Goal: Task Accomplishment & Management: Use online tool/utility

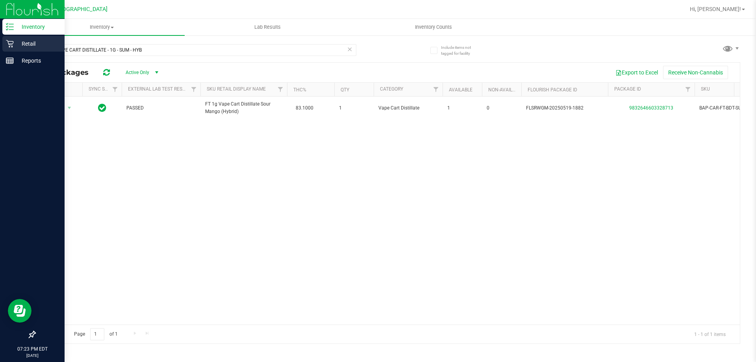
click at [0, 45] on link "Retail" at bounding box center [32, 44] width 65 height 17
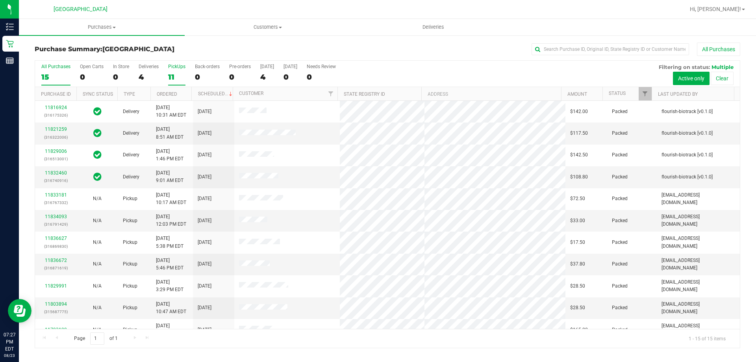
click at [170, 75] on div "11" at bounding box center [176, 76] width 17 height 9
click at [0, 0] on input "PickUps 11" at bounding box center [0, 0] width 0 height 0
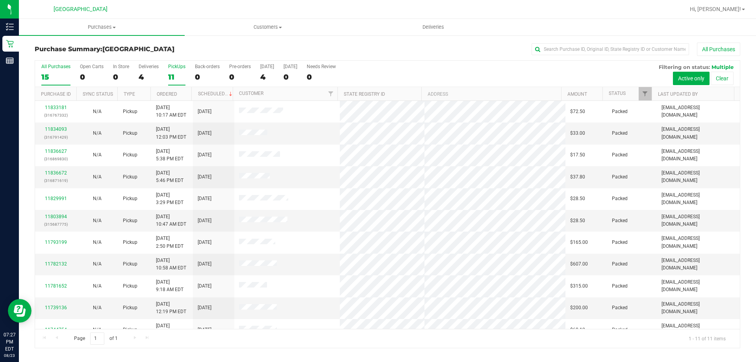
click at [58, 67] on div "All Purchases" at bounding box center [55, 67] width 29 height 6
click at [0, 0] on input "All Purchases 15" at bounding box center [0, 0] width 0 height 0
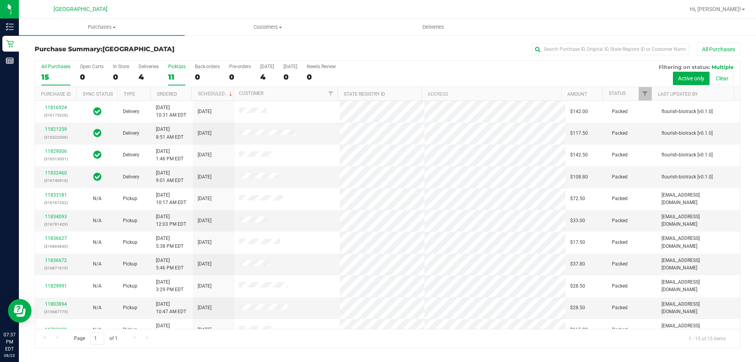
click at [173, 76] on div "11" at bounding box center [176, 76] width 17 height 9
click at [0, 0] on input "PickUps 11" at bounding box center [0, 0] width 0 height 0
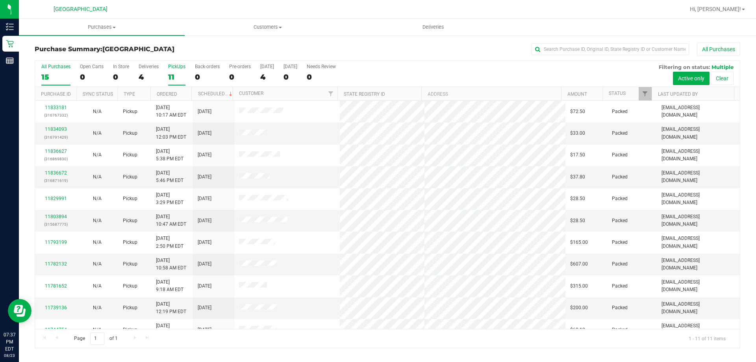
click at [58, 74] on div "15" at bounding box center [55, 76] width 29 height 9
click at [0, 0] on input "All Purchases 15" at bounding box center [0, 0] width 0 height 0
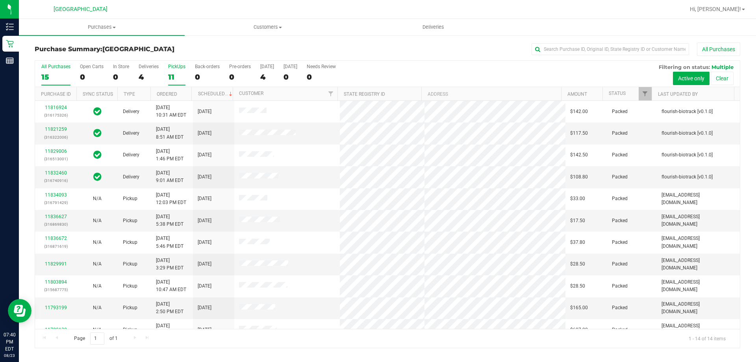
click at [175, 71] on label "PickUps 11" at bounding box center [176, 75] width 17 height 22
click at [0, 0] on input "PickUps 11" at bounding box center [0, 0] width 0 height 0
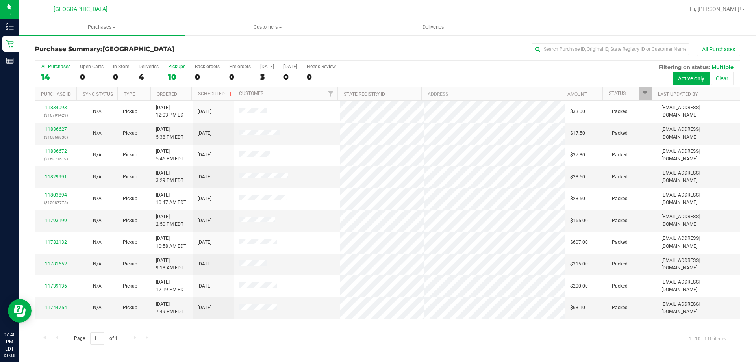
click at [65, 74] on div "14" at bounding box center [55, 76] width 29 height 9
click at [0, 0] on input "All Purchases 14" at bounding box center [0, 0] width 0 height 0
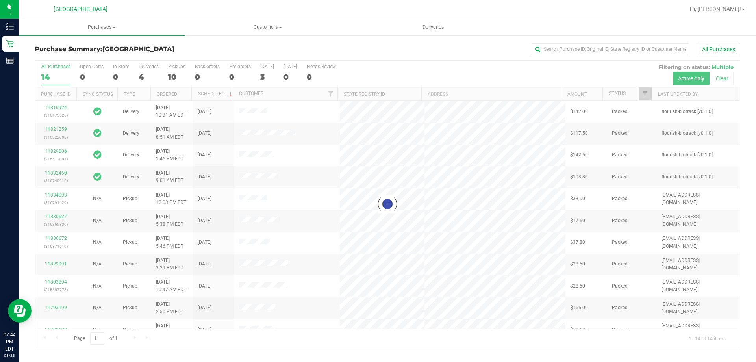
click at [178, 75] on div at bounding box center [387, 204] width 705 height 287
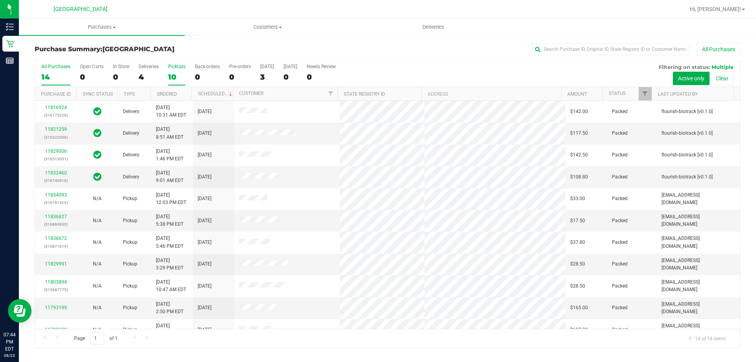
click at [174, 72] on div "10" at bounding box center [176, 76] width 17 height 9
click at [0, 0] on input "PickUps 10" at bounding box center [0, 0] width 0 height 0
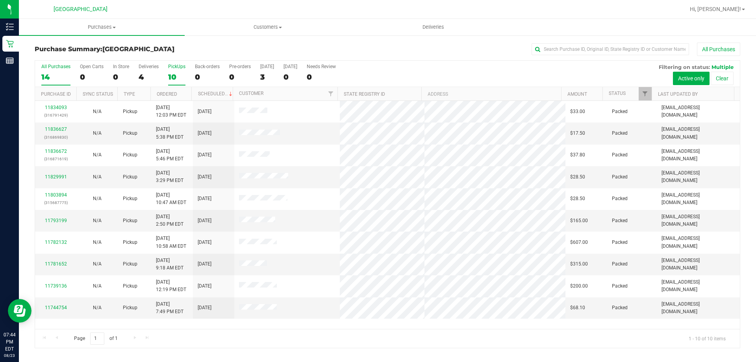
click at [56, 73] on div "14" at bounding box center [55, 76] width 29 height 9
click at [0, 0] on input "All Purchases 14" at bounding box center [0, 0] width 0 height 0
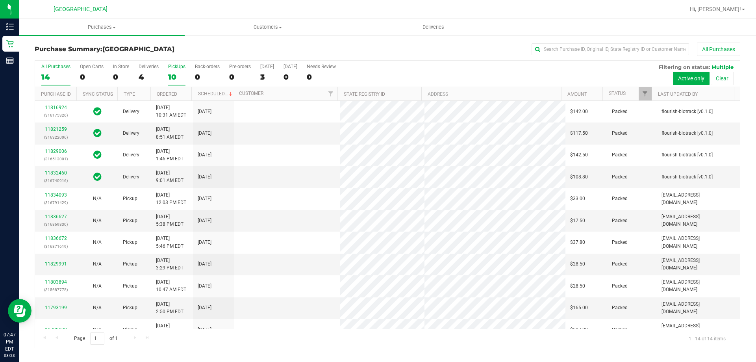
click at [173, 74] on div "10" at bounding box center [176, 76] width 17 height 9
click at [0, 0] on input "PickUps 10" at bounding box center [0, 0] width 0 height 0
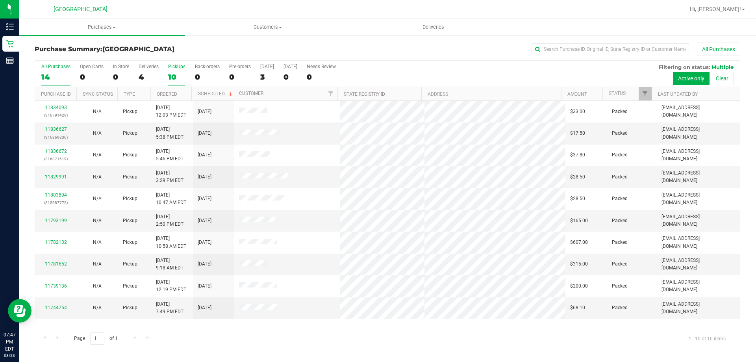
click at [57, 76] on div "14" at bounding box center [55, 76] width 29 height 9
click at [0, 0] on input "All Purchases 14" at bounding box center [0, 0] width 0 height 0
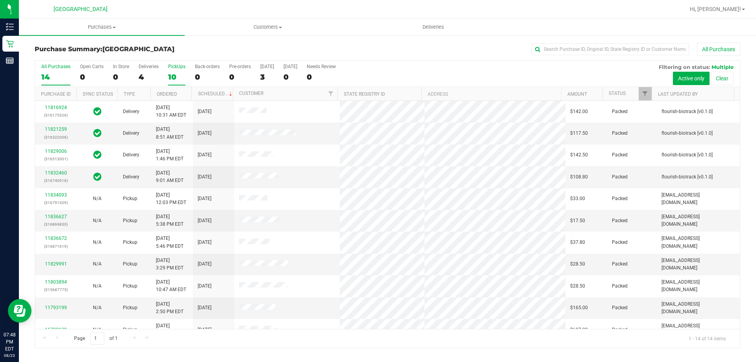
click at [176, 67] on div "PickUps" at bounding box center [176, 67] width 17 height 6
click at [0, 0] on input "PickUps 10" at bounding box center [0, 0] width 0 height 0
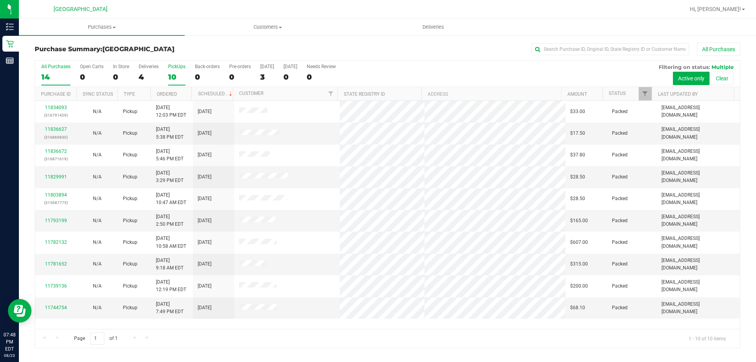
click at [48, 74] on div "14" at bounding box center [55, 76] width 29 height 9
click at [0, 0] on input "All Purchases 14" at bounding box center [0, 0] width 0 height 0
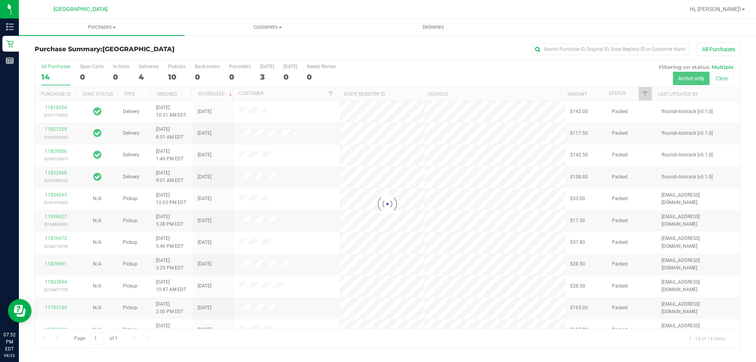
click at [175, 74] on div at bounding box center [387, 204] width 705 height 287
click at [170, 70] on div at bounding box center [387, 204] width 705 height 287
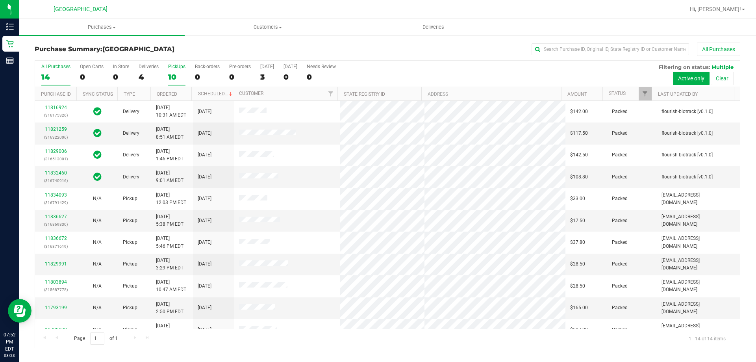
click at [169, 73] on div "10" at bounding box center [176, 76] width 17 height 9
click at [0, 0] on input "PickUps 10" at bounding box center [0, 0] width 0 height 0
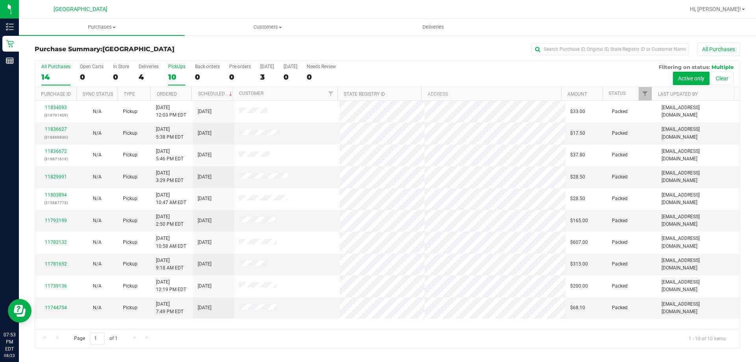
click at [48, 74] on div "14" at bounding box center [55, 76] width 29 height 9
click at [0, 0] on input "All Purchases 14" at bounding box center [0, 0] width 0 height 0
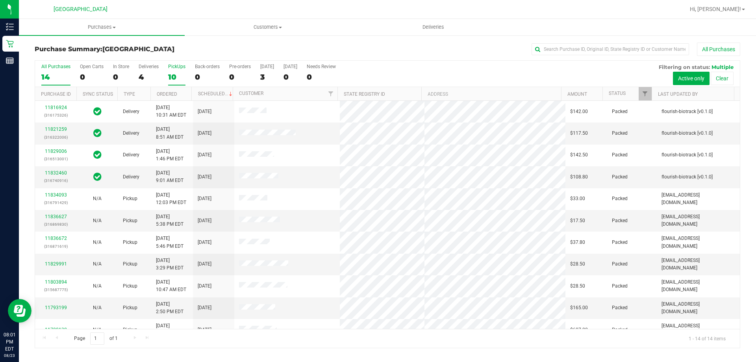
click at [183, 76] on div "10" at bounding box center [176, 76] width 17 height 9
click at [0, 0] on input "PickUps 10" at bounding box center [0, 0] width 0 height 0
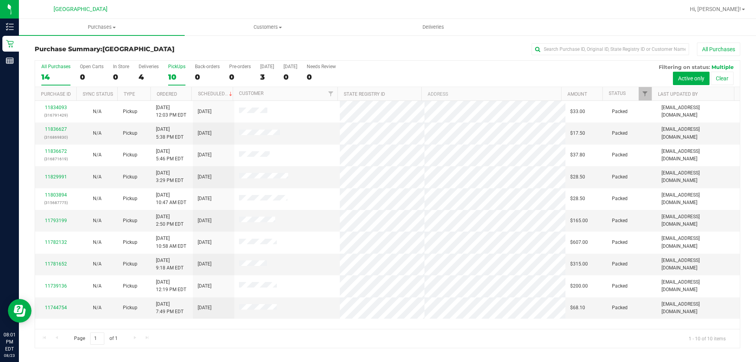
click at [65, 79] on div "14" at bounding box center [55, 76] width 29 height 9
click at [0, 0] on input "All Purchases 14" at bounding box center [0, 0] width 0 height 0
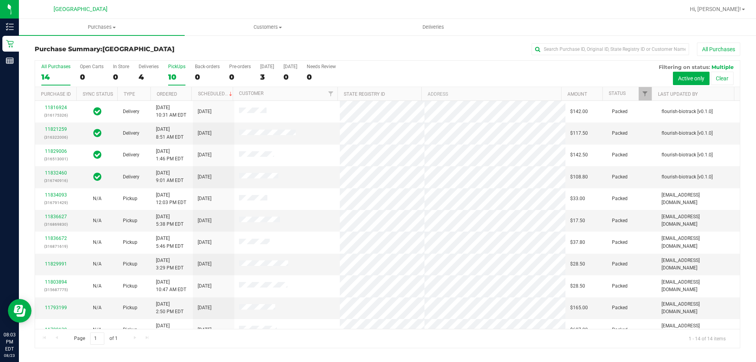
click at [177, 74] on div "10" at bounding box center [176, 76] width 17 height 9
click at [0, 0] on input "PickUps 10" at bounding box center [0, 0] width 0 height 0
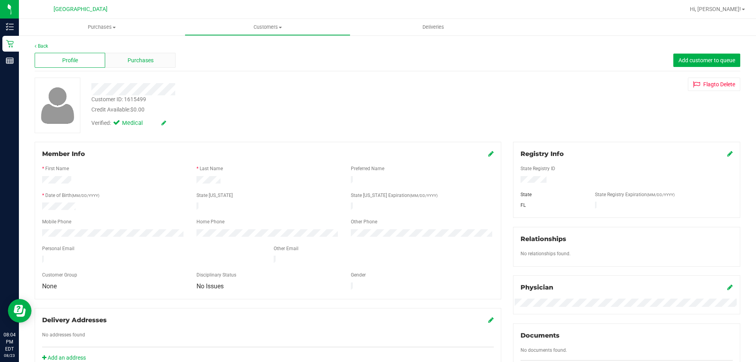
click at [149, 55] on div "Purchases" at bounding box center [140, 60] width 71 height 15
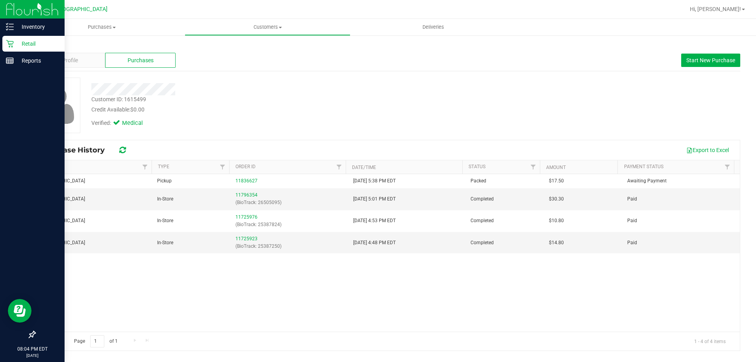
click at [10, 47] on icon at bounding box center [9, 43] width 7 height 7
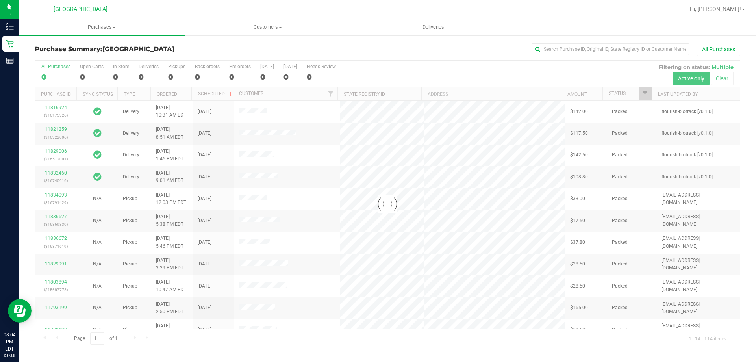
click at [173, 76] on div "0" at bounding box center [176, 76] width 17 height 9
click at [0, 0] on input "PickUps 0" at bounding box center [0, 0] width 0 height 0
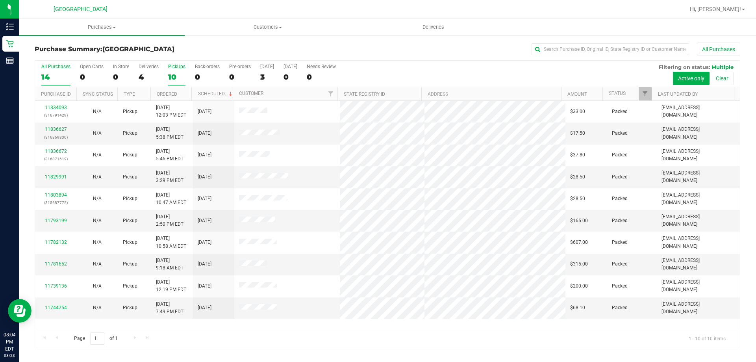
click at [54, 72] on div "14" at bounding box center [55, 76] width 29 height 9
click at [0, 0] on input "All Purchases 14" at bounding box center [0, 0] width 0 height 0
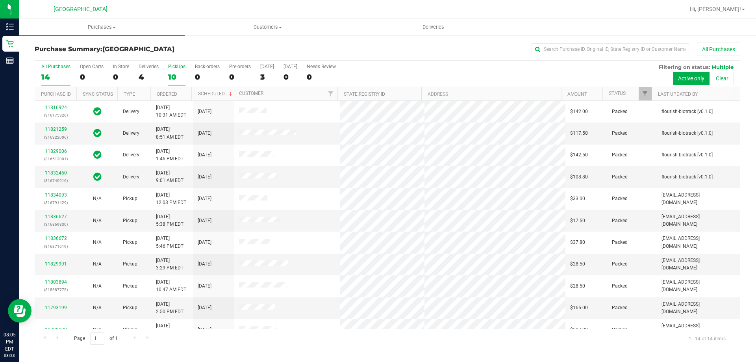
click at [174, 82] on label "PickUps 10" at bounding box center [176, 75] width 17 height 22
click at [0, 0] on input "PickUps 10" at bounding box center [0, 0] width 0 height 0
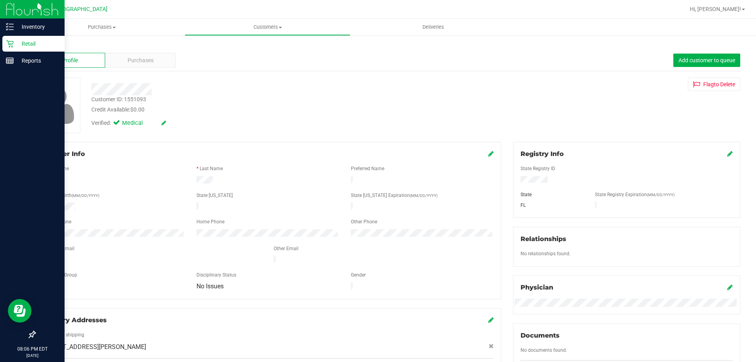
click at [9, 43] on icon at bounding box center [10, 44] width 8 height 8
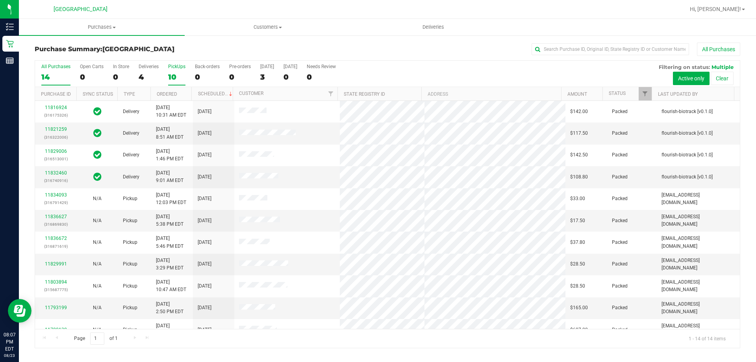
click at [181, 69] on label "PickUps 10" at bounding box center [176, 75] width 17 height 22
click at [0, 0] on input "PickUps 10" at bounding box center [0, 0] width 0 height 0
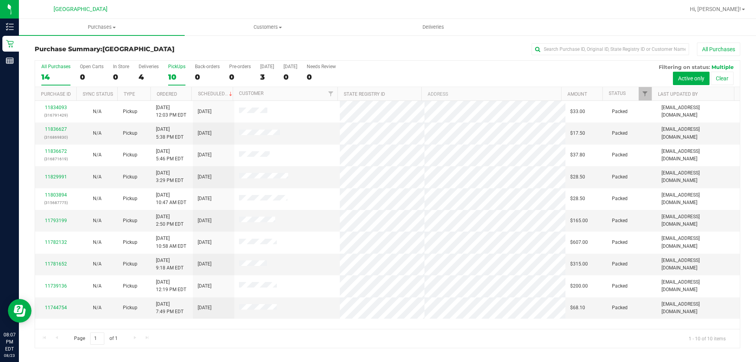
click at [46, 71] on label "All Purchases 14" at bounding box center [55, 75] width 29 height 22
click at [0, 0] on input "All Purchases 14" at bounding box center [0, 0] width 0 height 0
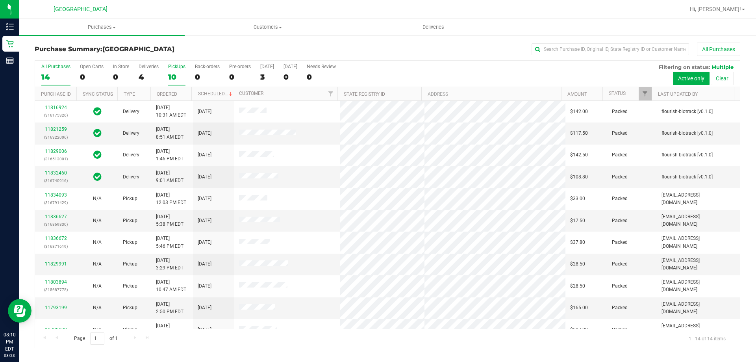
click at [181, 77] on div "10" at bounding box center [176, 76] width 17 height 9
click at [0, 0] on input "PickUps 10" at bounding box center [0, 0] width 0 height 0
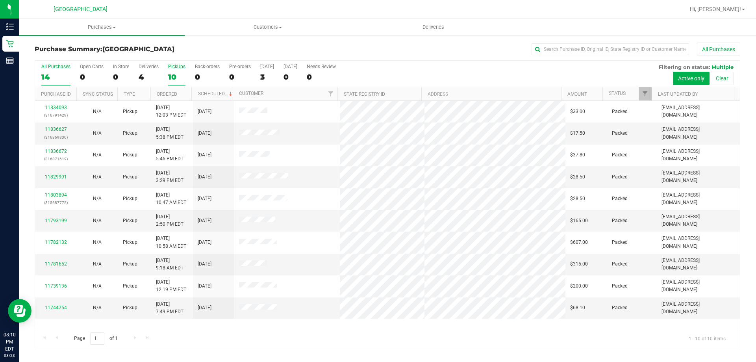
click at [51, 77] on div "14" at bounding box center [55, 76] width 29 height 9
click at [0, 0] on input "All Purchases 14" at bounding box center [0, 0] width 0 height 0
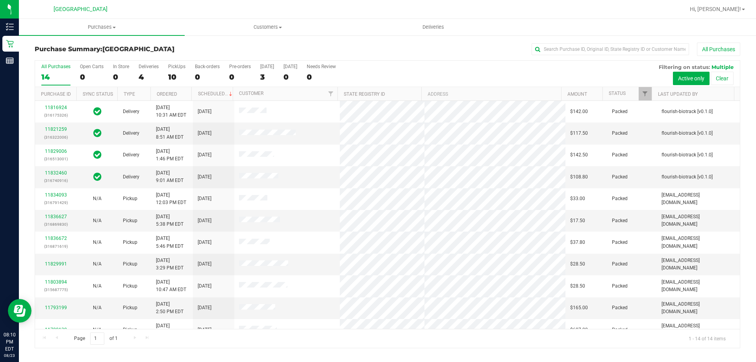
click at [172, 58] on div "Purchase Summary: [GEOGRAPHIC_DATA] All Purchases" at bounding box center [388, 51] width 706 height 17
click at [179, 71] on label "PickUps 10" at bounding box center [176, 75] width 17 height 22
click at [0, 0] on input "PickUps 10" at bounding box center [0, 0] width 0 height 0
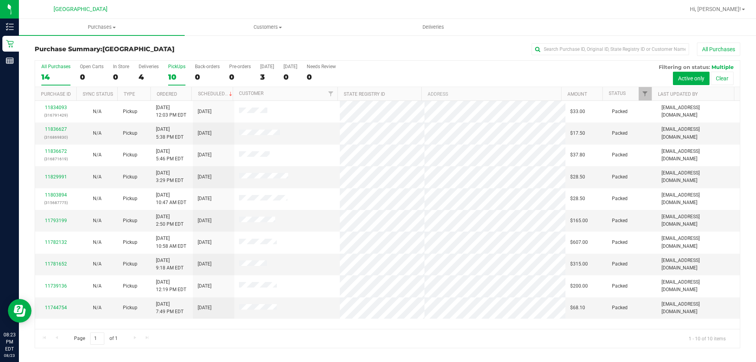
click at [58, 68] on div "All Purchases" at bounding box center [55, 67] width 29 height 6
click at [0, 0] on input "All Purchases 14" at bounding box center [0, 0] width 0 height 0
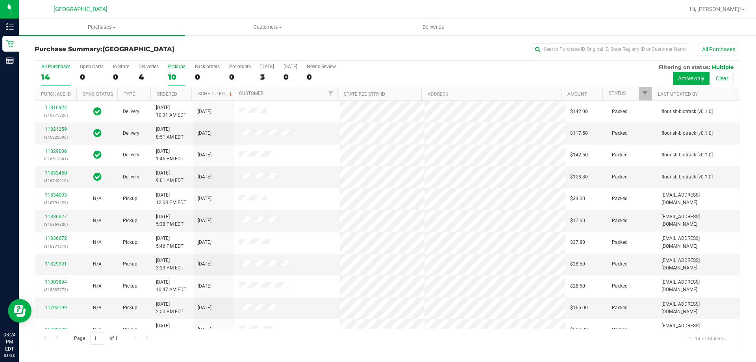
click at [173, 74] on div "10" at bounding box center [176, 76] width 17 height 9
click at [0, 0] on input "PickUps 10" at bounding box center [0, 0] width 0 height 0
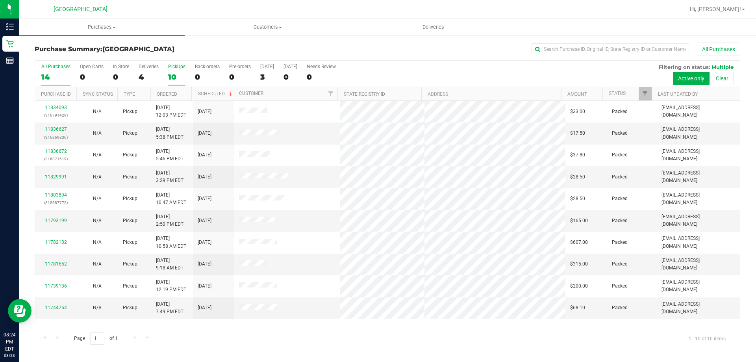
click at [56, 76] on div "14" at bounding box center [55, 76] width 29 height 9
click at [0, 0] on input "All Purchases 14" at bounding box center [0, 0] width 0 height 0
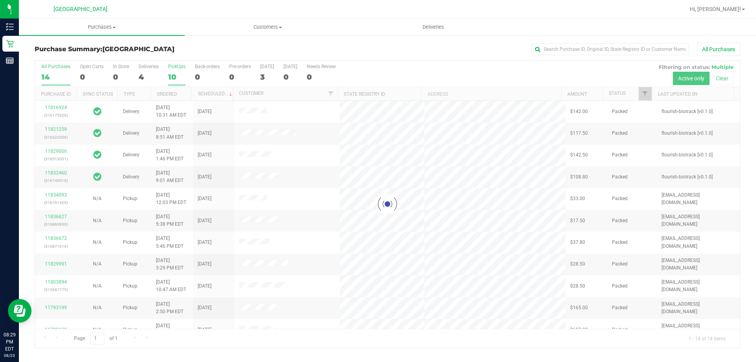
click at [178, 78] on div "10" at bounding box center [176, 76] width 17 height 9
click at [0, 0] on input "PickUps 10" at bounding box center [0, 0] width 0 height 0
click at [176, 77] on div at bounding box center [387, 204] width 705 height 287
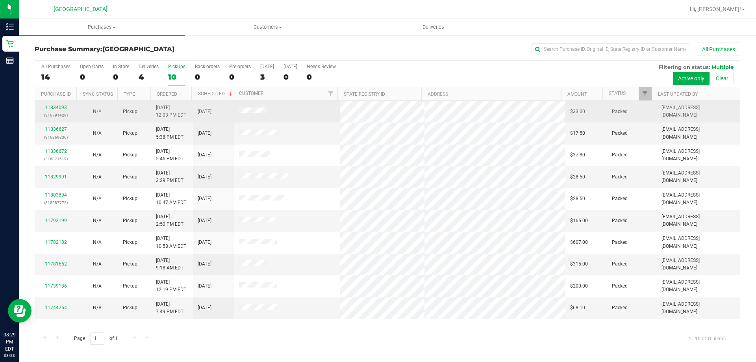
click at [56, 106] on link "11834093" at bounding box center [56, 108] width 22 height 6
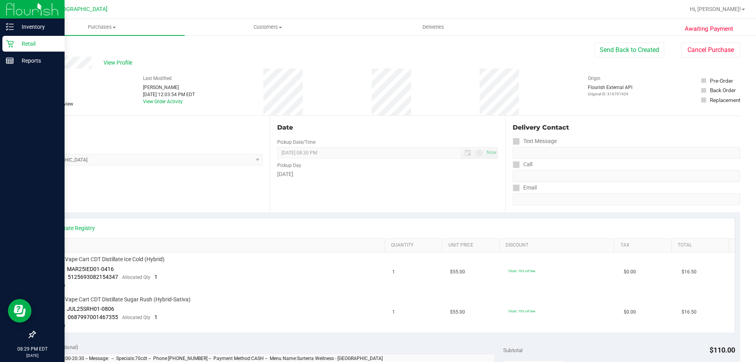
click at [7, 46] on icon at bounding box center [10, 44] width 8 height 8
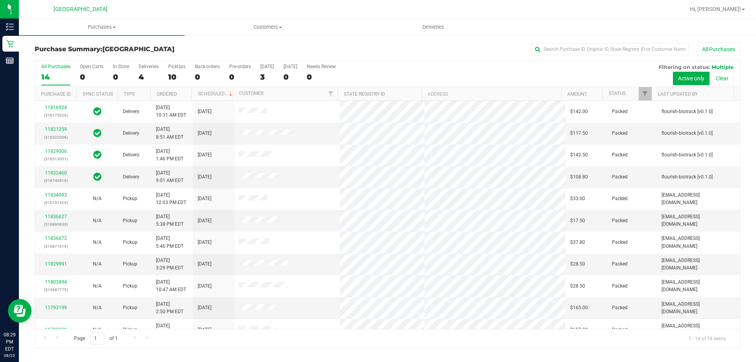
click at [173, 76] on div "10" at bounding box center [176, 76] width 17 height 9
click at [0, 0] on input "PickUps 10" at bounding box center [0, 0] width 0 height 0
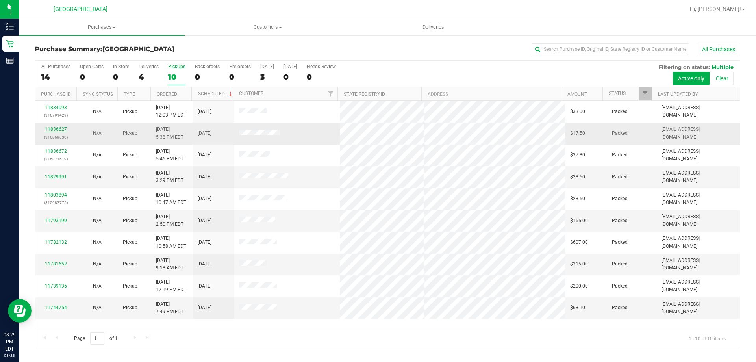
click at [58, 131] on link "11836627" at bounding box center [56, 129] width 22 height 6
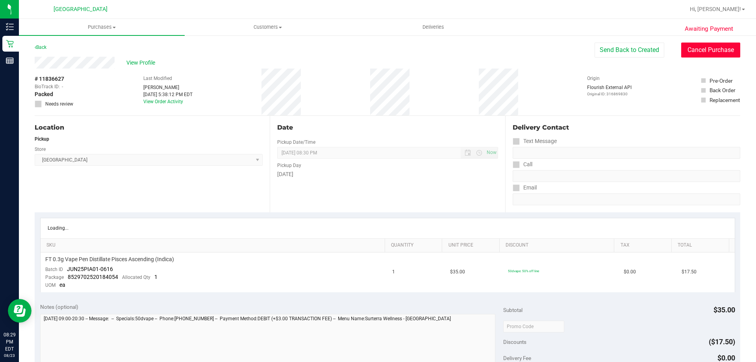
click at [683, 48] on button "Cancel Purchase" at bounding box center [711, 50] width 59 height 15
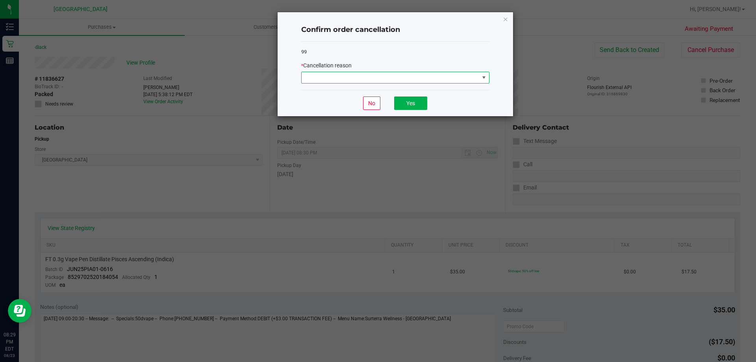
click at [353, 80] on span at bounding box center [391, 77] width 178 height 11
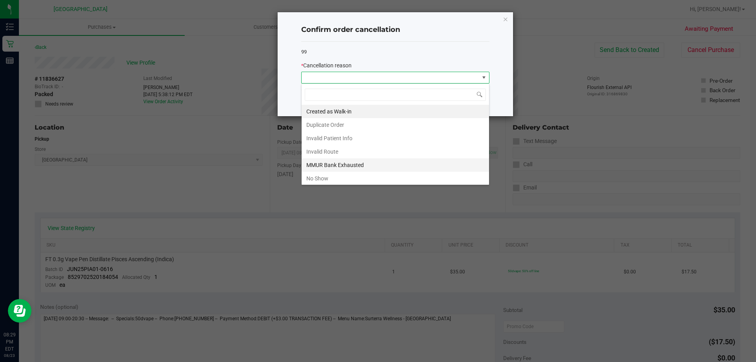
scroll to position [12, 188]
click at [331, 177] on li "No Show" at bounding box center [396, 178] width 188 height 13
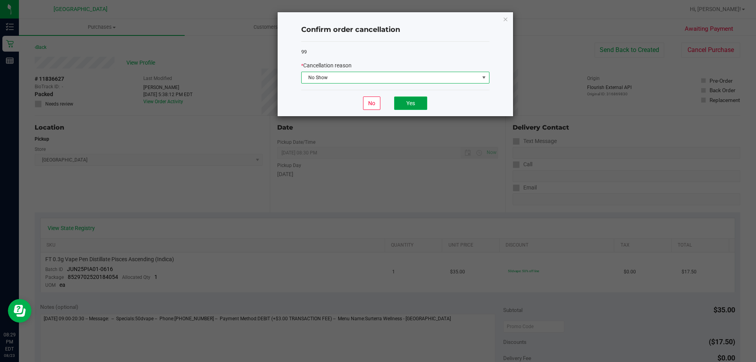
click at [415, 97] on button "Yes" at bounding box center [410, 103] width 33 height 13
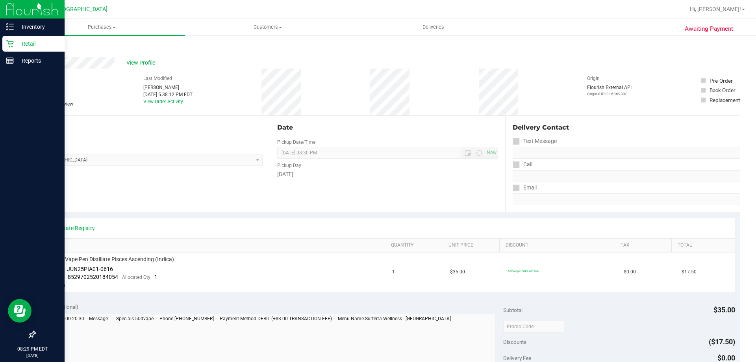
click at [20, 41] on p "Retail" at bounding box center [37, 43] width 47 height 9
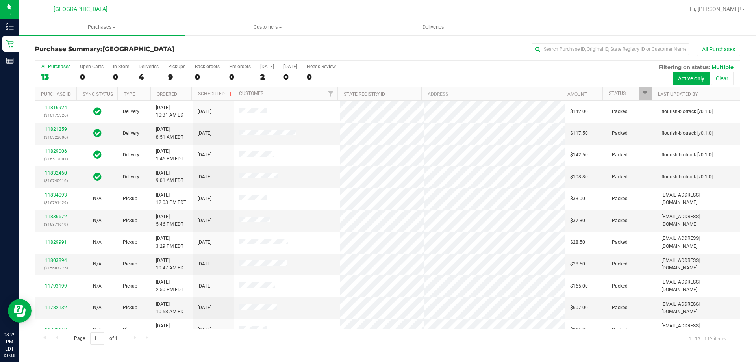
click at [174, 76] on div "9" at bounding box center [176, 76] width 17 height 9
click at [0, 0] on input "PickUps 9" at bounding box center [0, 0] width 0 height 0
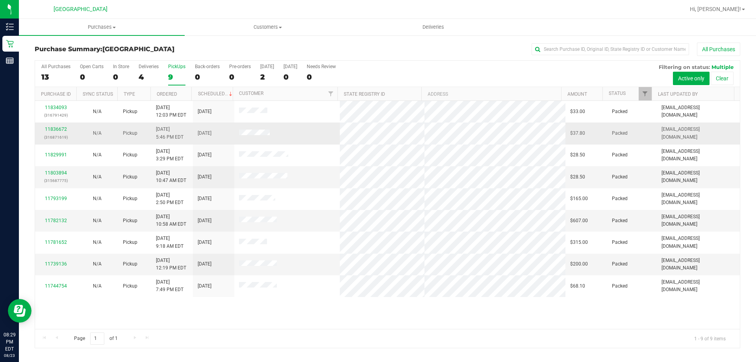
click at [54, 126] on div "11836672 (316871619)" at bounding box center [56, 133] width 32 height 15
click at [53, 128] on link "11836672" at bounding box center [56, 129] width 22 height 6
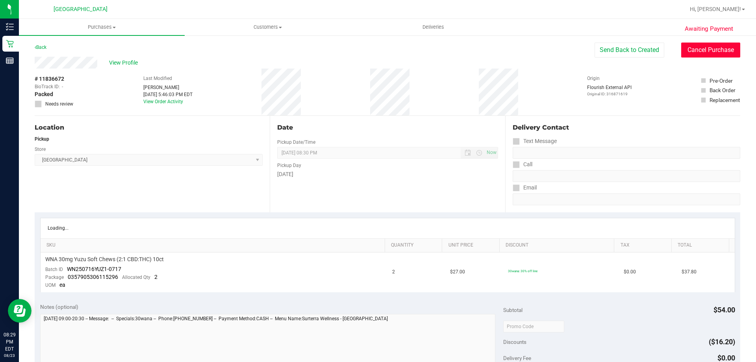
click at [685, 50] on button "Cancel Purchase" at bounding box center [711, 50] width 59 height 15
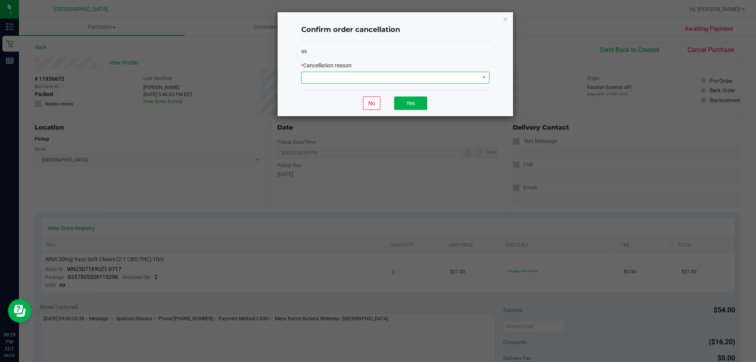
click at [409, 78] on span at bounding box center [391, 77] width 178 height 11
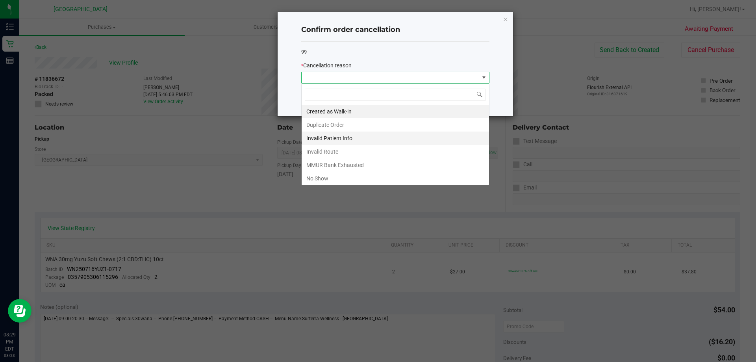
scroll to position [12, 188]
click at [343, 176] on li "No Show" at bounding box center [396, 178] width 188 height 13
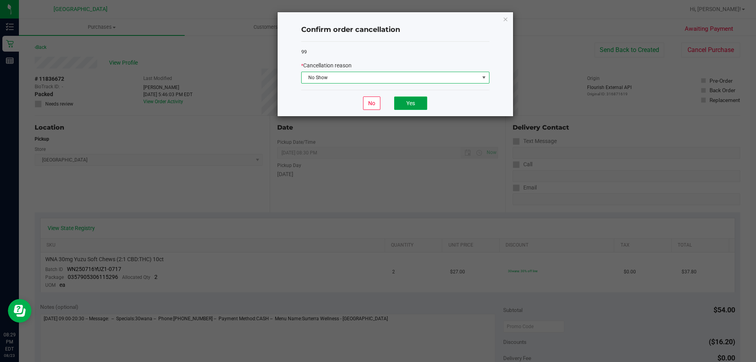
click at [411, 106] on button "Yes" at bounding box center [410, 103] width 33 height 13
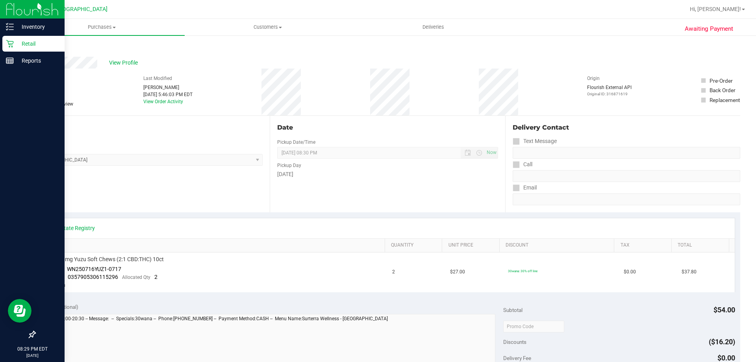
click at [7, 47] on icon at bounding box center [10, 44] width 8 height 8
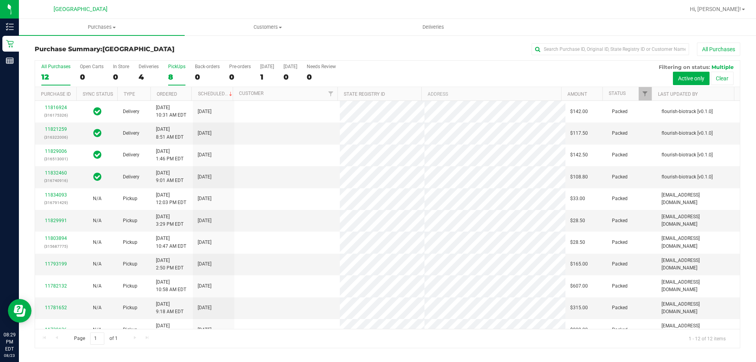
click at [172, 77] on div "8" at bounding box center [176, 76] width 17 height 9
click at [0, 0] on input "PickUps 8" at bounding box center [0, 0] width 0 height 0
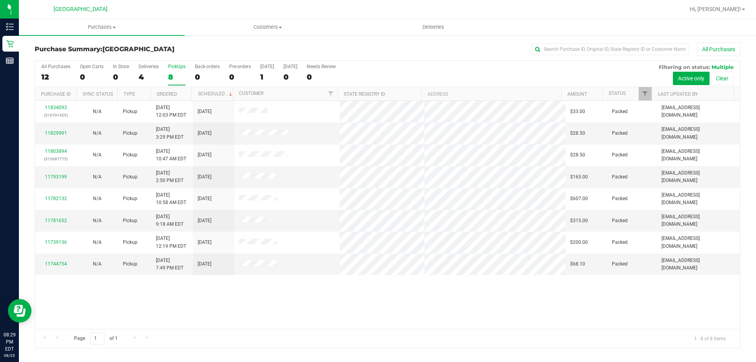
click at [174, 72] on label "PickUps 8" at bounding box center [176, 75] width 17 height 22
click at [0, 0] on input "PickUps 8" at bounding box center [0, 0] width 0 height 0
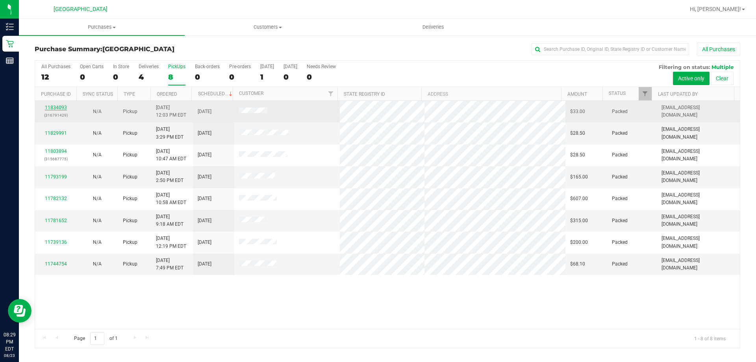
click at [59, 109] on link "11834093" at bounding box center [56, 108] width 22 height 6
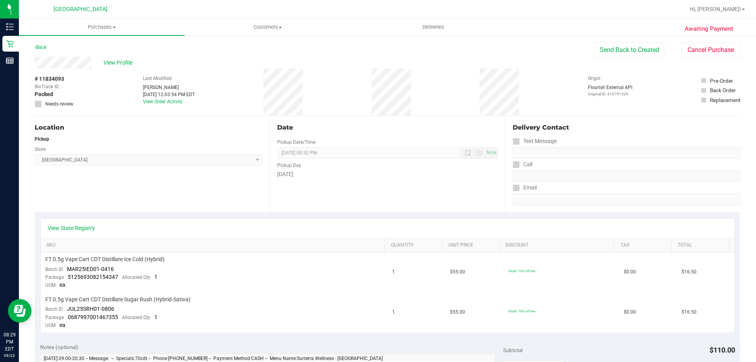
click at [471, 201] on div "Date Pickup Date/Time [DATE] Now [DATE] 08:30 PM Now Pickup Day [DATE]" at bounding box center [387, 164] width 235 height 97
click at [599, 215] on div "View State Registry SKU Quantity Unit Price Discount Tax Total FT 0.5g Vape Car…" at bounding box center [388, 274] width 706 height 125
click at [697, 43] on button "Cancel Purchase" at bounding box center [711, 50] width 59 height 15
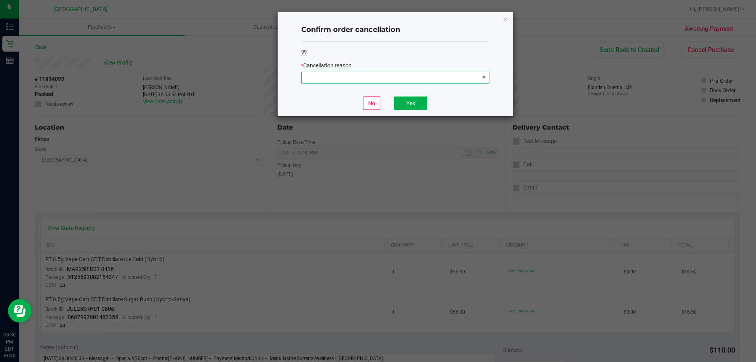
click at [357, 73] on span at bounding box center [391, 77] width 178 height 11
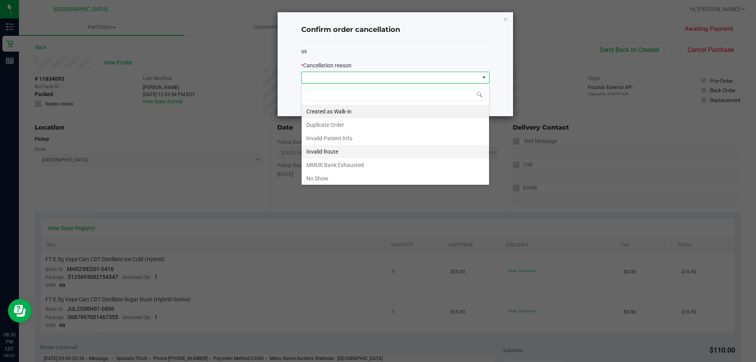
scroll to position [12, 188]
click at [369, 177] on li "No Show" at bounding box center [396, 178] width 188 height 13
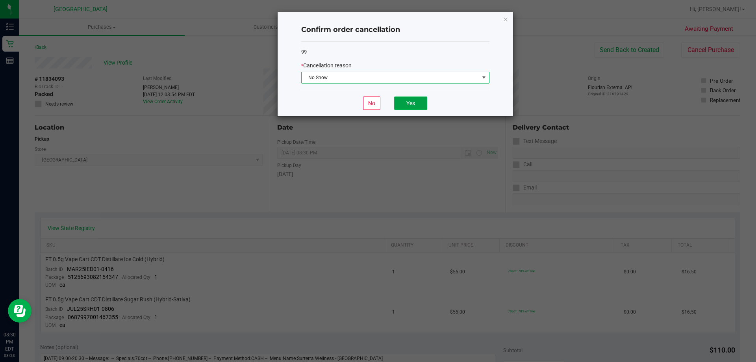
click at [416, 104] on button "Yes" at bounding box center [410, 103] width 33 height 13
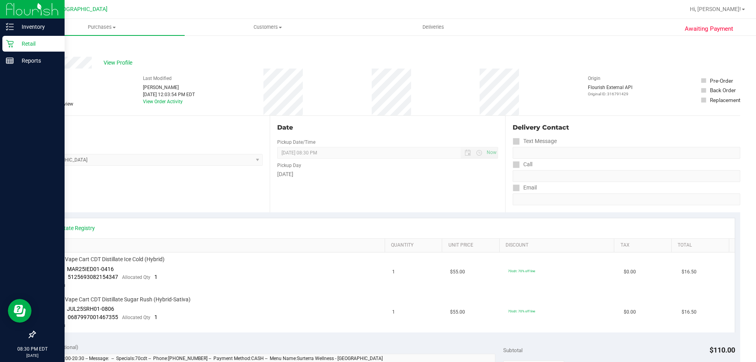
click at [21, 41] on p "Retail" at bounding box center [37, 43] width 47 height 9
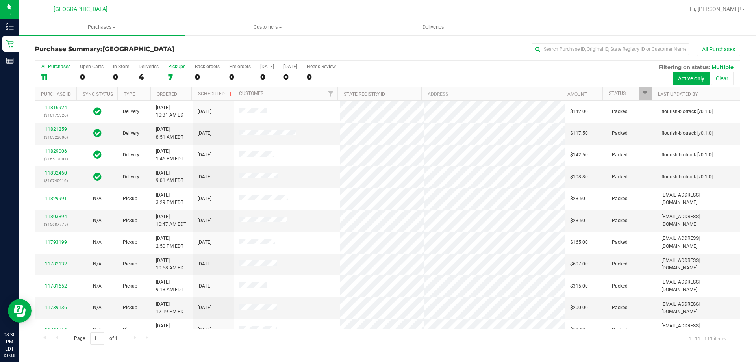
click at [176, 72] on div "7" at bounding box center [176, 76] width 17 height 9
click at [0, 0] on input "PickUps 7" at bounding box center [0, 0] width 0 height 0
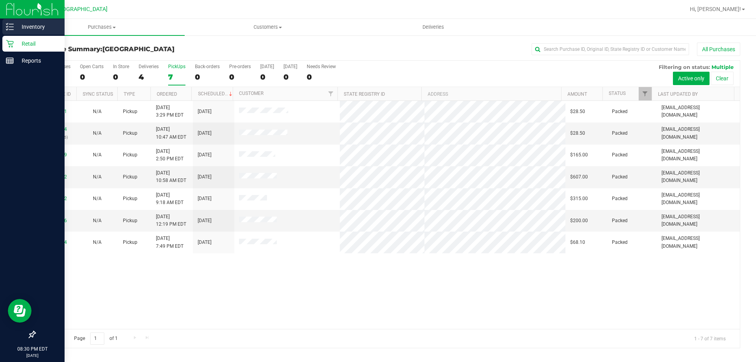
click at [13, 33] on div "Inventory" at bounding box center [33, 27] width 62 height 16
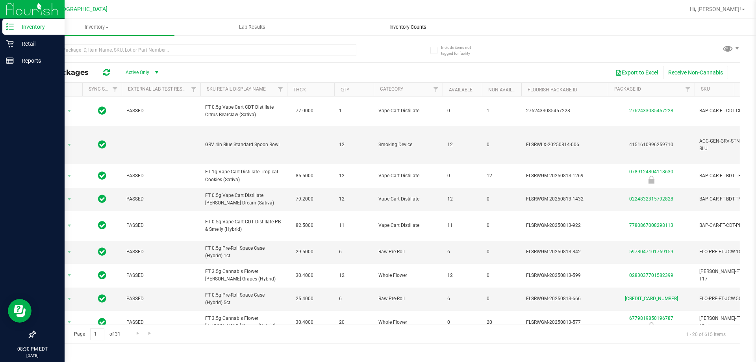
click at [403, 28] on span "Inventory Counts" at bounding box center [408, 27] width 58 height 7
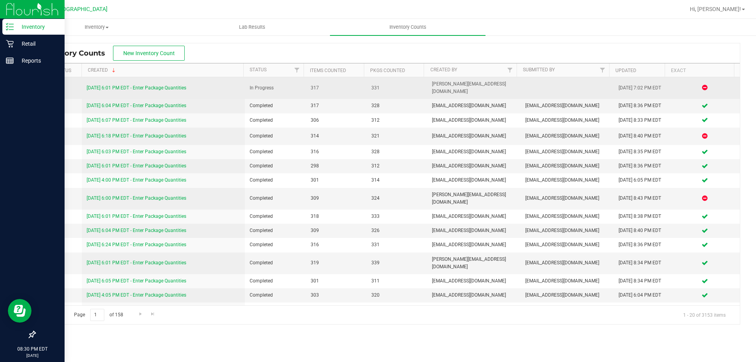
click at [141, 86] on link "[DATE] 6:01 PM EDT - Enter Package Quantities" at bounding box center [137, 88] width 100 height 6
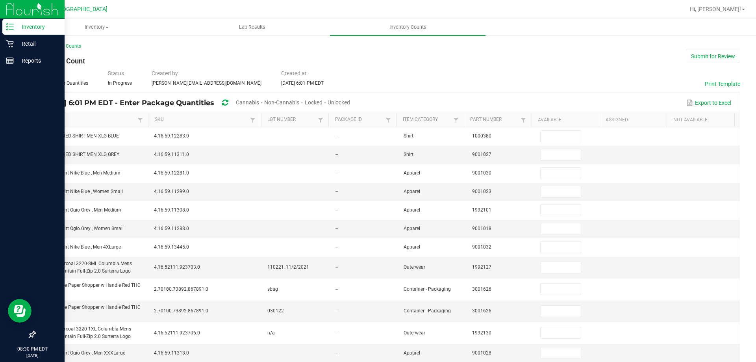
click at [328, 106] on div "Locked" at bounding box center [316, 103] width 23 height 15
click at [350, 101] on span "Unlocked" at bounding box center [339, 102] width 22 height 6
type input "2"
type input "3"
type input "11"
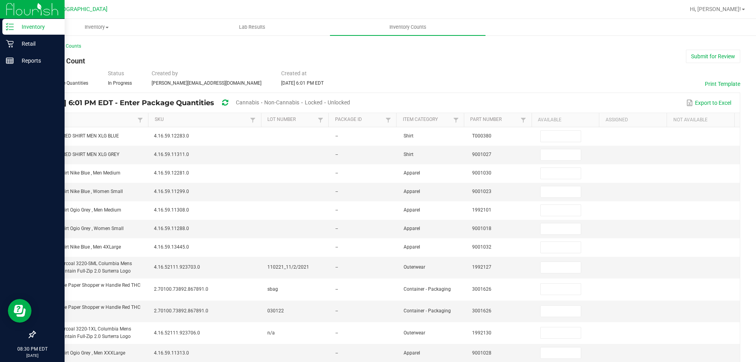
type input "6"
type input "3"
type input "1"
type input "28"
type input "3"
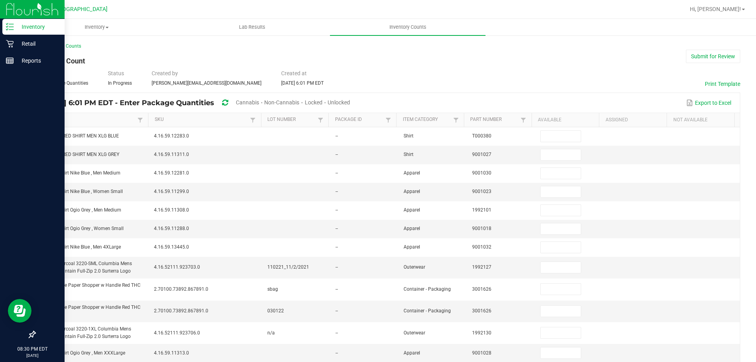
type input "1"
type input "12"
type input "1"
type input "2"
type input "8"
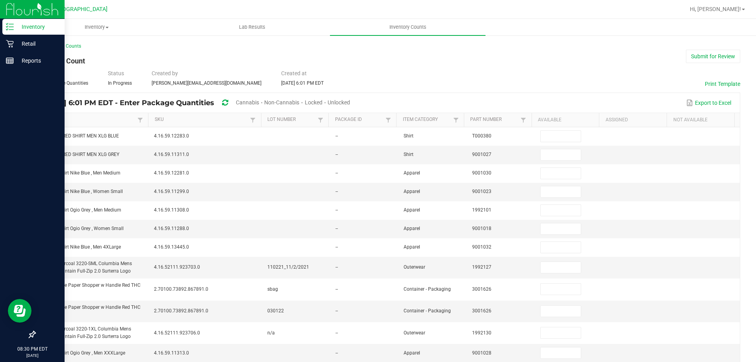
type input "3"
type input "20"
type input "31"
type input "2"
type input "4"
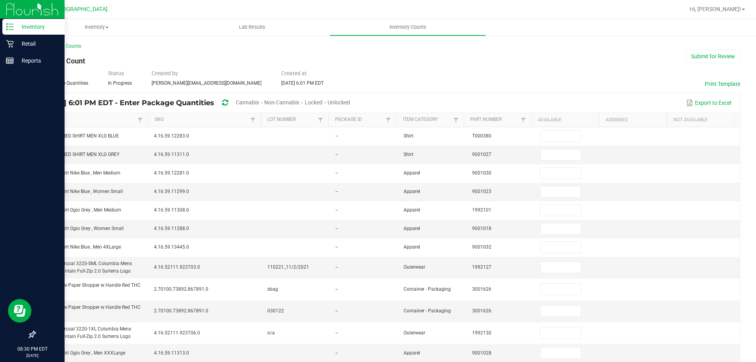
type input "3"
type input "2"
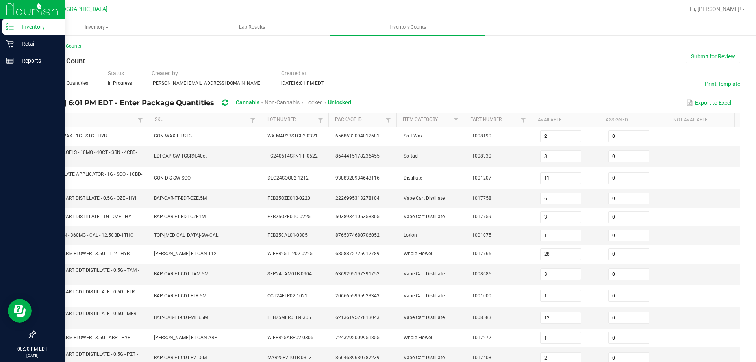
click at [91, 120] on link "Item" at bounding box center [89, 120] width 94 height 6
type input "5"
type input "2"
type input "17"
type input "14"
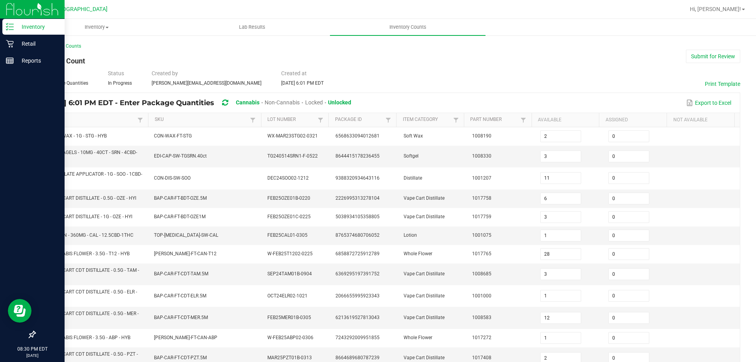
type input "20"
type input "19"
type input "1"
type input "11"
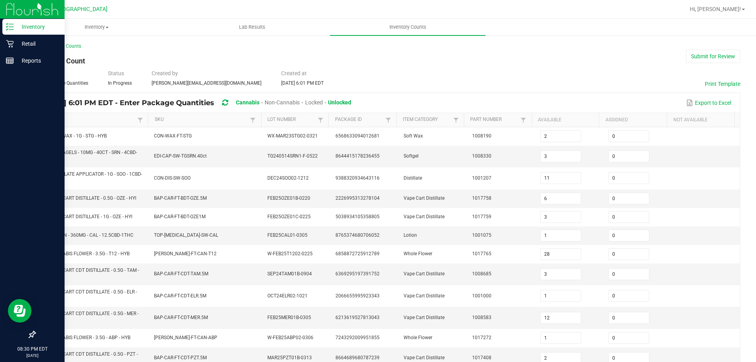
type input "8"
type input "10"
type input "0"
type input "13"
type input "12"
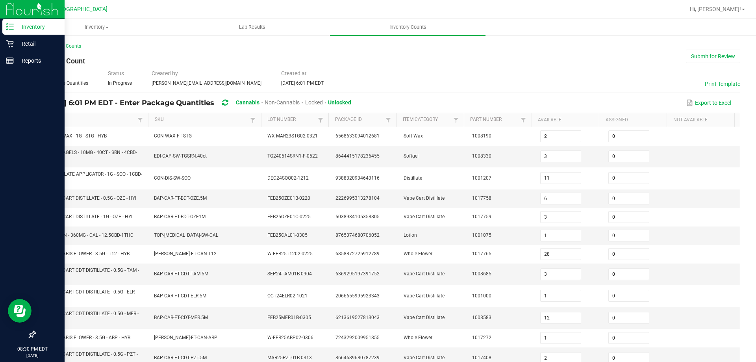
type input "0"
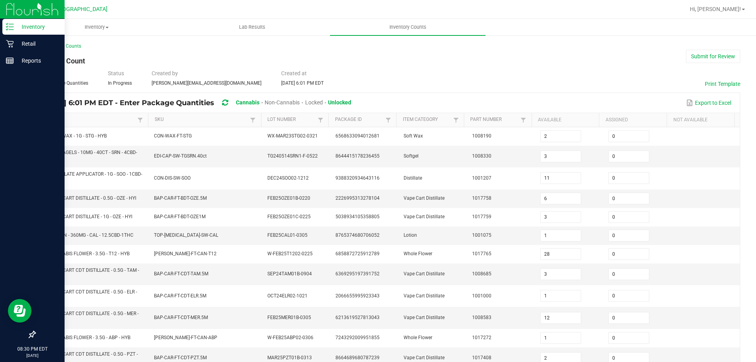
type input "9"
type input "7"
type input "2"
type input "4"
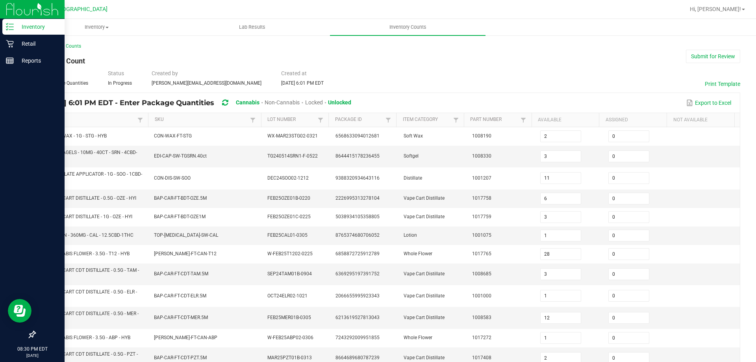
type input "8"
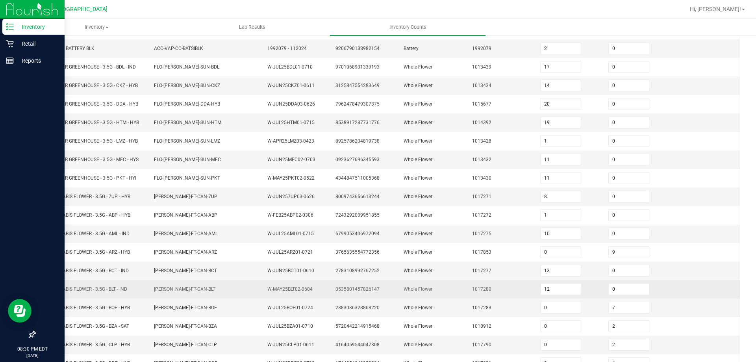
scroll to position [167, 0]
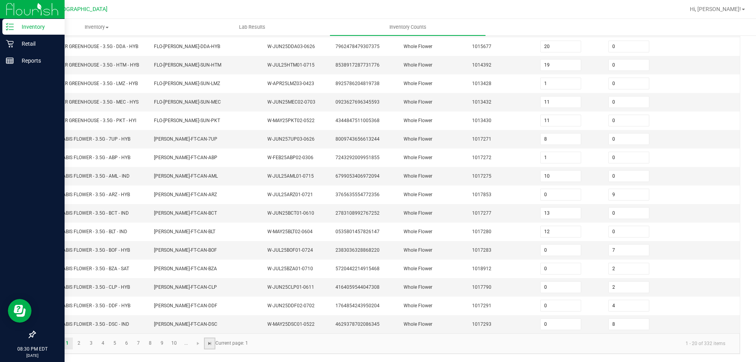
click at [210, 346] on span "Go to the last page" at bounding box center [210, 343] width 6 height 6
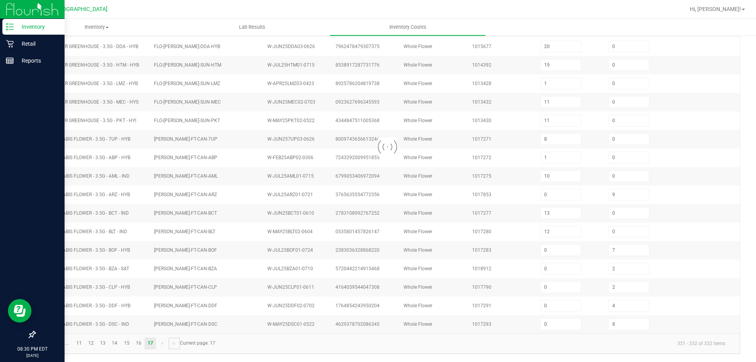
type input "3"
type input "31"
type input "4"
type input "23"
type input "9"
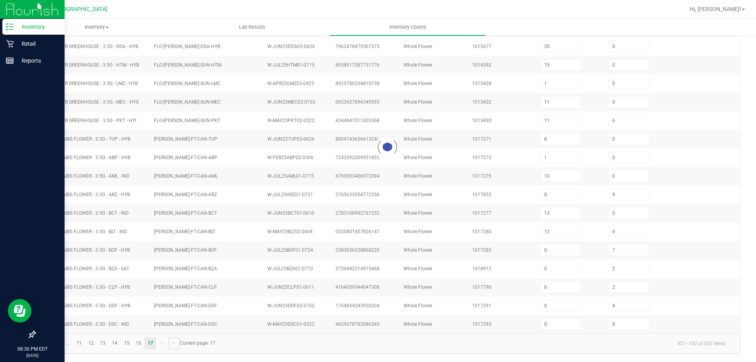
type input "22"
type input "0"
type input "36"
type input "6"
type input "32"
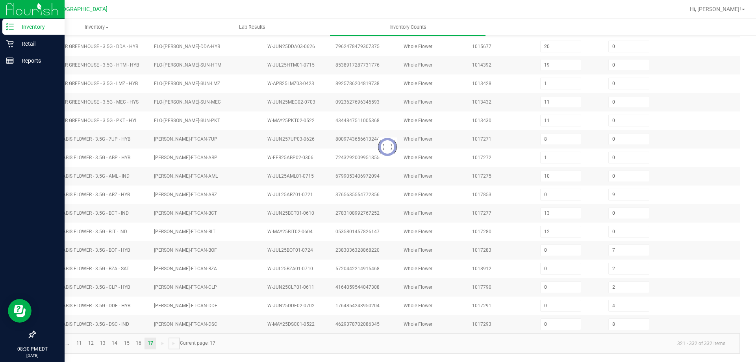
type input "9"
type input "18"
type input "1"
type input "2"
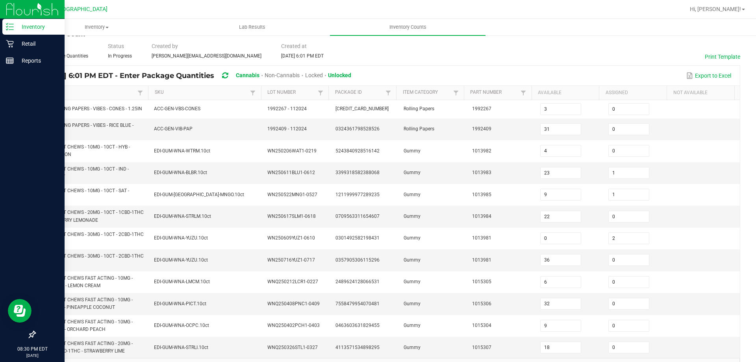
scroll to position [0, 0]
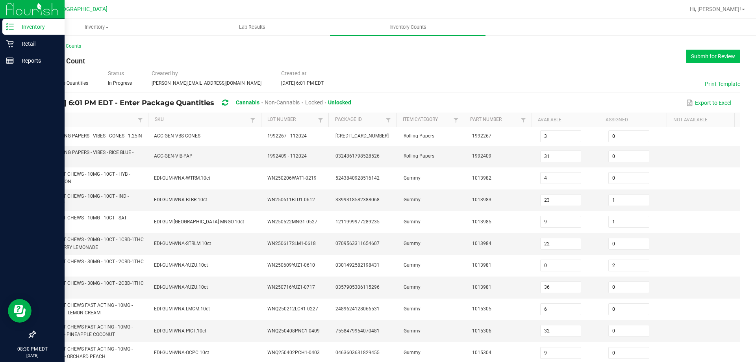
click at [701, 56] on button "Submit for Review" at bounding box center [713, 56] width 54 height 13
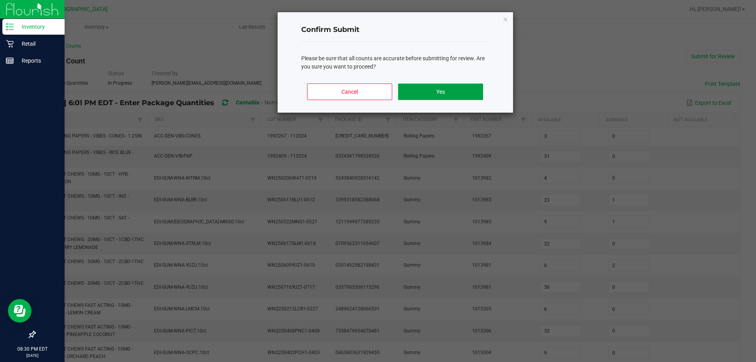
click at [445, 87] on button "Yes" at bounding box center [440, 92] width 85 height 17
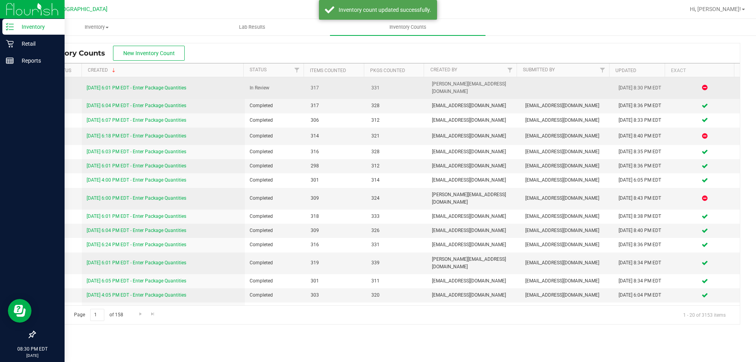
click at [156, 85] on link "[DATE] 6:01 PM EDT - Enter Package Quantities" at bounding box center [137, 88] width 100 height 6
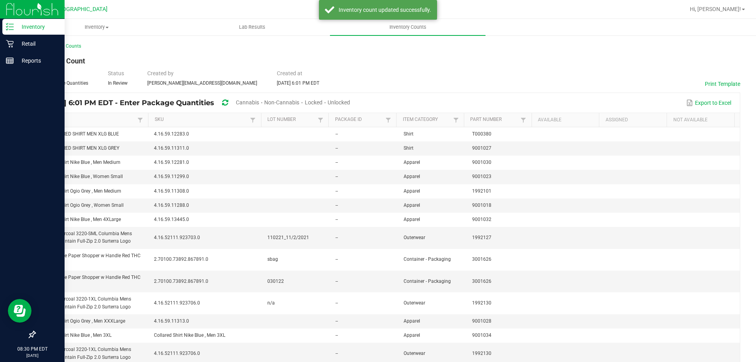
click at [350, 102] on span "Unlocked" at bounding box center [339, 102] width 22 height 6
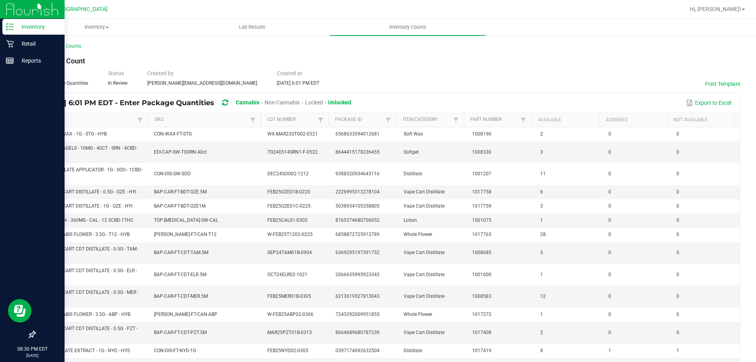
click at [108, 117] on link "Item" at bounding box center [89, 120] width 94 height 6
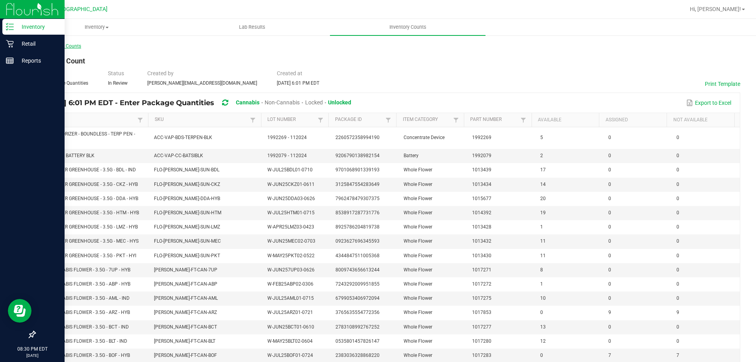
click at [59, 45] on link "< All Inventory Counts" at bounding box center [58, 46] width 46 height 6
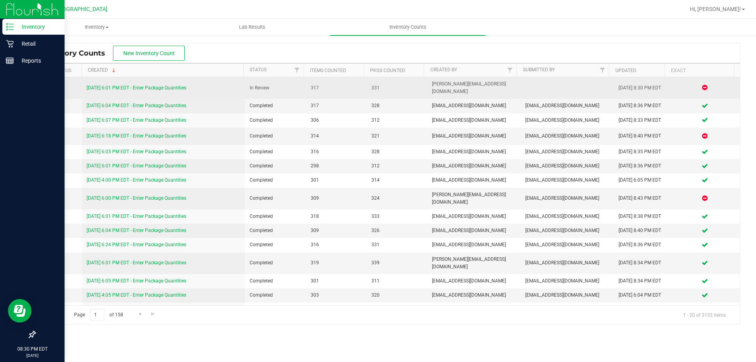
click at [126, 85] on link "[DATE] 6:01 PM EDT - Enter Package Quantities" at bounding box center [137, 88] width 100 height 6
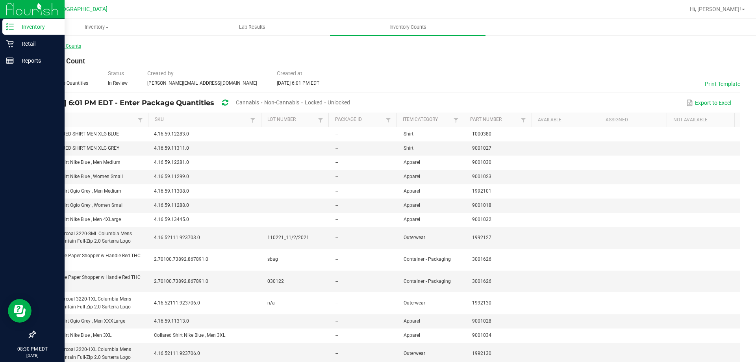
click at [67, 46] on link "< All Inventory Counts" at bounding box center [58, 46] width 46 height 6
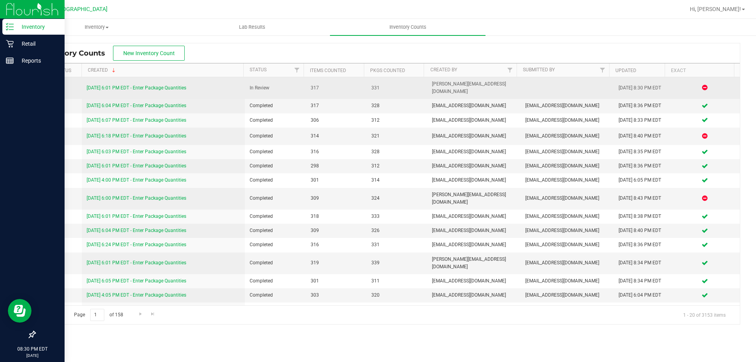
click at [158, 85] on link "[DATE] 6:01 PM EDT - Enter Package Quantities" at bounding box center [137, 88] width 100 height 6
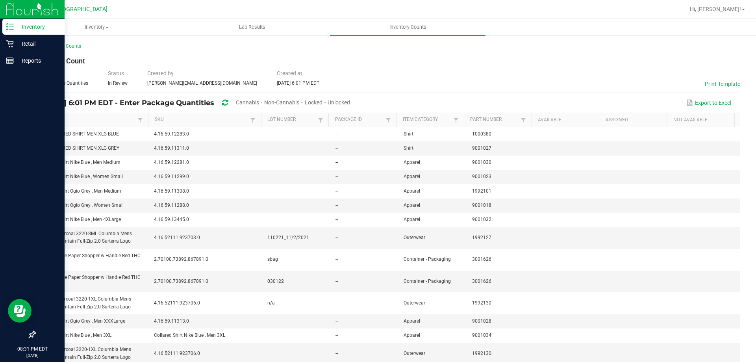
click at [65, 120] on link "Item" at bounding box center [89, 120] width 94 height 6
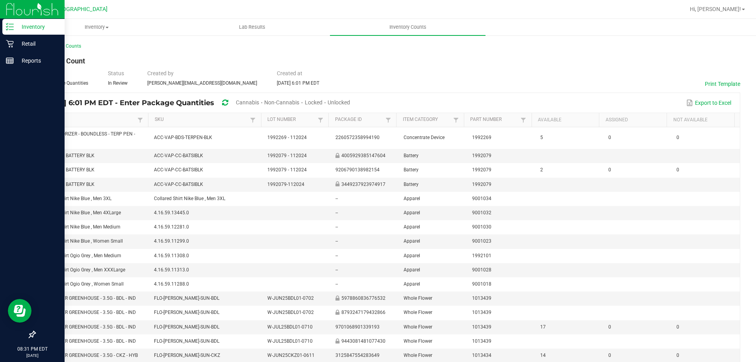
click at [350, 102] on span "Unlocked" at bounding box center [339, 102] width 22 height 6
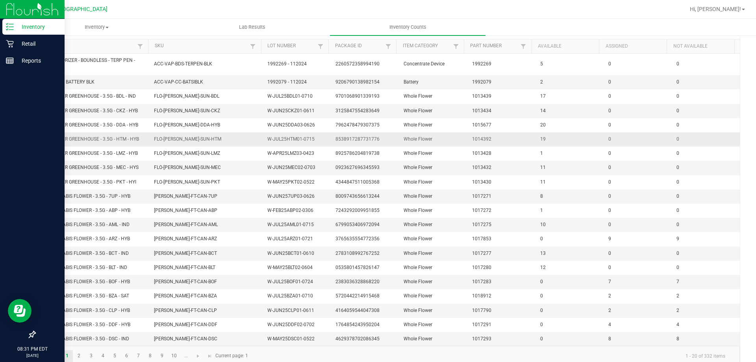
scroll to position [86, 0]
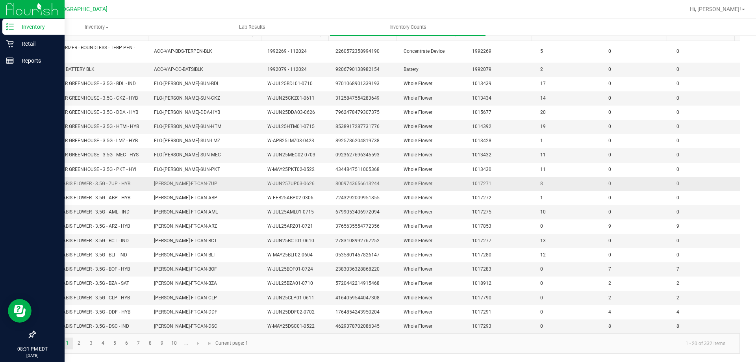
click at [610, 187] on td "0" at bounding box center [638, 184] width 68 height 14
click at [214, 341] on link at bounding box center [209, 344] width 11 height 12
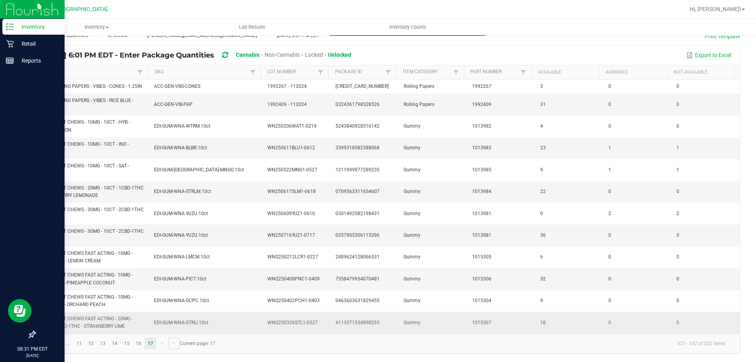
scroll to position [55, 0]
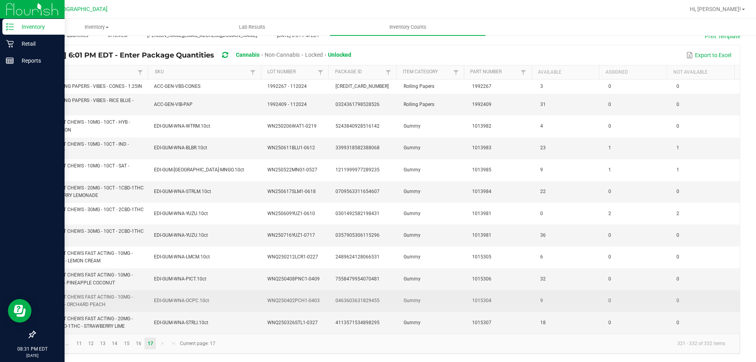
click at [672, 310] on td "0" at bounding box center [706, 301] width 68 height 22
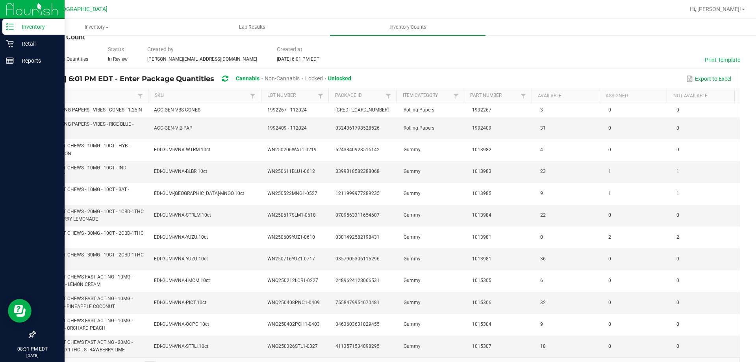
scroll to position [0, 0]
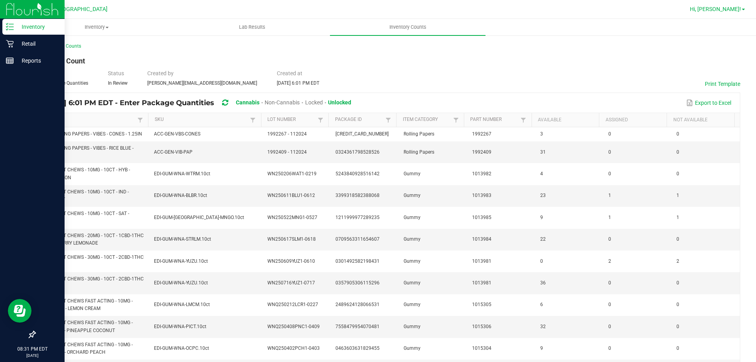
click at [738, 10] on span "Hi, [PERSON_NAME]!" at bounding box center [715, 9] width 51 height 6
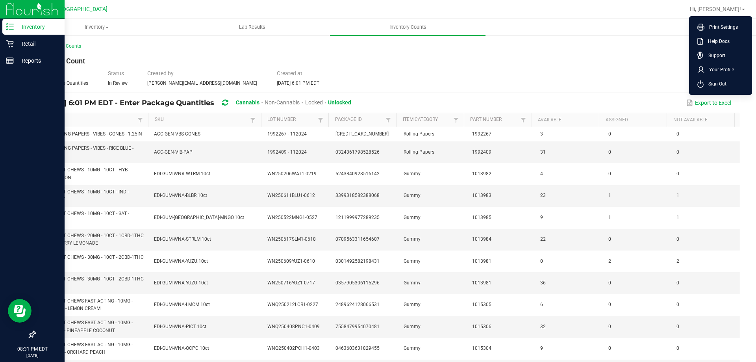
click at [714, 80] on span "Sign Out" at bounding box center [715, 84] width 23 height 8
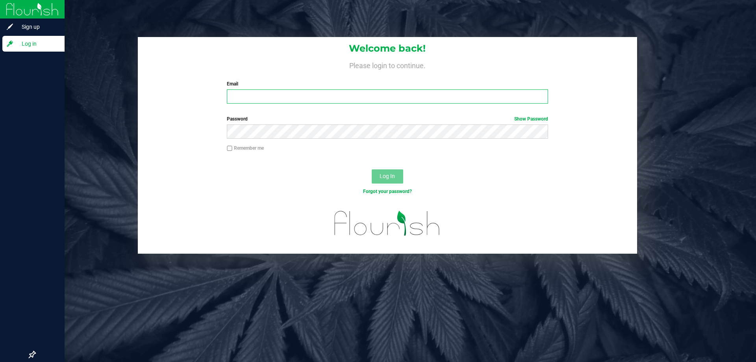
click at [369, 95] on input "Email" at bounding box center [387, 96] width 321 height 14
type input "[EMAIL_ADDRESS][DOMAIN_NAME]"
click at [372, 169] on button "Log In" at bounding box center [388, 176] width 32 height 14
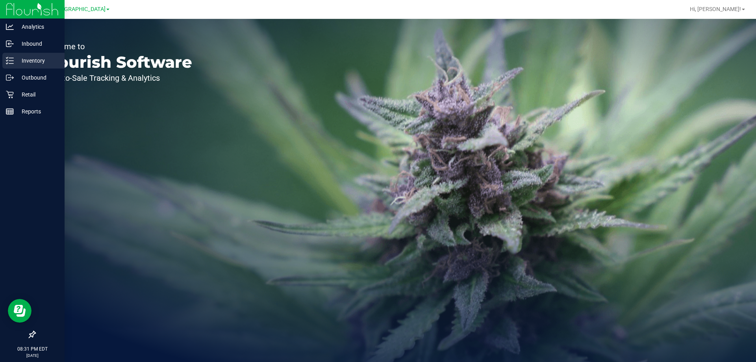
click at [39, 59] on p "Inventory" at bounding box center [37, 60] width 47 height 9
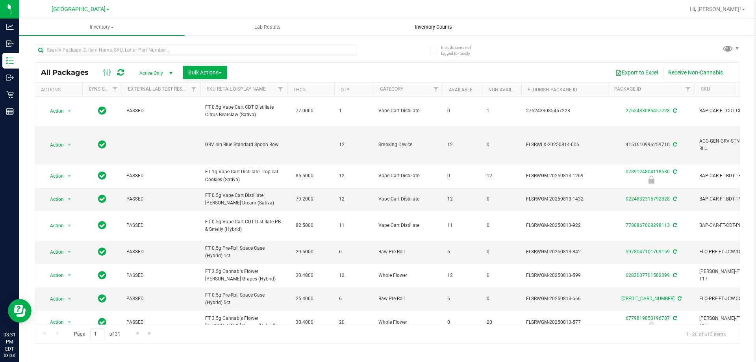
click at [447, 26] on span "Inventory Counts" at bounding box center [434, 27] width 58 height 7
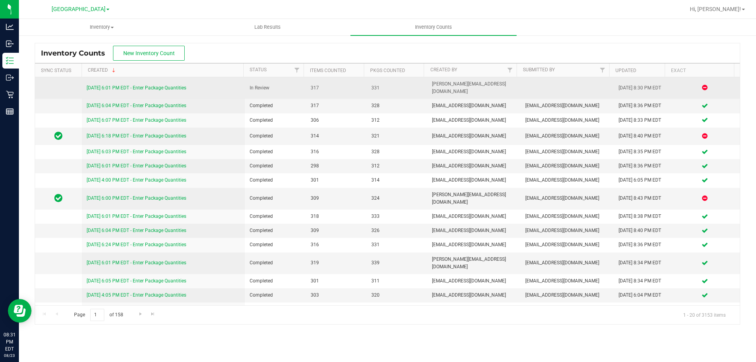
click at [179, 85] on link "[DATE] 6:01 PM EDT - Enter Package Quantities" at bounding box center [137, 88] width 100 height 6
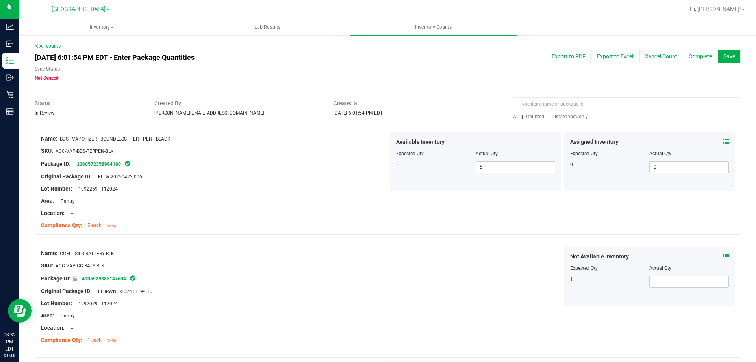
click at [559, 116] on span "Discrepancy only" at bounding box center [570, 117] width 36 height 6
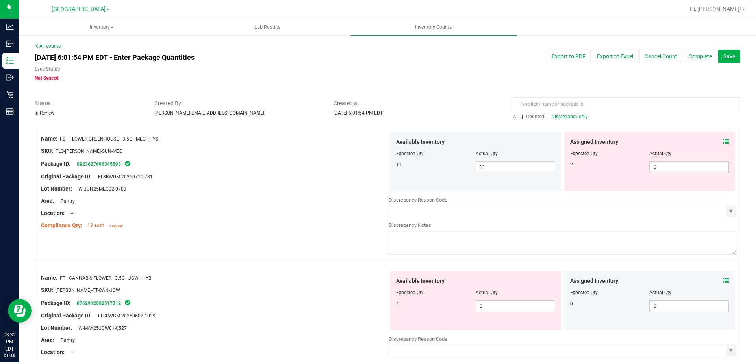
click at [724, 143] on icon at bounding box center [727, 142] width 6 height 6
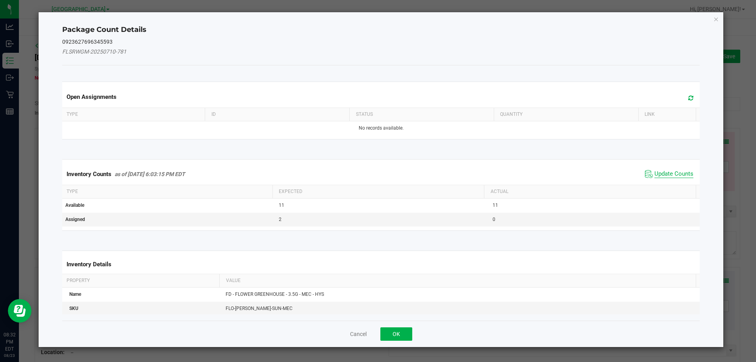
click at [681, 175] on span "Update Counts" at bounding box center [674, 174] width 39 height 8
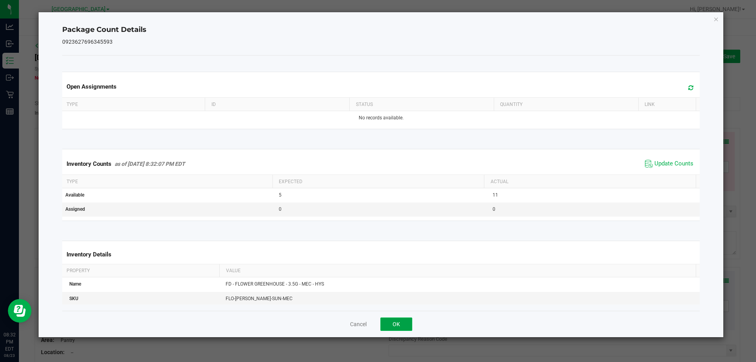
click at [399, 329] on button "OK" at bounding box center [397, 324] width 32 height 13
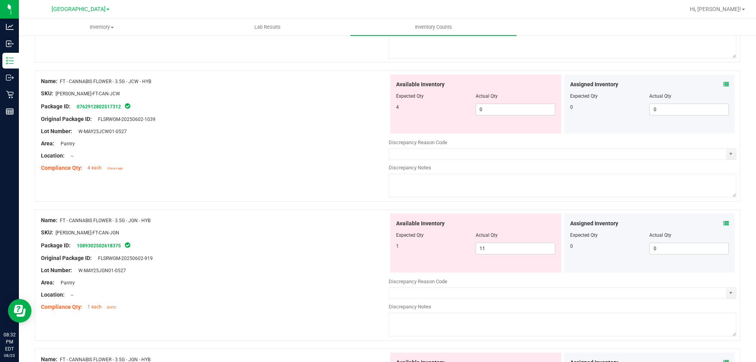
scroll to position [197, 0]
click at [724, 82] on icon at bounding box center [727, 84] width 6 height 6
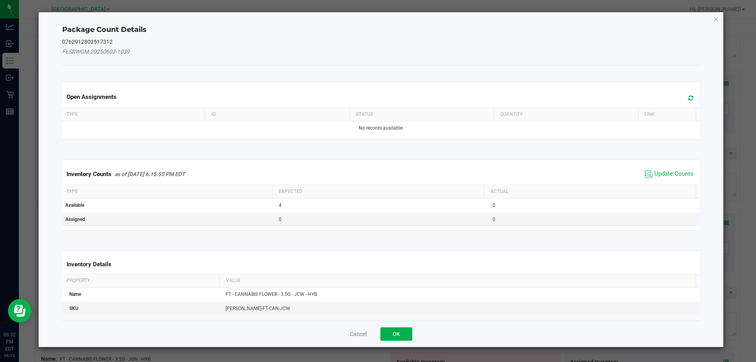
click at [674, 166] on div "Inventory Counts as of [DATE] 6:15:55 PM EDT Update Counts" at bounding box center [381, 174] width 641 height 21
click at [673, 174] on span "Update Counts" at bounding box center [674, 174] width 39 height 8
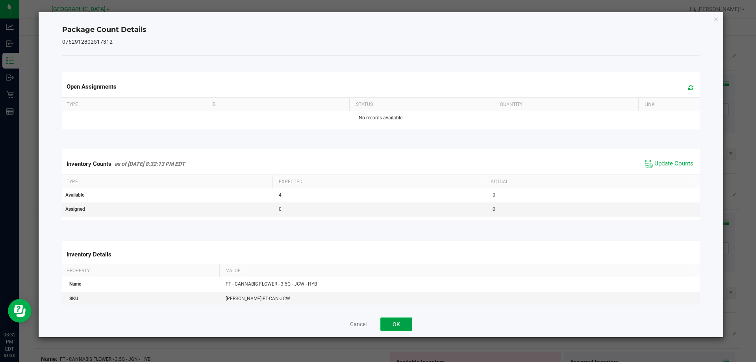
click at [387, 328] on button "OK" at bounding box center [397, 324] width 32 height 13
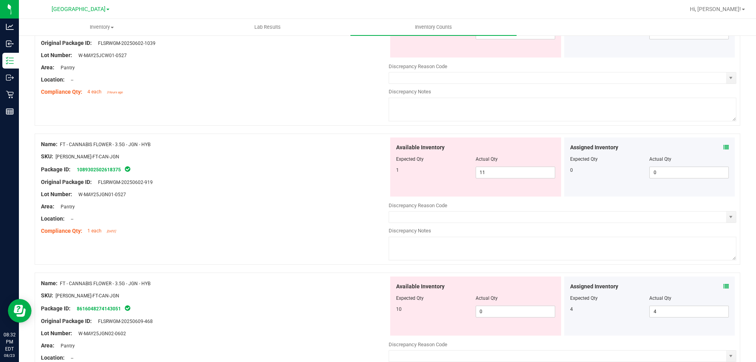
scroll to position [276, 0]
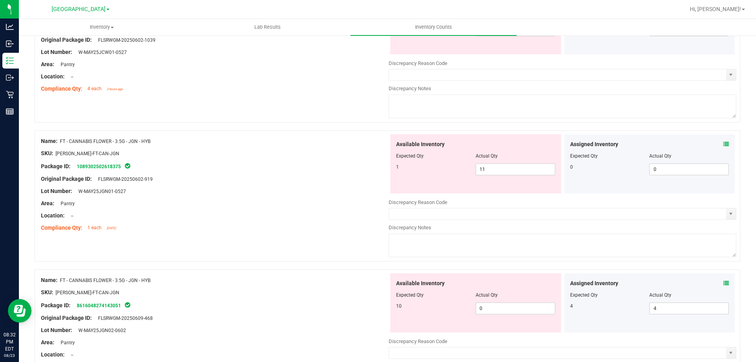
click at [724, 145] on icon at bounding box center [727, 144] width 6 height 6
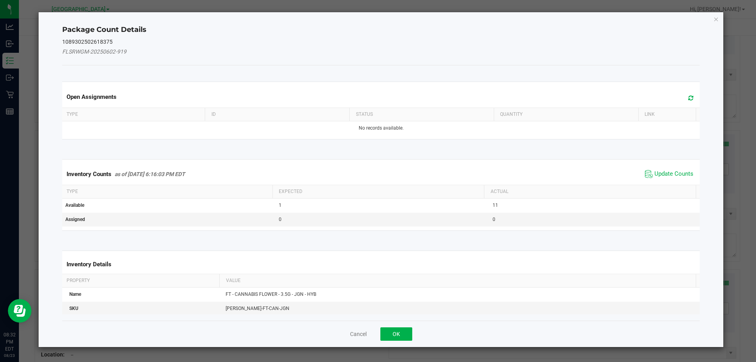
click at [667, 179] on span "Update Counts" at bounding box center [669, 174] width 52 height 12
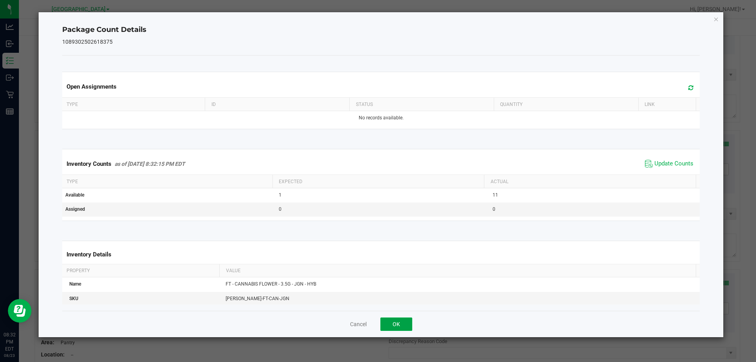
click at [384, 325] on button "OK" at bounding box center [397, 324] width 32 height 13
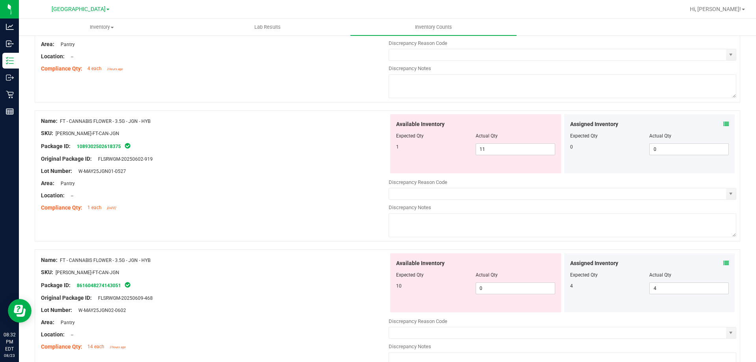
scroll to position [315, 0]
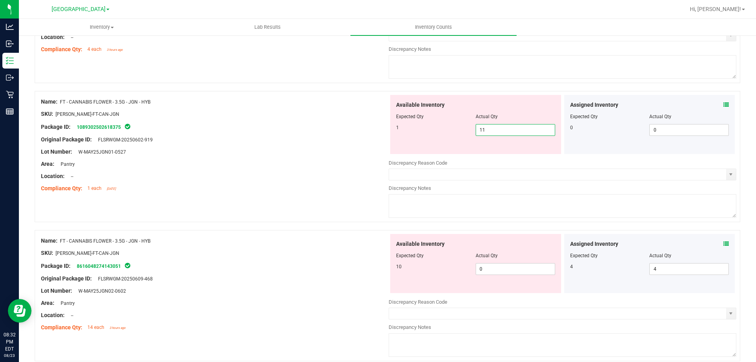
drag, startPoint x: 499, startPoint y: 130, endPoint x: 405, endPoint y: 133, distance: 94.2
click at [415, 130] on div "1 11 11" at bounding box center [475, 130] width 159 height 12
type input "1"
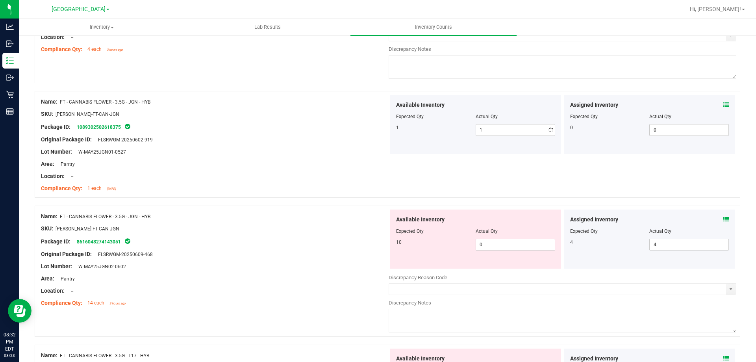
click at [310, 173] on div "Location: --" at bounding box center [215, 176] width 348 height 8
drag, startPoint x: 446, startPoint y: 240, endPoint x: 405, endPoint y: 232, distance: 42.4
click at [427, 236] on div "Available Inventory Expected Qty Actual Qty 10 0 0" at bounding box center [475, 239] width 171 height 59
type input "1"
type input "10"
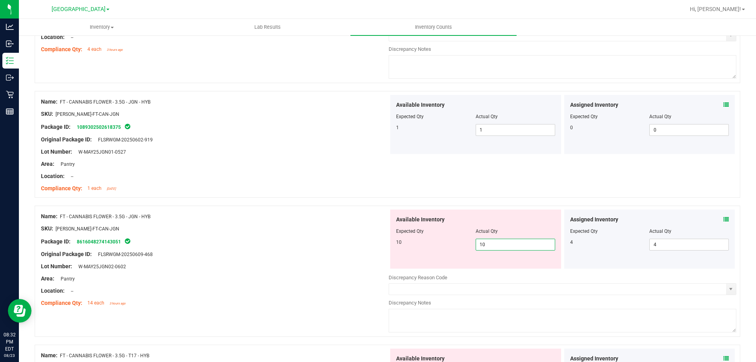
click at [325, 214] on div "Name: FT - CANNABIS FLOWER - 3.5G - JGN - HYB" at bounding box center [215, 216] width 348 height 8
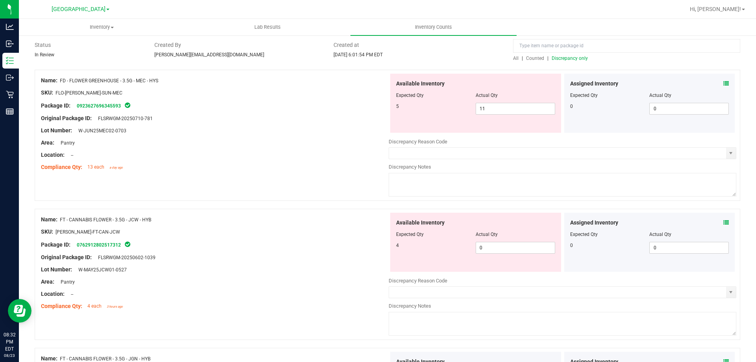
scroll to position [39, 0]
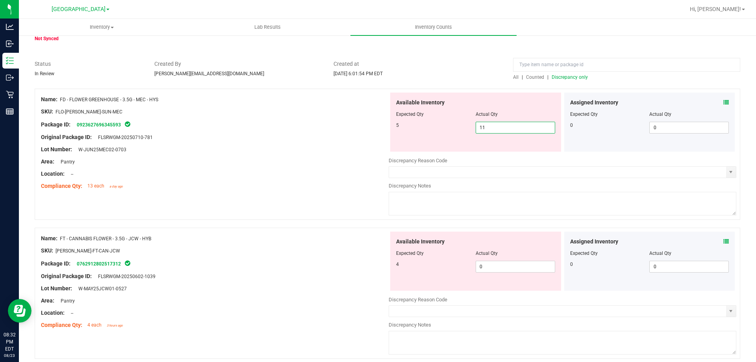
drag, startPoint x: 489, startPoint y: 125, endPoint x: 445, endPoint y: 132, distance: 43.9
click at [446, 132] on div "5 11 11" at bounding box center [475, 128] width 159 height 12
type input "5"
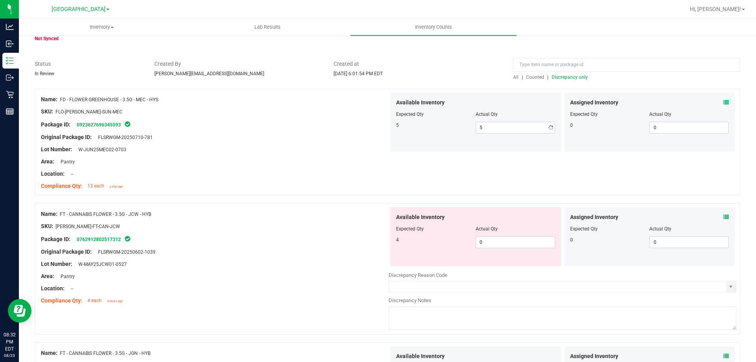
click at [338, 177] on div "Location: --" at bounding box center [215, 174] width 348 height 8
drag, startPoint x: 470, startPoint y: 244, endPoint x: 435, endPoint y: 243, distance: 35.9
click at [439, 244] on div "4 0 0" at bounding box center [475, 242] width 159 height 12
type input "4"
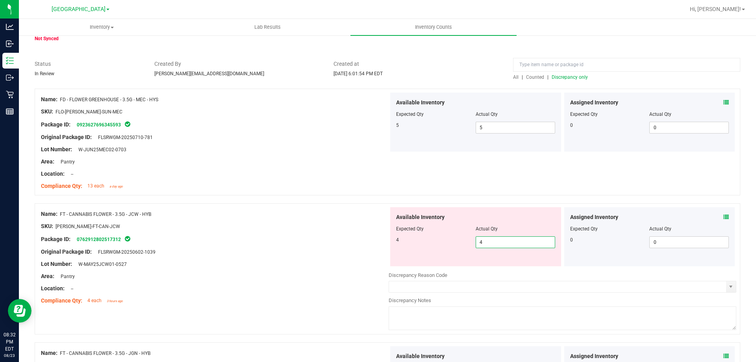
click at [379, 219] on div at bounding box center [215, 220] width 348 height 4
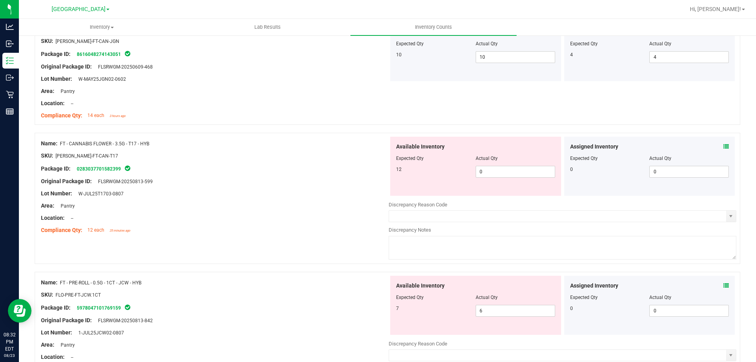
scroll to position [473, 0]
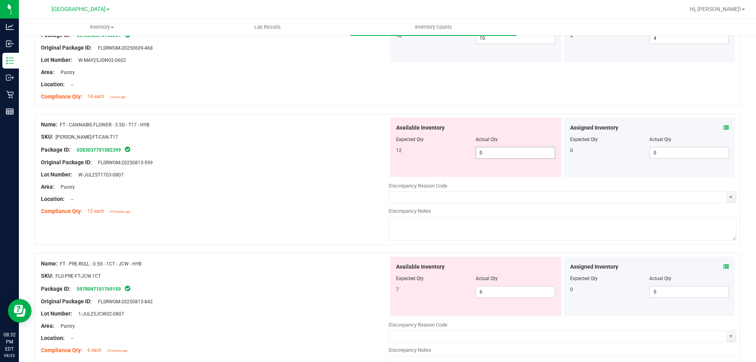
drag, startPoint x: 457, startPoint y: 160, endPoint x: 448, endPoint y: 162, distance: 9.8
click at [452, 161] on div "Available Inventory Expected Qty Actual Qty 12 0 0" at bounding box center [475, 147] width 171 height 59
type input "12"
click at [299, 162] on div "Original Package ID: FLSRWGM-20250813-599" at bounding box center [215, 162] width 348 height 8
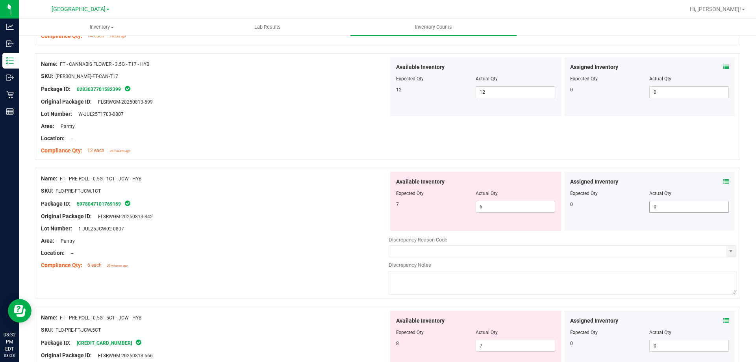
scroll to position [591, 0]
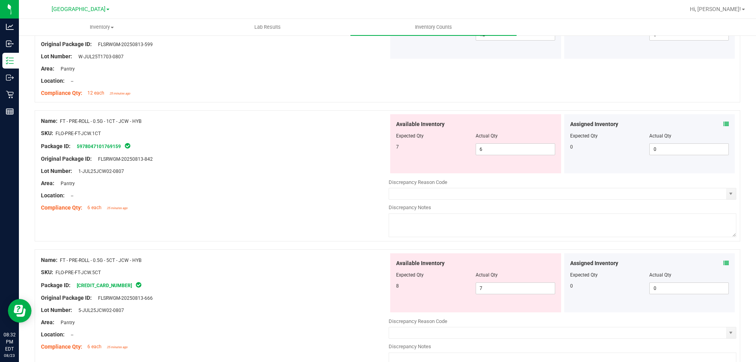
click at [724, 122] on icon at bounding box center [727, 124] width 6 height 6
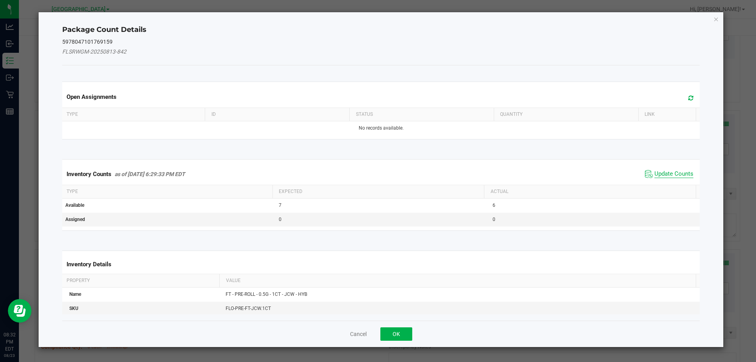
click at [667, 176] on span "Update Counts" at bounding box center [674, 174] width 39 height 8
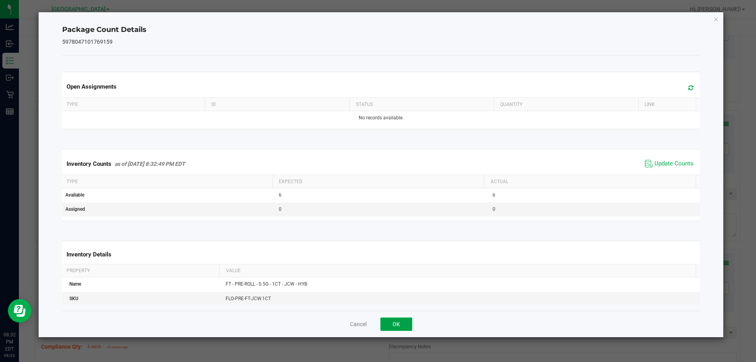
click at [399, 326] on button "OK" at bounding box center [397, 324] width 32 height 13
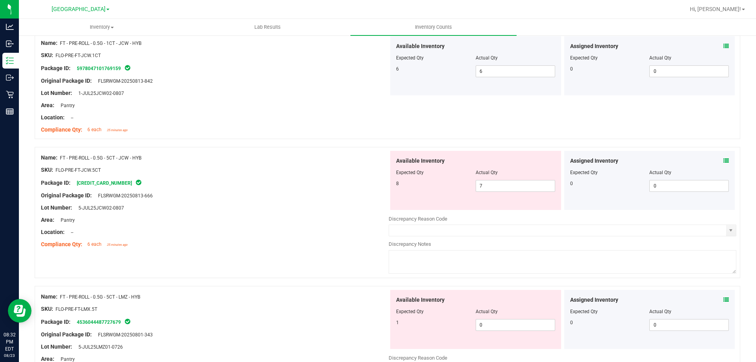
scroll to position [670, 0]
click at [715, 158] on div "Assigned Inventory" at bounding box center [649, 160] width 159 height 8
click at [724, 161] on icon at bounding box center [727, 160] width 6 height 6
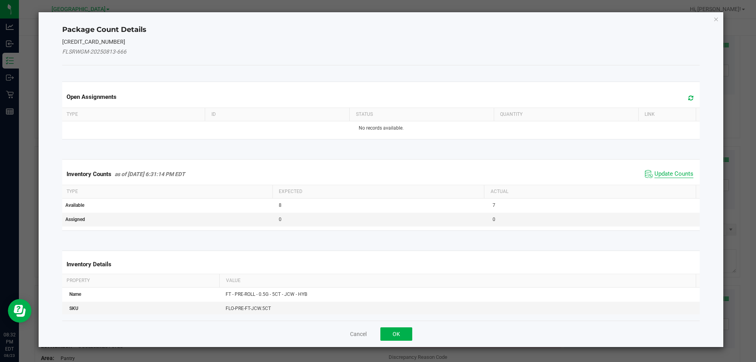
click at [669, 171] on span "Update Counts" at bounding box center [674, 174] width 39 height 8
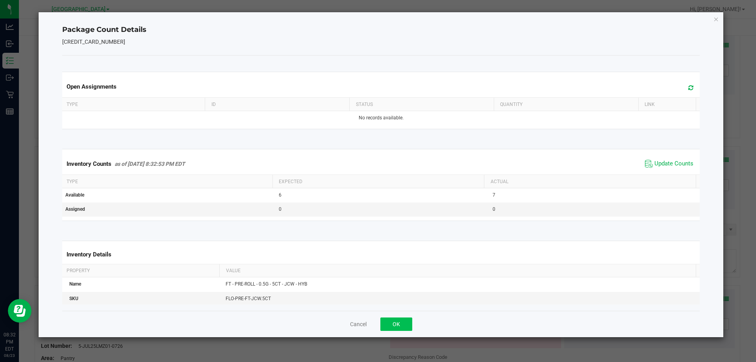
click at [394, 333] on div "Cancel OK" at bounding box center [381, 324] width 638 height 26
drag, startPoint x: 396, startPoint y: 325, endPoint x: 414, endPoint y: 319, distance: 19.7
click at [396, 325] on button "OK" at bounding box center [397, 324] width 32 height 13
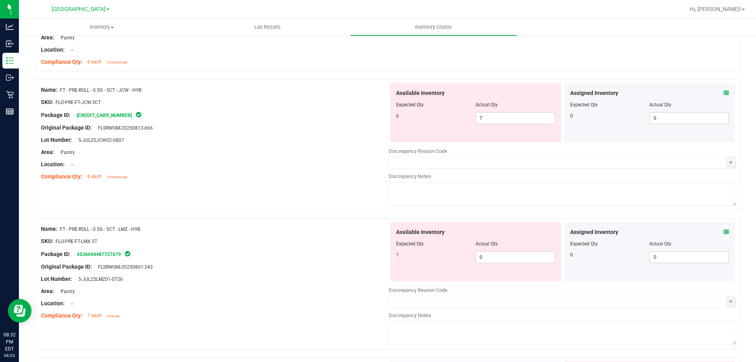
scroll to position [788, 0]
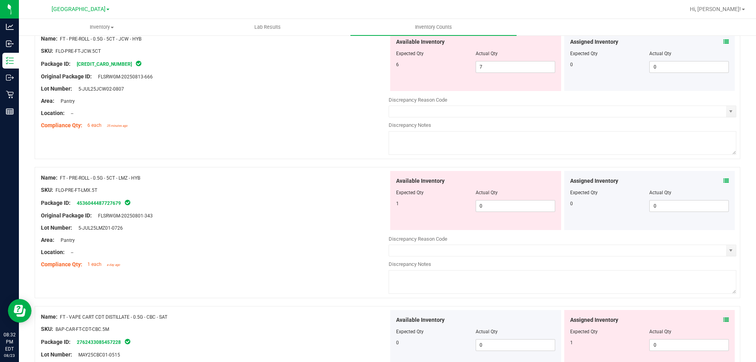
click at [724, 181] on icon at bounding box center [727, 181] width 6 height 6
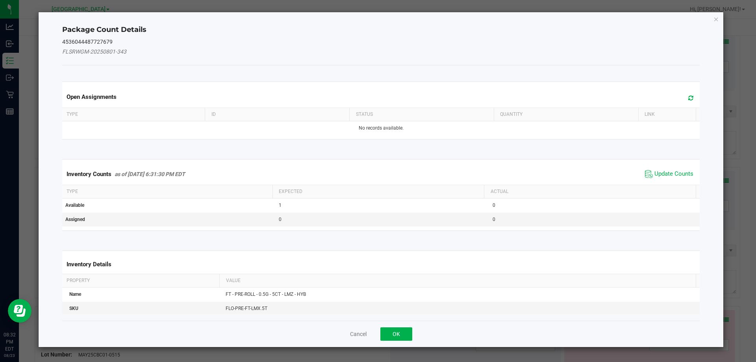
click at [680, 179] on span "Update Counts" at bounding box center [669, 174] width 52 height 12
click at [679, 184] on th "Actual" at bounding box center [590, 190] width 212 height 13
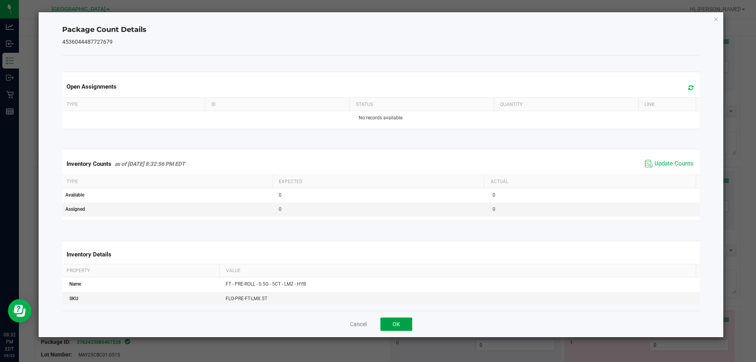
click at [383, 326] on button "OK" at bounding box center [397, 324] width 32 height 13
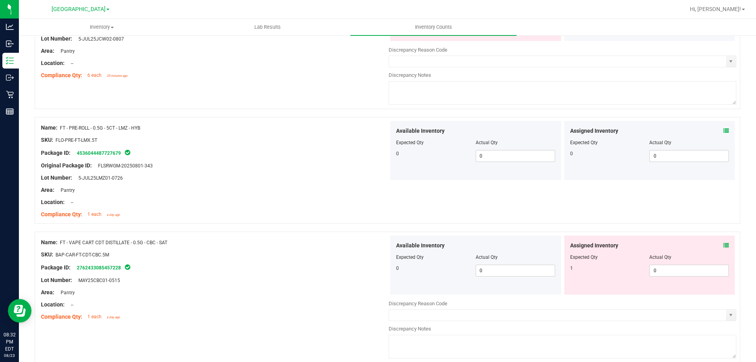
scroll to position [867, 0]
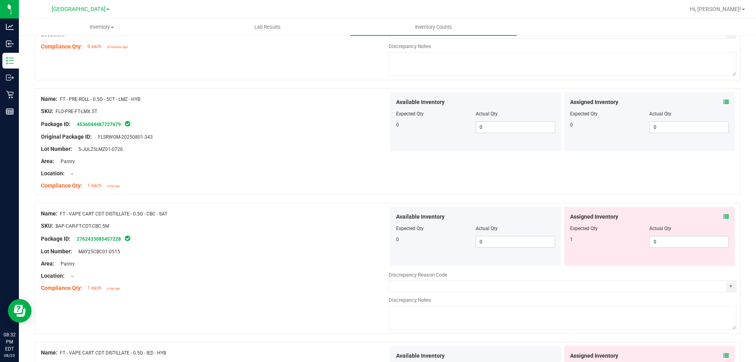
click at [724, 218] on icon at bounding box center [727, 217] width 6 height 6
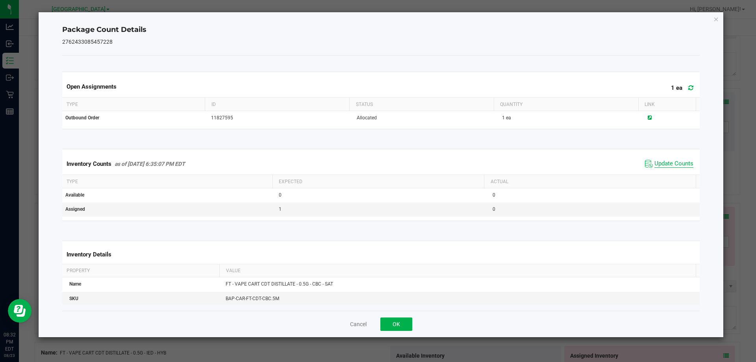
click at [668, 161] on span "Update Counts" at bounding box center [674, 164] width 39 height 8
click at [397, 324] on button "OK" at bounding box center [397, 324] width 32 height 13
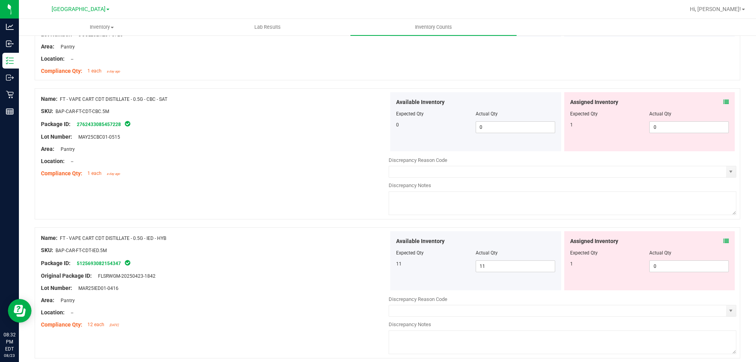
scroll to position [985, 0]
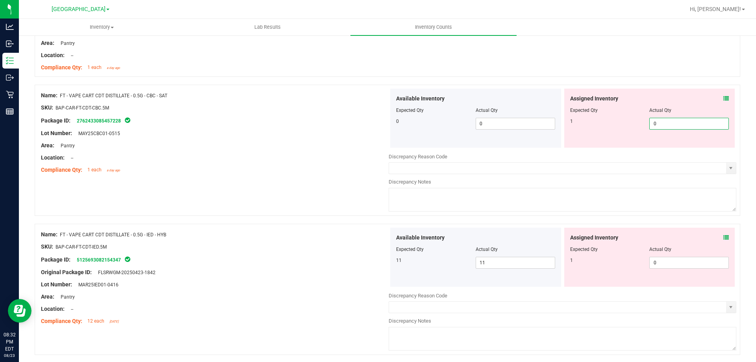
drag, startPoint x: 660, startPoint y: 122, endPoint x: 392, endPoint y: 110, distance: 269.0
click at [578, 126] on div "1 0 0" at bounding box center [649, 124] width 159 height 12
type input "1"
click at [328, 140] on div at bounding box center [215, 139] width 348 height 4
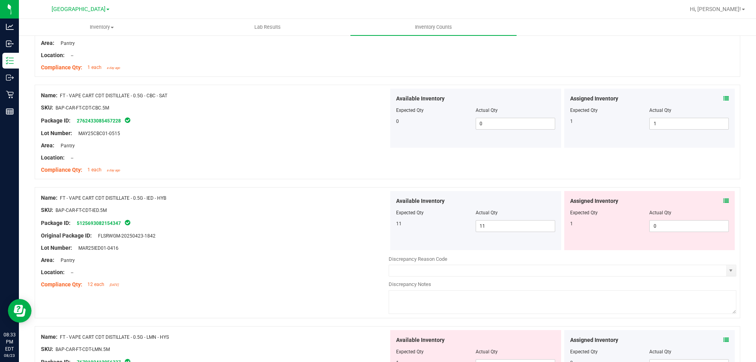
click at [724, 201] on icon at bounding box center [727, 201] width 6 height 6
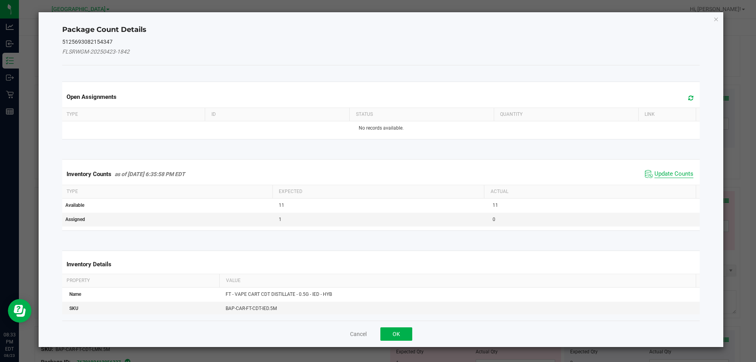
drag, startPoint x: 676, startPoint y: 165, endPoint x: 672, endPoint y: 172, distance: 8.0
click at [676, 165] on div "Inventory Counts as of [DATE] 6:35:58 PM EDT Update Counts" at bounding box center [381, 174] width 641 height 21
click at [670, 175] on span "Update Counts" at bounding box center [674, 174] width 39 height 8
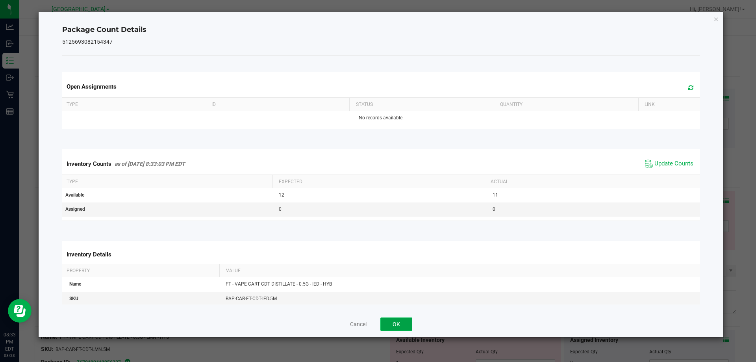
click at [391, 321] on button "OK" at bounding box center [397, 324] width 32 height 13
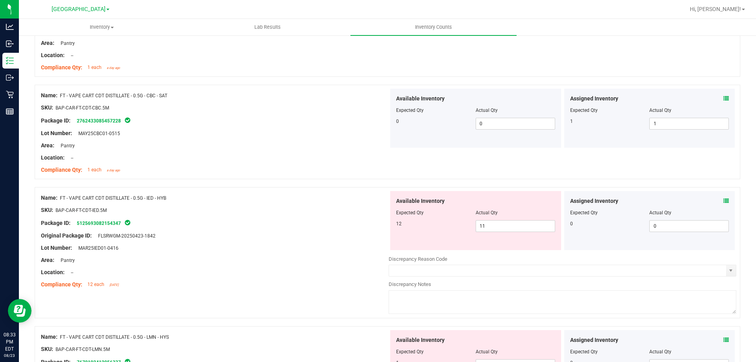
click at [724, 101] on icon at bounding box center [727, 99] width 6 height 6
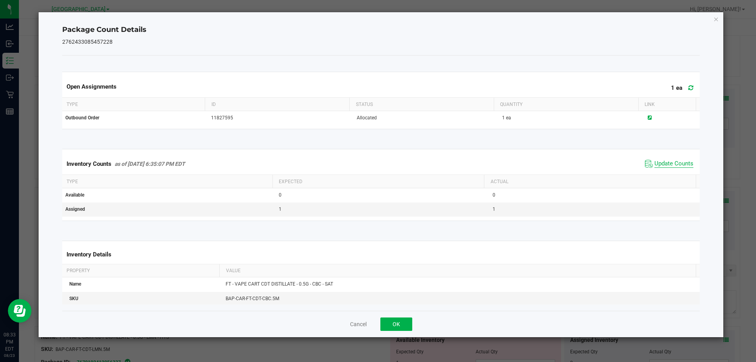
click at [663, 162] on span "Update Counts" at bounding box center [674, 164] width 39 height 8
click at [396, 329] on button "OK" at bounding box center [397, 324] width 32 height 13
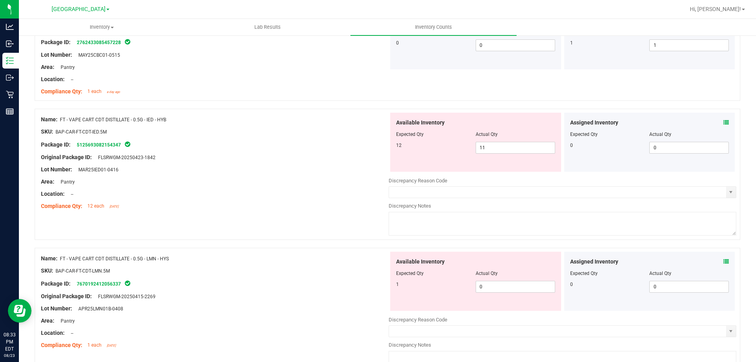
scroll to position [1064, 0]
drag, startPoint x: 515, startPoint y: 147, endPoint x: 405, endPoint y: 148, distance: 109.5
click at [432, 148] on div "12 11 11" at bounding box center [475, 147] width 159 height 12
type input "12"
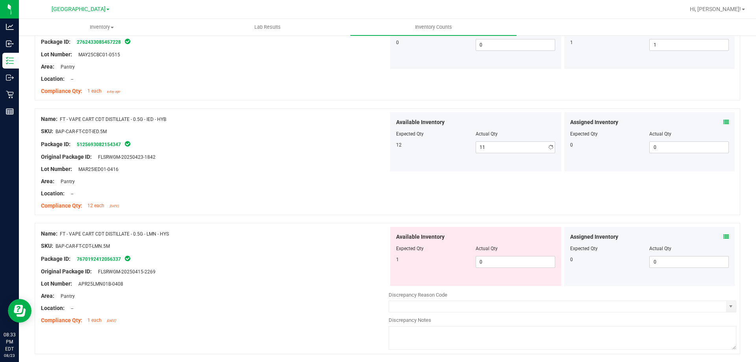
type input "12"
click at [323, 159] on div "Original Package ID: FLSRWGM-20250423-1842" at bounding box center [215, 157] width 348 height 8
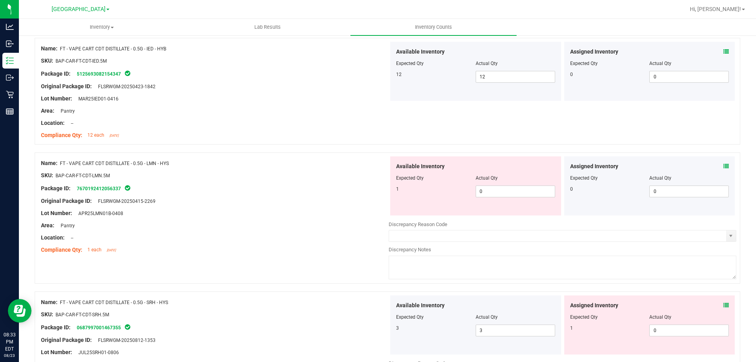
scroll to position [1143, 0]
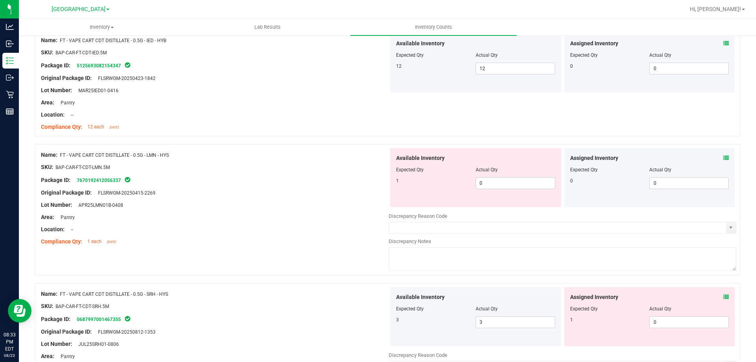
drag, startPoint x: 724, startPoint y: 159, endPoint x: 716, endPoint y: 159, distance: 7.5
click at [723, 159] on div "Assigned Inventory Expected Qty Actual Qty 0 0 0" at bounding box center [650, 177] width 171 height 59
click at [716, 159] on div "Assigned Inventory" at bounding box center [649, 158] width 159 height 8
click at [724, 159] on icon at bounding box center [727, 158] width 6 height 6
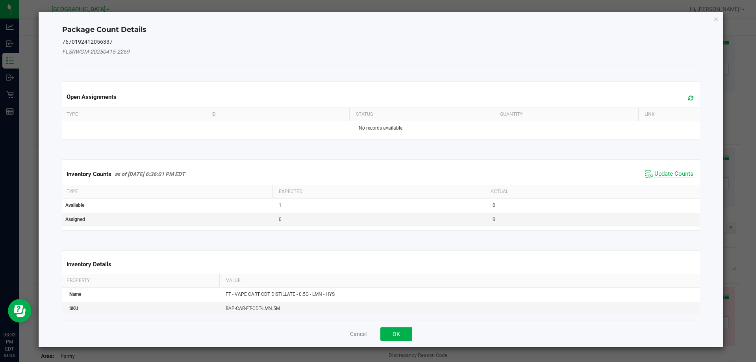
click at [681, 173] on span "Update Counts" at bounding box center [674, 174] width 39 height 8
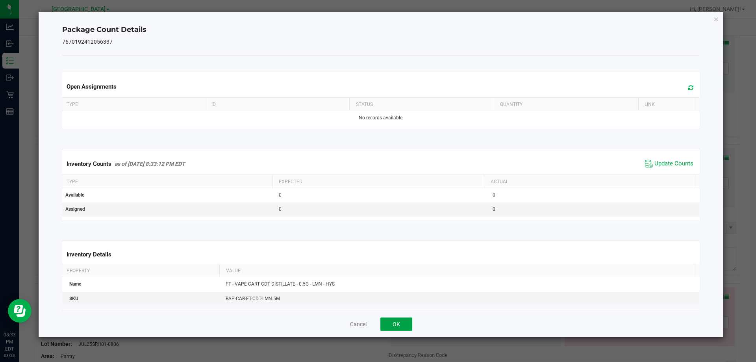
click at [392, 329] on button "OK" at bounding box center [397, 324] width 32 height 13
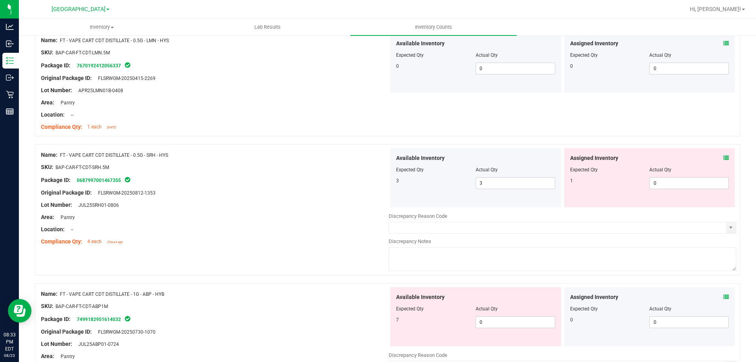
scroll to position [1261, 0]
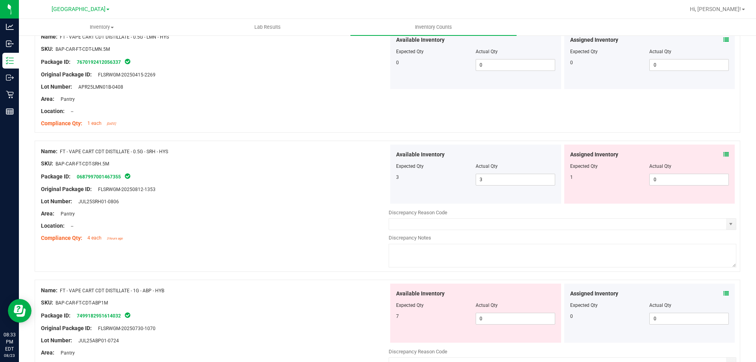
click at [724, 151] on span at bounding box center [727, 154] width 6 height 8
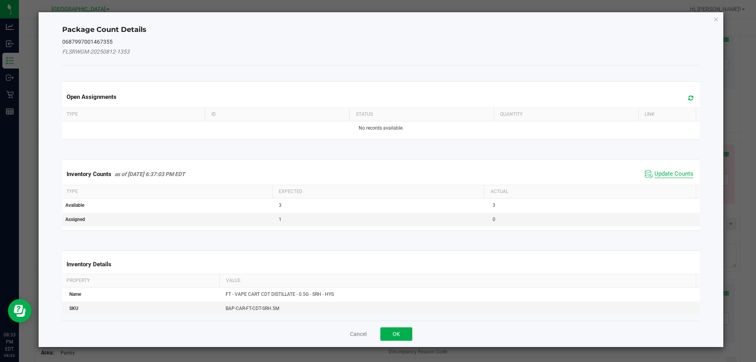
click at [667, 174] on span "Update Counts" at bounding box center [674, 174] width 39 height 8
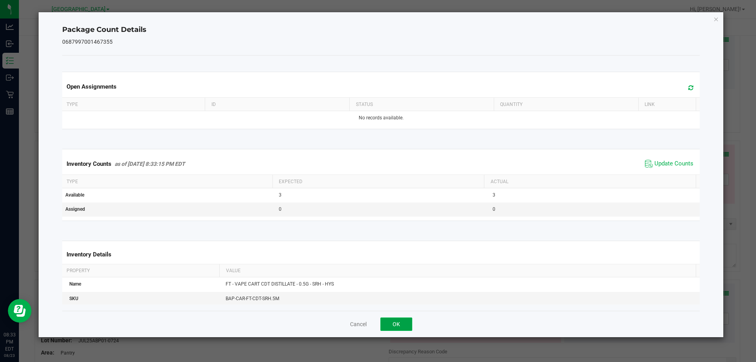
click at [409, 323] on button "OK" at bounding box center [397, 324] width 32 height 13
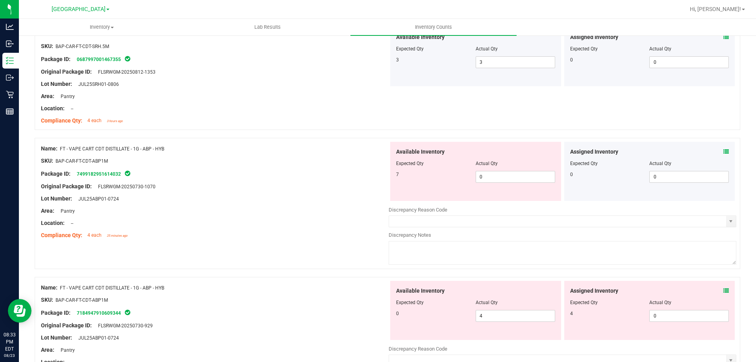
scroll to position [1379, 0]
click at [724, 152] on icon at bounding box center [727, 151] width 6 height 6
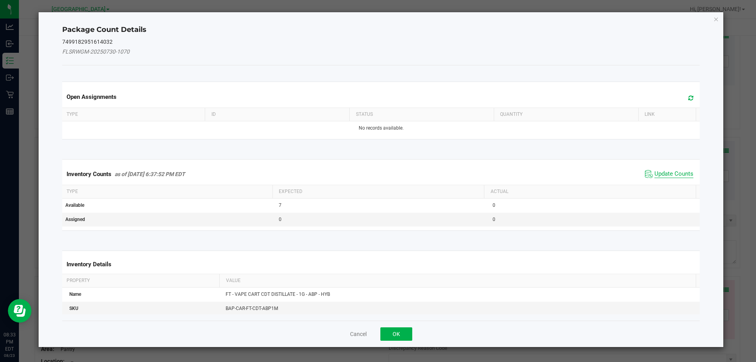
drag, startPoint x: 666, startPoint y: 166, endPoint x: 661, endPoint y: 175, distance: 10.8
click at [665, 167] on div "Inventory Counts as of [DATE] 6:37:52 PM EDT Update Counts" at bounding box center [381, 174] width 641 height 21
click at [661, 175] on span "Update Counts" at bounding box center [674, 174] width 39 height 8
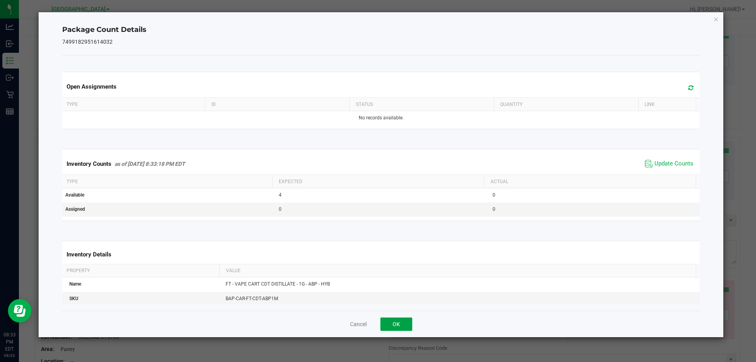
click at [392, 329] on button "OK" at bounding box center [397, 324] width 32 height 13
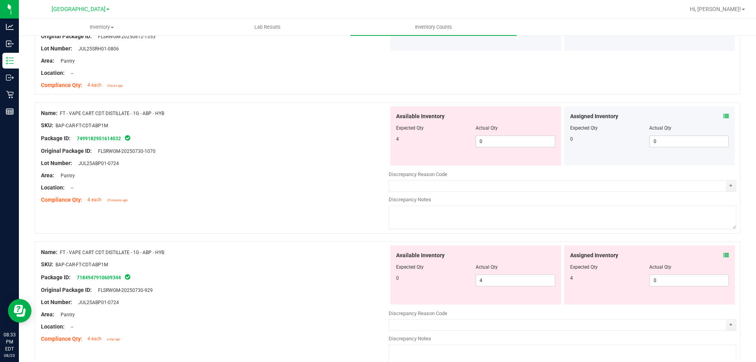
scroll to position [1458, 0]
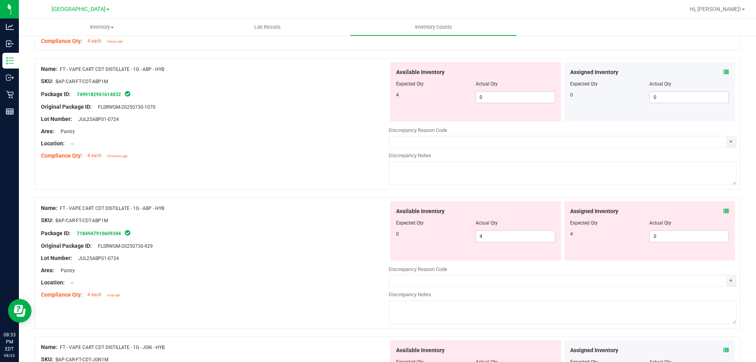
click at [724, 210] on icon at bounding box center [727, 211] width 6 height 6
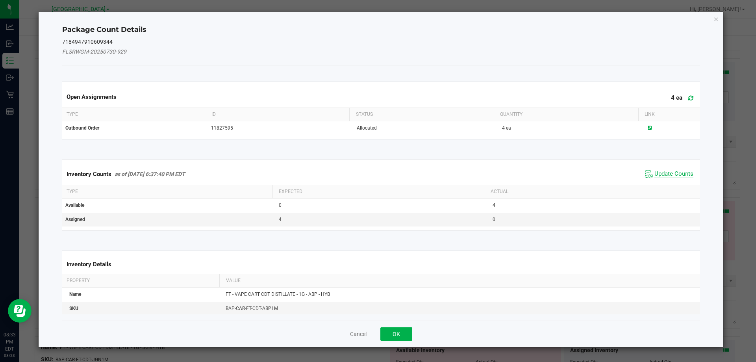
click at [686, 171] on span "Update Counts" at bounding box center [674, 174] width 39 height 8
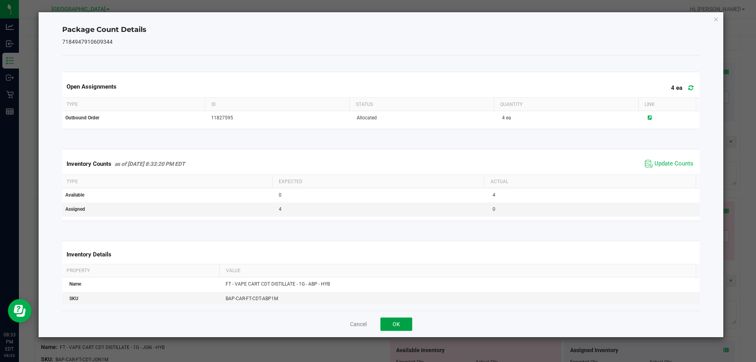
click at [396, 327] on button "OK" at bounding box center [397, 324] width 32 height 13
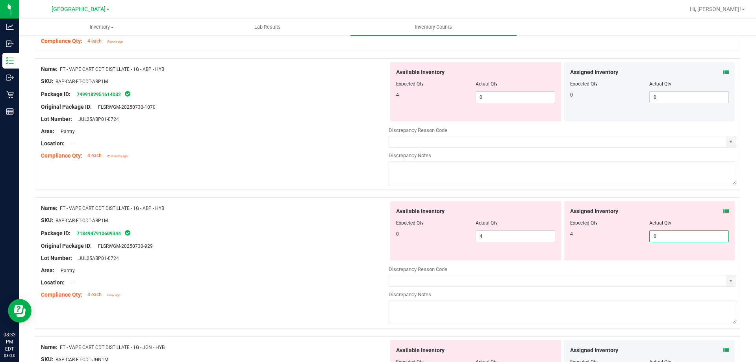
drag, startPoint x: 669, startPoint y: 239, endPoint x: 563, endPoint y: 245, distance: 107.0
click at [598, 242] on div "Assigned Inventory Expected Qty Actual Qty 4 0 0" at bounding box center [650, 230] width 171 height 59
type input "4"
click at [351, 227] on div at bounding box center [215, 227] width 348 height 4
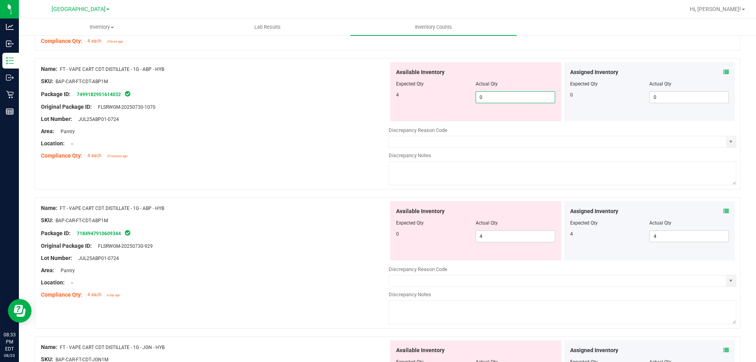
drag, startPoint x: 480, startPoint y: 98, endPoint x: 349, endPoint y: 98, distance: 130.8
click at [425, 98] on div "4 0 0" at bounding box center [475, 97] width 159 height 12
type input "4"
click at [348, 99] on div at bounding box center [215, 101] width 348 height 4
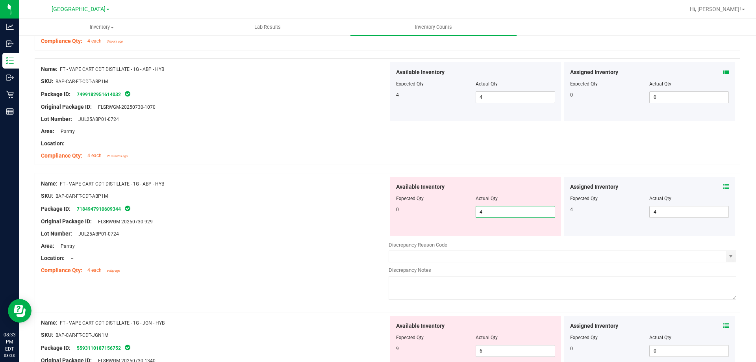
drag, startPoint x: 487, startPoint y: 215, endPoint x: 306, endPoint y: 179, distance: 184.7
click at [433, 212] on div "0 4 4" at bounding box center [475, 212] width 159 height 12
type input "0"
click at [306, 180] on div "Name: FT - VAPE CART CDT DISTILLATE - 1G - ABP - HYB" at bounding box center [215, 184] width 348 height 8
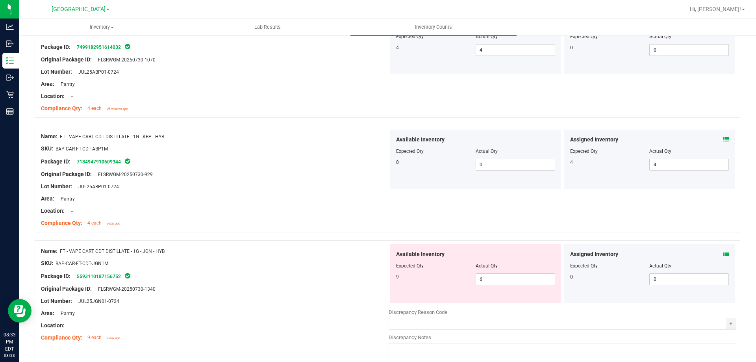
scroll to position [1615, 0]
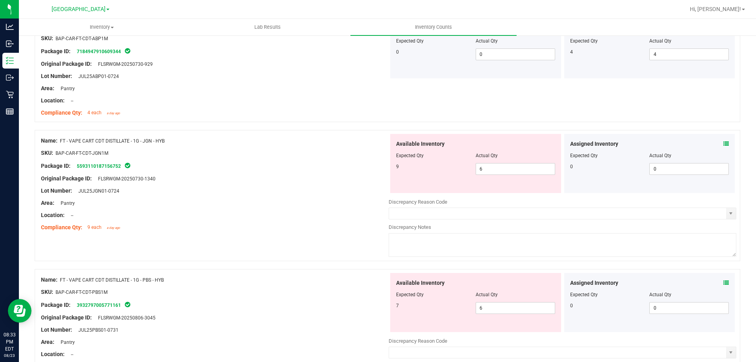
click at [724, 145] on icon at bounding box center [727, 144] width 6 height 6
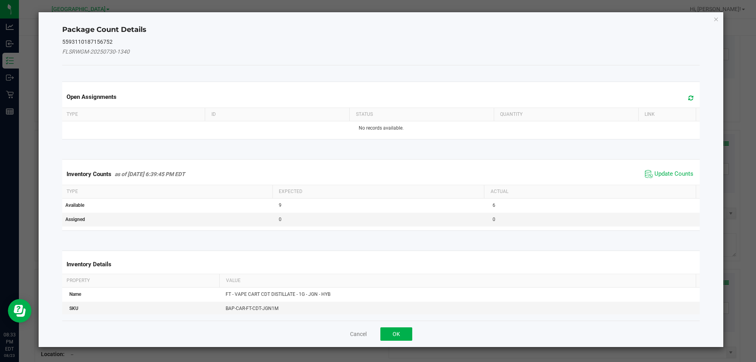
click at [668, 169] on span "Update Counts" at bounding box center [669, 174] width 52 height 12
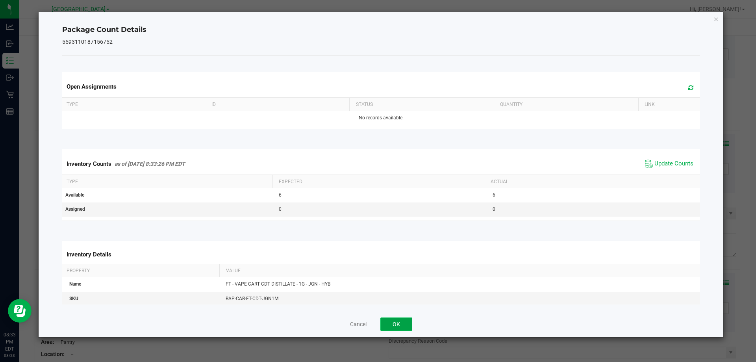
click at [390, 320] on button "OK" at bounding box center [397, 324] width 32 height 13
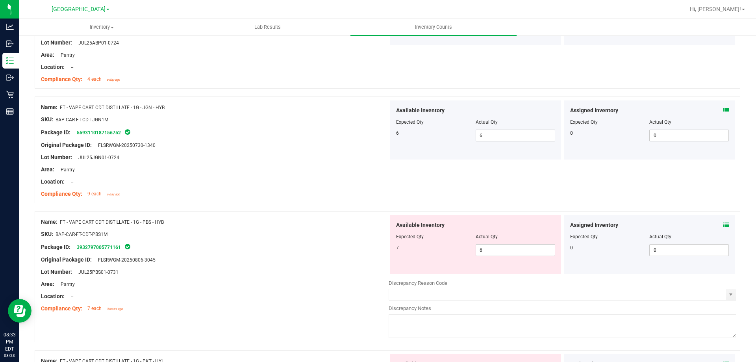
scroll to position [1694, 0]
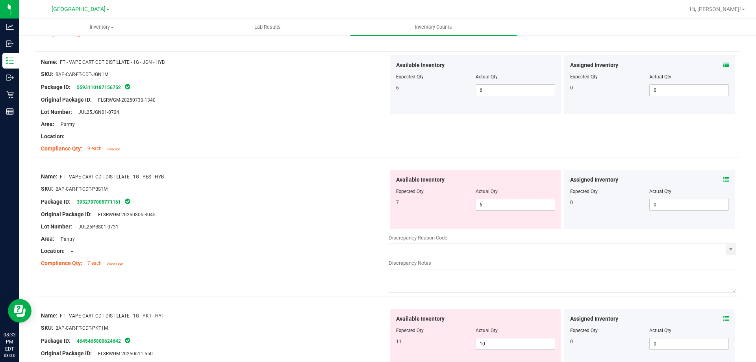
click at [724, 179] on icon at bounding box center [727, 180] width 6 height 6
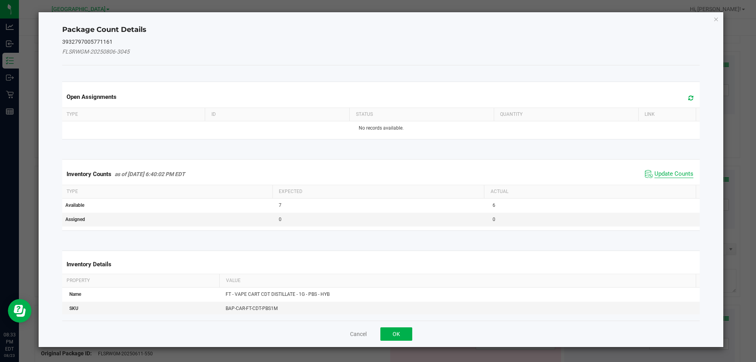
click at [661, 177] on span "Update Counts" at bounding box center [674, 174] width 39 height 8
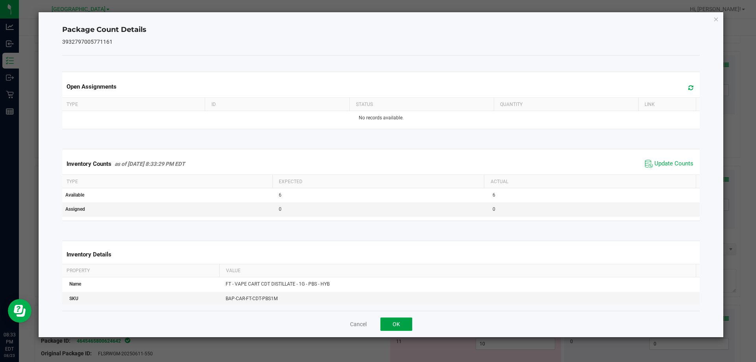
click at [409, 321] on button "OK" at bounding box center [397, 324] width 32 height 13
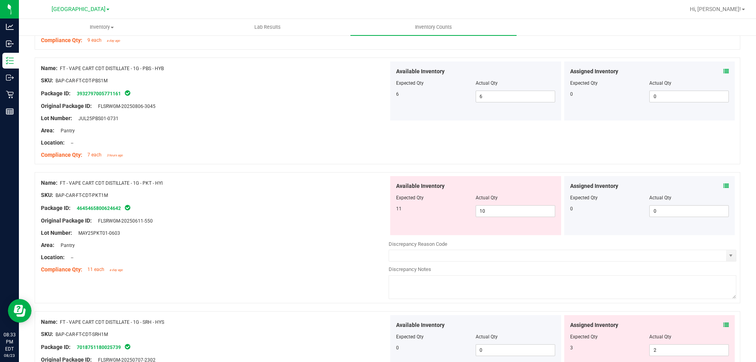
scroll to position [1812, 0]
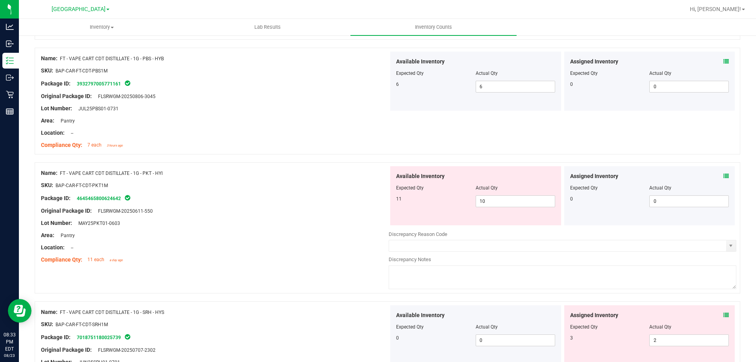
click at [724, 176] on icon at bounding box center [727, 176] width 6 height 6
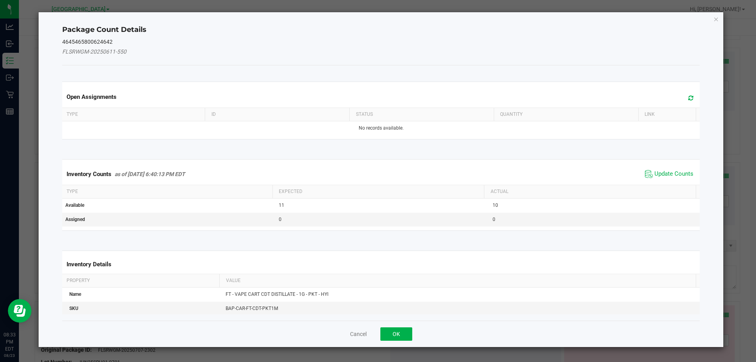
drag, startPoint x: 680, startPoint y: 169, endPoint x: 677, endPoint y: 171, distance: 4.3
click at [679, 170] on span "Update Counts" at bounding box center [669, 174] width 52 height 12
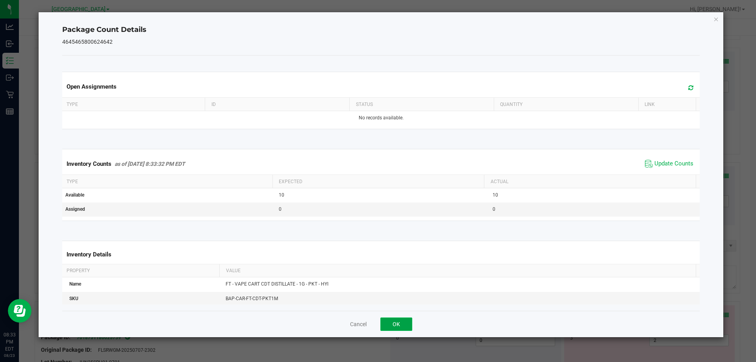
drag, startPoint x: 400, startPoint y: 329, endPoint x: 418, endPoint y: 311, distance: 25.6
click at [400, 329] on button "OK" at bounding box center [397, 324] width 32 height 13
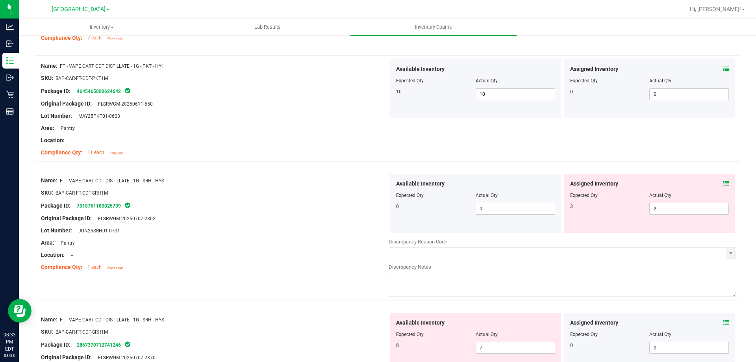
scroll to position [1930, 0]
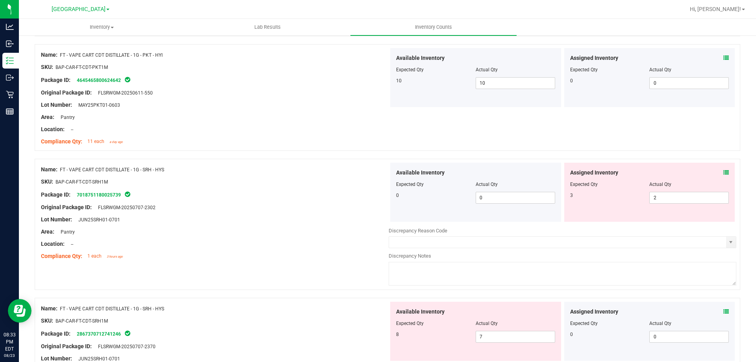
click at [724, 172] on icon at bounding box center [727, 173] width 6 height 6
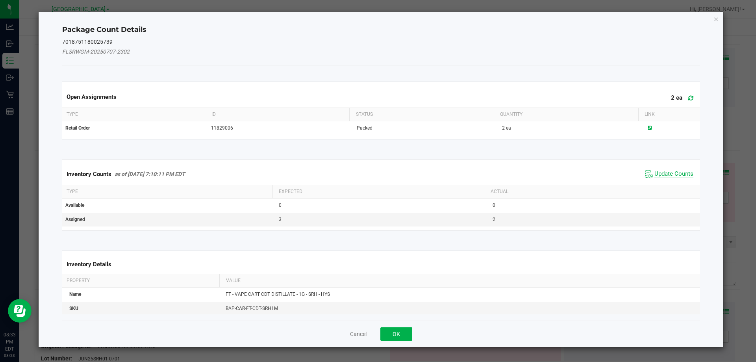
click at [669, 175] on span "Update Counts" at bounding box center [674, 174] width 39 height 8
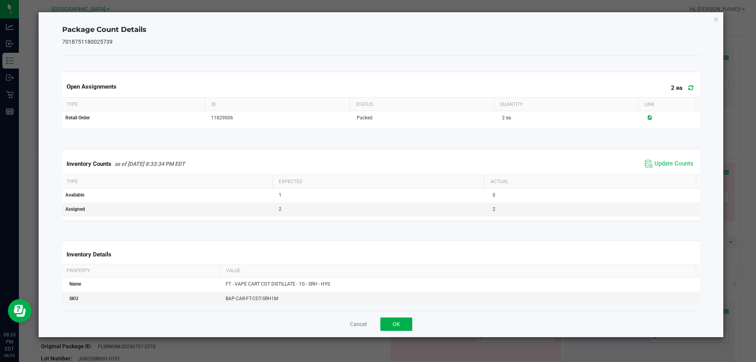
click at [379, 328] on div "Cancel OK" at bounding box center [381, 324] width 638 height 26
click at [392, 323] on button "OK" at bounding box center [397, 324] width 32 height 13
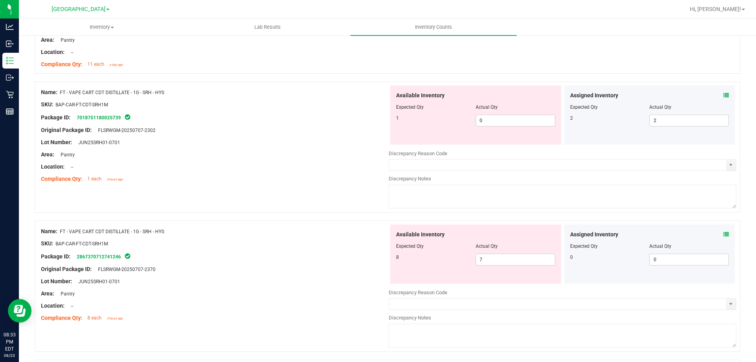
scroll to position [2009, 0]
drag, startPoint x: 517, startPoint y: 117, endPoint x: 435, endPoint y: 121, distance: 82.1
click at [439, 121] on div "1 0 0" at bounding box center [475, 119] width 159 height 12
type input "1"
click at [342, 154] on div "Area: Pantry" at bounding box center [215, 153] width 348 height 8
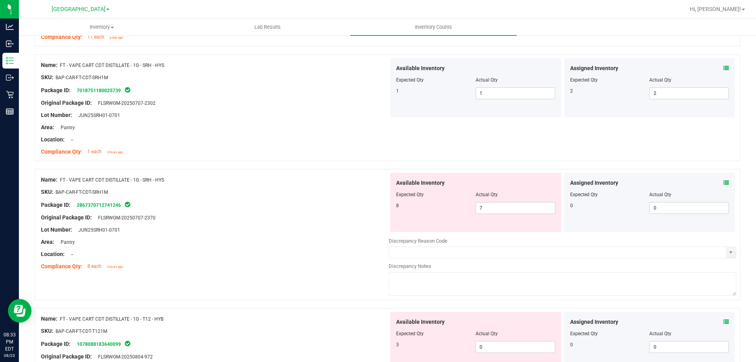
scroll to position [2049, 0]
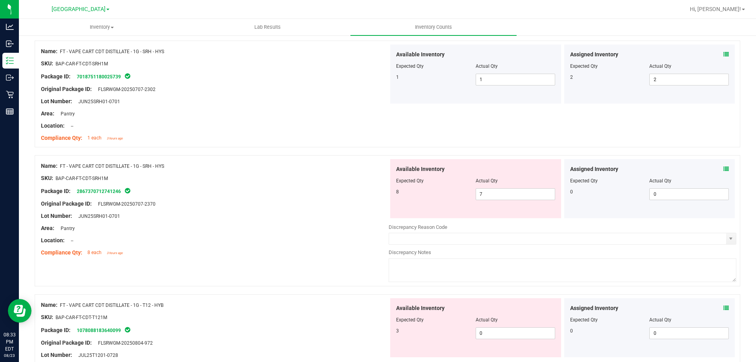
click at [724, 170] on icon at bounding box center [727, 169] width 6 height 6
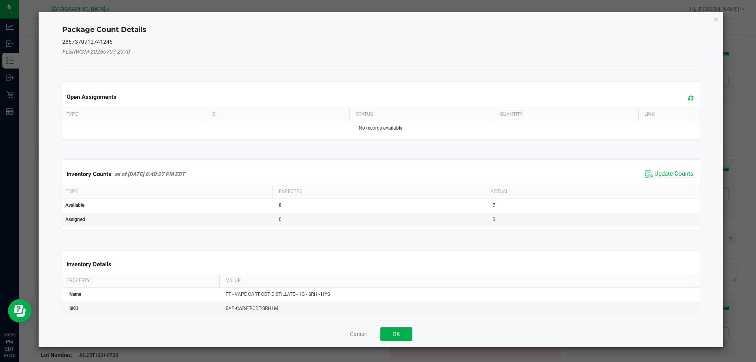
click at [671, 174] on span "Update Counts" at bounding box center [674, 174] width 39 height 8
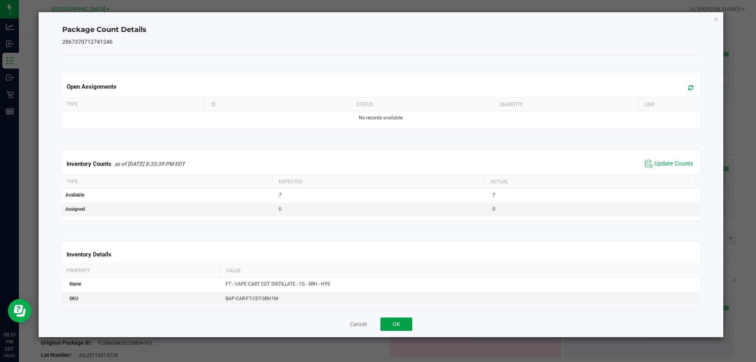
click at [405, 319] on button "OK" at bounding box center [397, 324] width 32 height 13
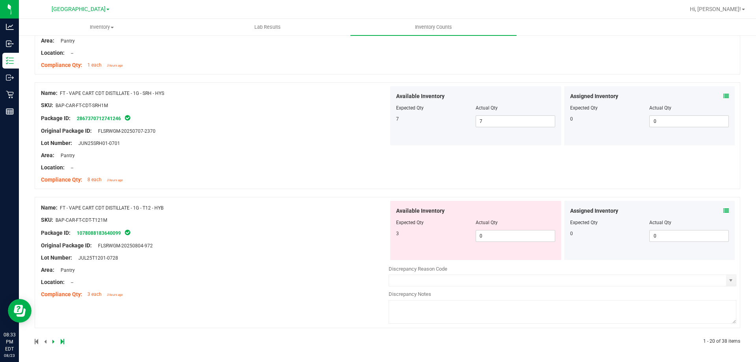
scroll to position [2122, 0]
click at [724, 210] on icon at bounding box center [727, 210] width 6 height 6
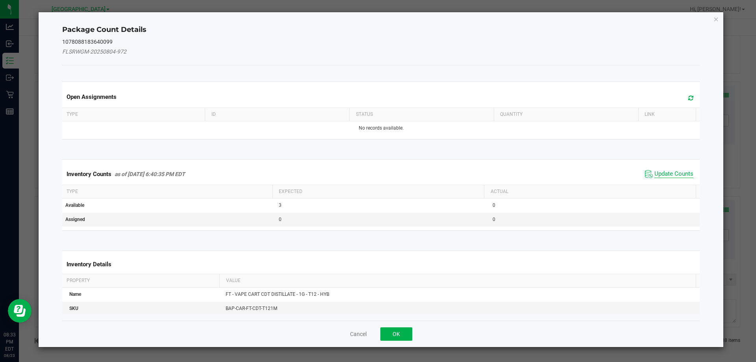
click at [663, 177] on span "Update Counts" at bounding box center [674, 174] width 39 height 8
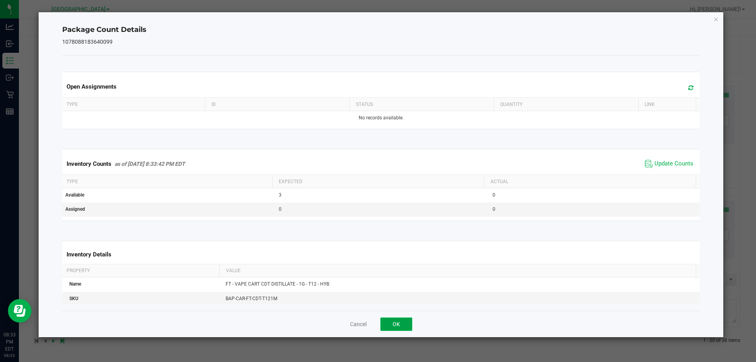
click at [403, 322] on button "OK" at bounding box center [397, 324] width 32 height 13
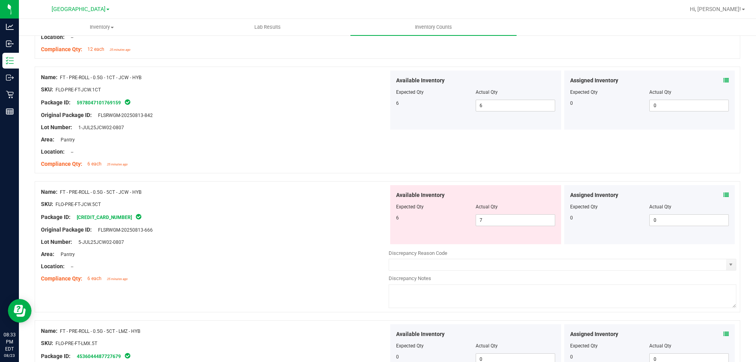
scroll to position [0, 0]
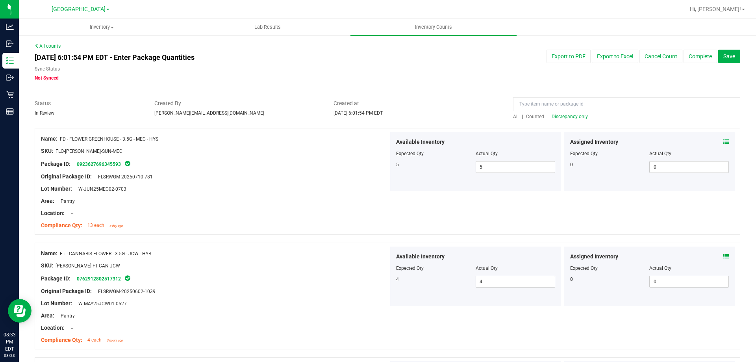
click at [572, 120] on div "All | Counted | Discrepancy only" at bounding box center [626, 116] width 227 height 7
click at [556, 115] on span "Discrepancy only" at bounding box center [570, 117] width 36 height 6
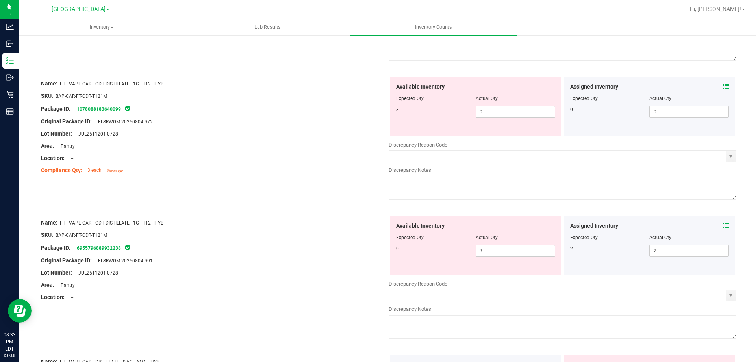
scroll to position [197, 0]
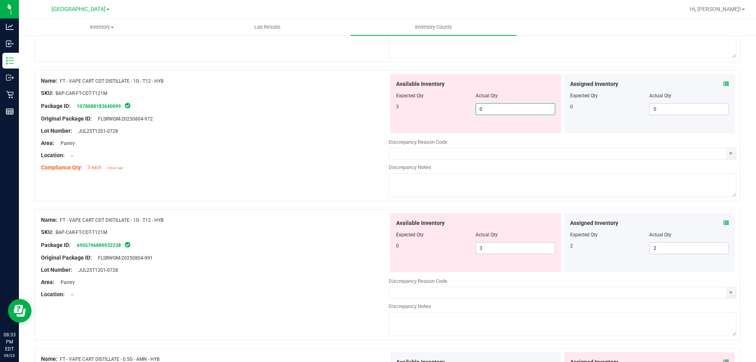
drag, startPoint x: 515, startPoint y: 108, endPoint x: 418, endPoint y: 117, distance: 97.8
click at [422, 117] on div "Available Inventory Expected Qty Actual Qty 3 0 0" at bounding box center [475, 103] width 171 height 59
type input "3"
click at [355, 138] on div at bounding box center [215, 137] width 348 height 4
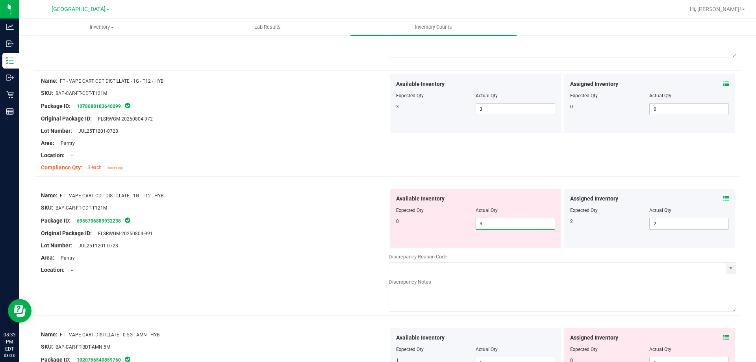
drag, startPoint x: 489, startPoint y: 225, endPoint x: 395, endPoint y: 205, distance: 95.9
click at [435, 221] on div "0 3 3" at bounding box center [475, 224] width 159 height 12
type input "0"
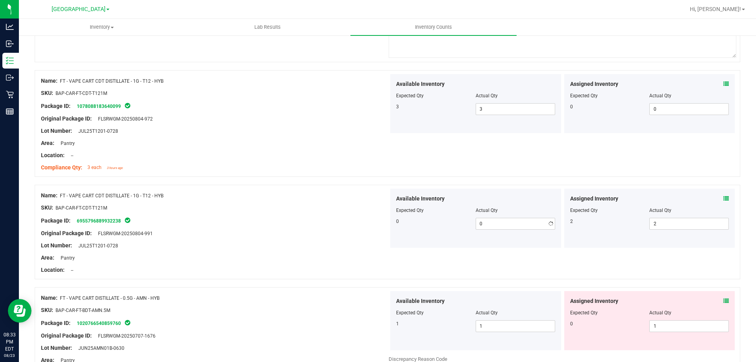
click at [392, 203] on div "Available Inventory Expected Qty Actual Qty 0 0 0" at bounding box center [475, 218] width 171 height 59
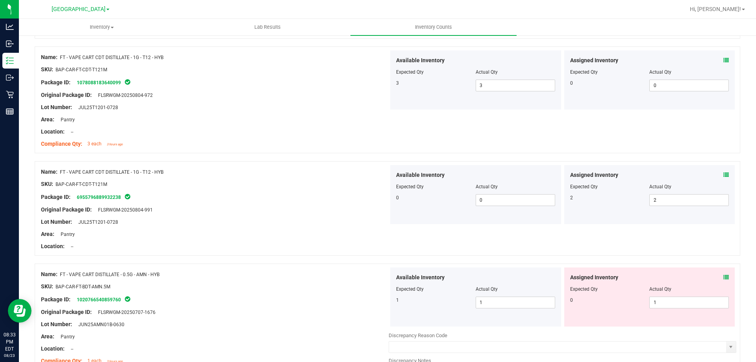
scroll to position [315, 0]
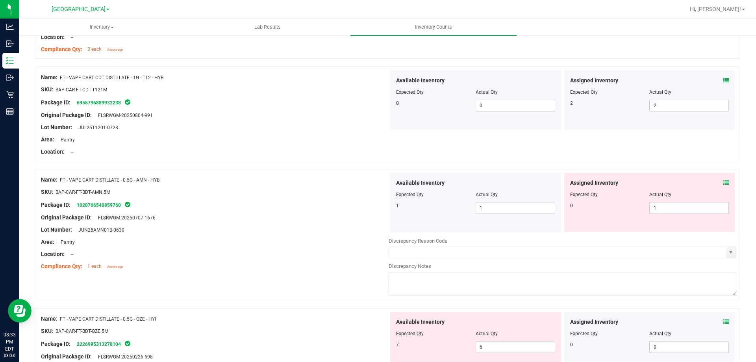
click at [717, 180] on div "Assigned Inventory" at bounding box center [649, 183] width 159 height 8
click at [724, 184] on icon at bounding box center [727, 183] width 6 height 6
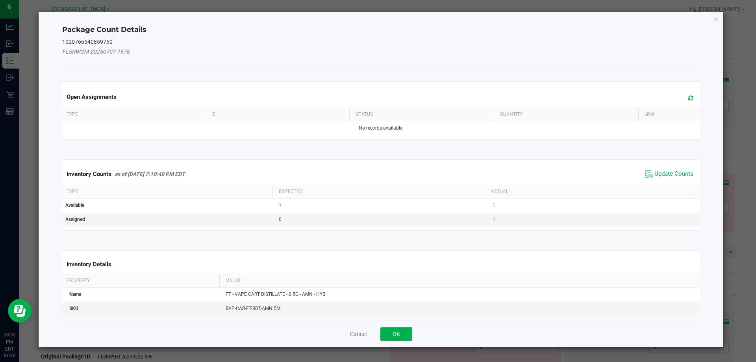
drag, startPoint x: 666, startPoint y: 175, endPoint x: 658, endPoint y: 180, distance: 9.9
click at [666, 175] on span "Update Counts" at bounding box center [674, 174] width 39 height 8
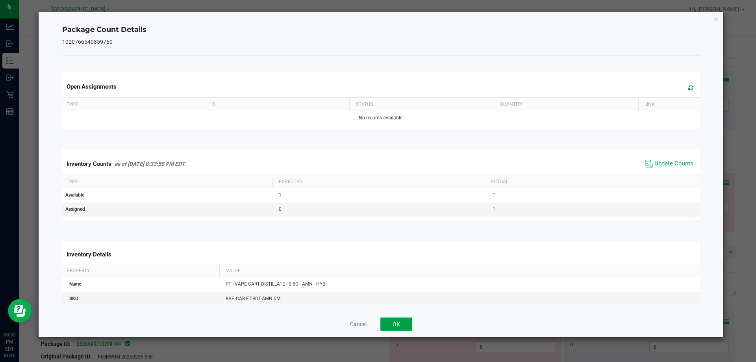
click at [400, 321] on button "OK" at bounding box center [397, 324] width 32 height 13
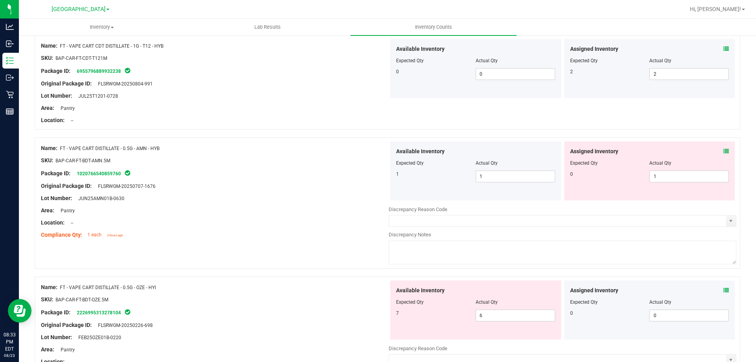
scroll to position [394, 0]
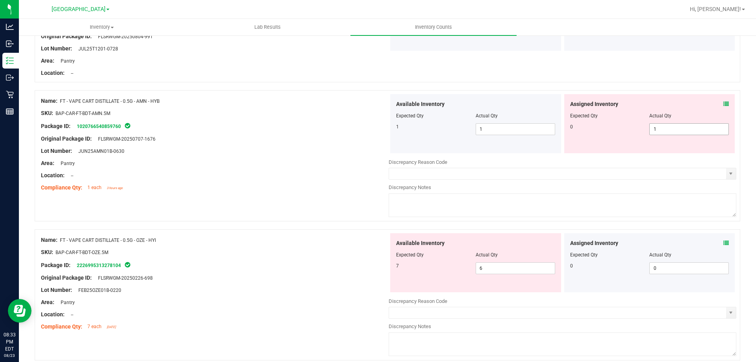
drag, startPoint x: 687, startPoint y: 133, endPoint x: 588, endPoint y: 142, distance: 99.3
click at [599, 141] on div "Assigned Inventory Expected Qty Actual Qty 0 1 1" at bounding box center [650, 123] width 171 height 59
click at [409, 158] on div "Discrepancy Reason Code" at bounding box center [563, 162] width 348 height 8
click at [665, 123] on div at bounding box center [649, 121] width 159 height 4
drag, startPoint x: 651, startPoint y: 127, endPoint x: 546, endPoint y: 131, distance: 104.5
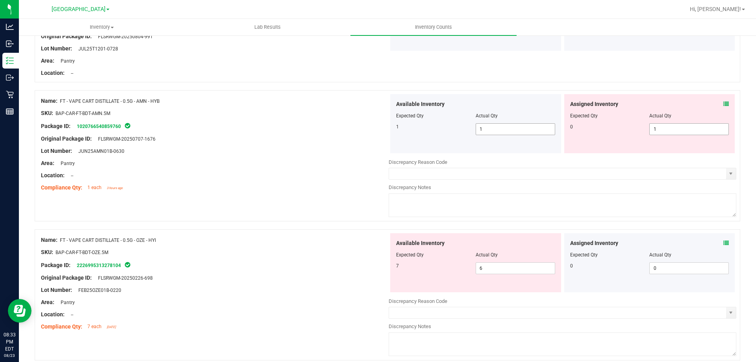
click at [565, 131] on div "Assigned Inventory Expected Qty Actual Qty 0 1 1" at bounding box center [650, 123] width 171 height 59
type input "0"
click at [398, 133] on div "1 1 1" at bounding box center [475, 129] width 159 height 12
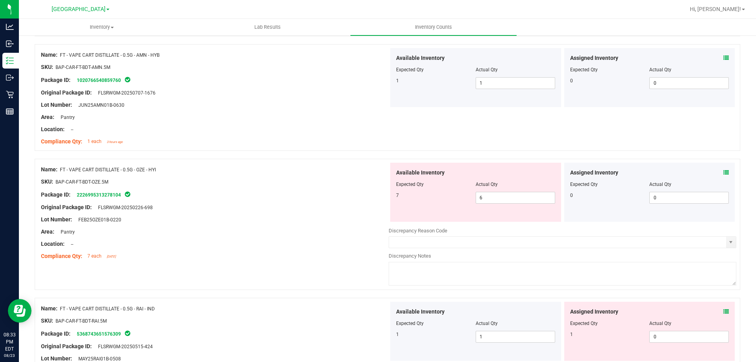
scroll to position [512, 0]
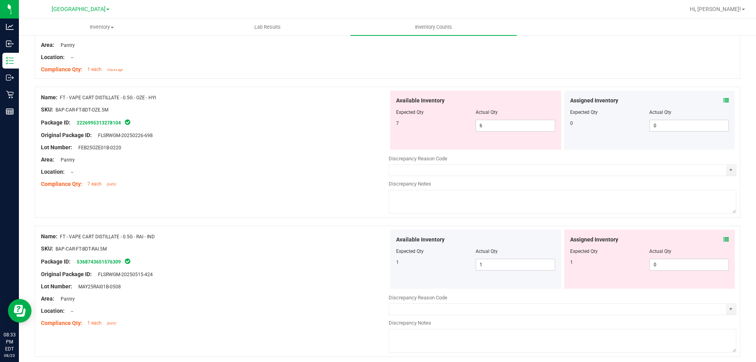
click at [724, 102] on icon at bounding box center [727, 101] width 6 height 6
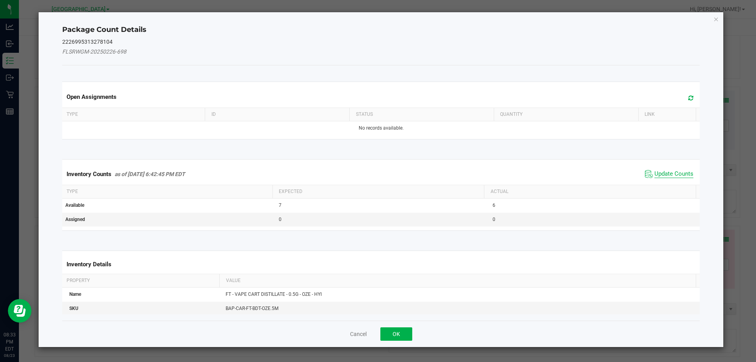
click at [669, 172] on span "Update Counts" at bounding box center [674, 174] width 39 height 8
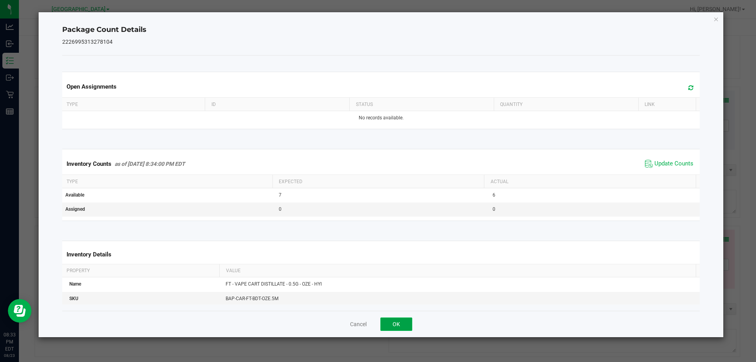
click at [401, 325] on button "OK" at bounding box center [397, 324] width 32 height 13
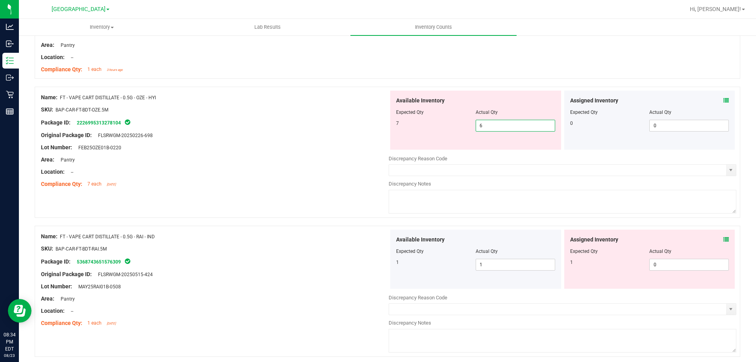
drag, startPoint x: 498, startPoint y: 126, endPoint x: 395, endPoint y: 126, distance: 103.6
click at [430, 126] on div "7 6 6" at bounding box center [475, 126] width 159 height 12
type input "7"
click at [383, 124] on div "Package ID: 2226995313278104" at bounding box center [215, 122] width 348 height 9
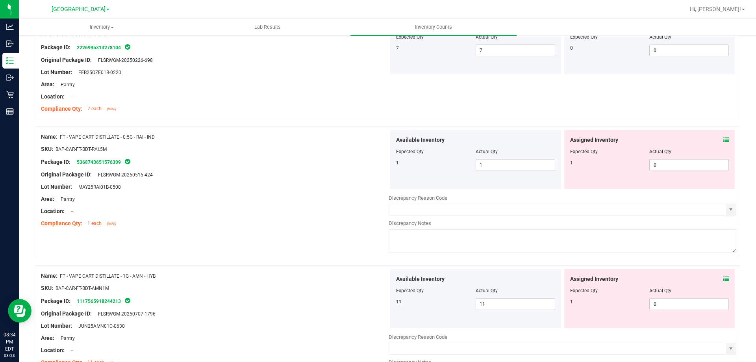
scroll to position [591, 0]
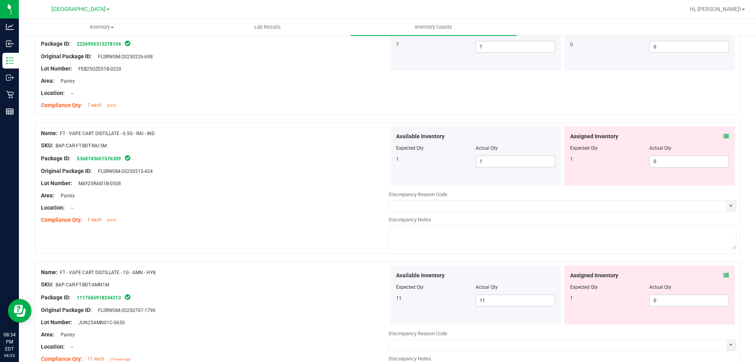
click at [724, 136] on icon at bounding box center [727, 137] width 6 height 6
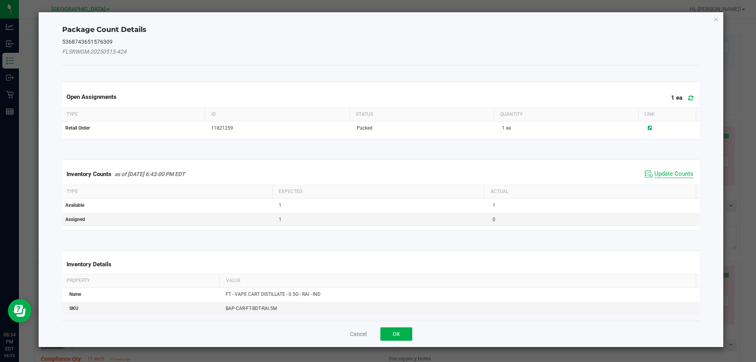
click at [656, 173] on span "Update Counts" at bounding box center [674, 174] width 39 height 8
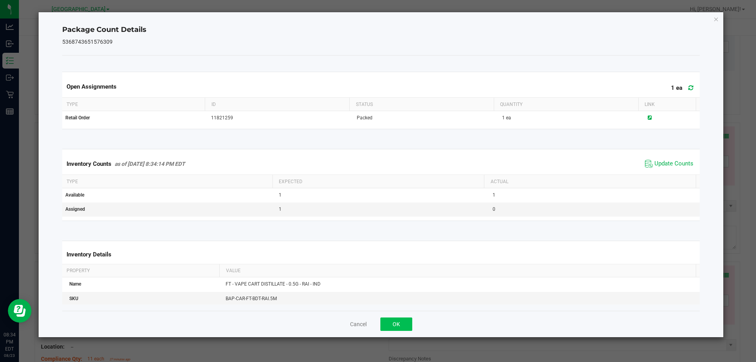
drag, startPoint x: 388, startPoint y: 334, endPoint x: 395, endPoint y: 323, distance: 12.2
click at [389, 332] on div "Cancel OK" at bounding box center [381, 324] width 638 height 26
click at [395, 323] on button "OK" at bounding box center [397, 324] width 32 height 13
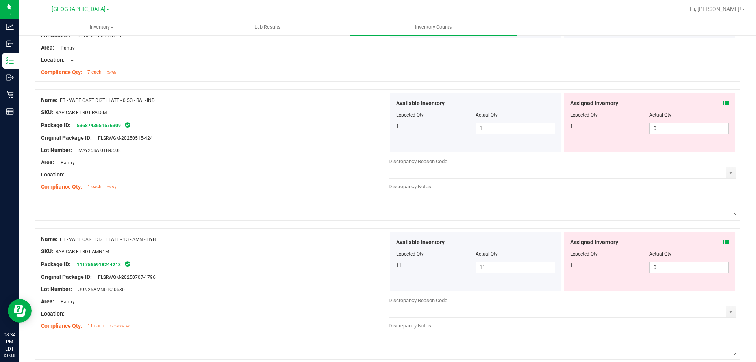
scroll to position [670, 0]
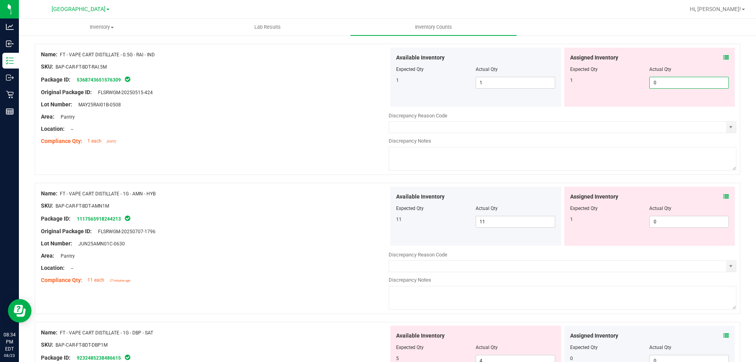
drag, startPoint x: 668, startPoint y: 80, endPoint x: 603, endPoint y: 92, distance: 65.8
click at [609, 91] on div "Assigned Inventory Expected Qty Actual Qty 1 0 0" at bounding box center [650, 77] width 171 height 59
type input "1"
click at [362, 194] on div "Name: FT - VAPE CART DISTILLATE - 1G - AMN - HYB SKU: BAP-CAR-FT-BDT-AMN1M Pack…" at bounding box center [215, 237] width 348 height 100
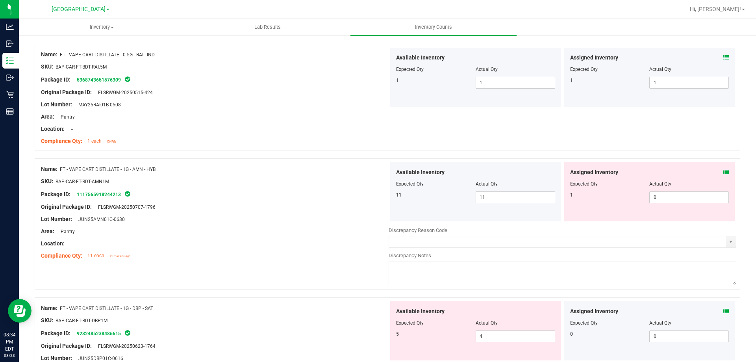
click at [724, 171] on icon at bounding box center [727, 172] width 6 height 6
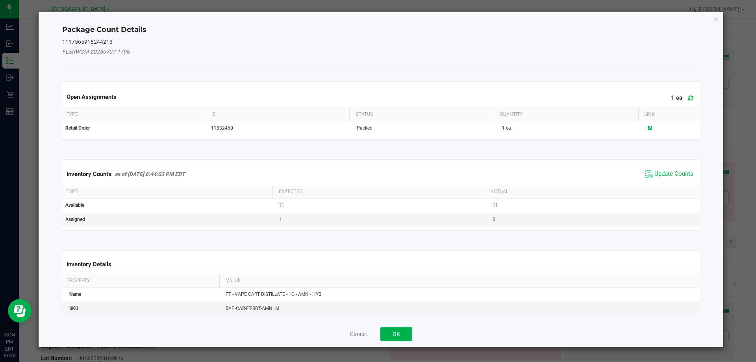
click at [667, 164] on div "Inventory Counts as of [DATE] 6:44:03 PM EDT Update Counts" at bounding box center [381, 174] width 641 height 21
click at [665, 172] on span "Update Counts" at bounding box center [674, 174] width 39 height 8
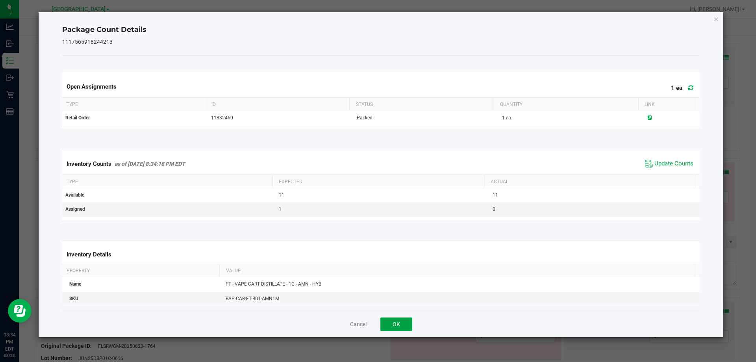
drag, startPoint x: 388, startPoint y: 318, endPoint x: 388, endPoint y: 322, distance: 4.4
click at [388, 318] on button "OK" at bounding box center [397, 324] width 32 height 13
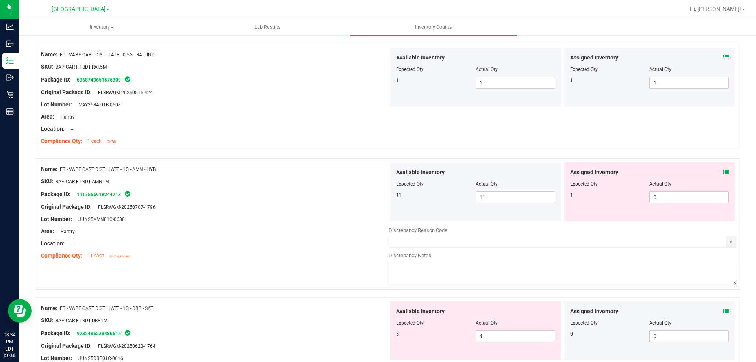
click at [724, 174] on icon at bounding box center [727, 172] width 6 height 6
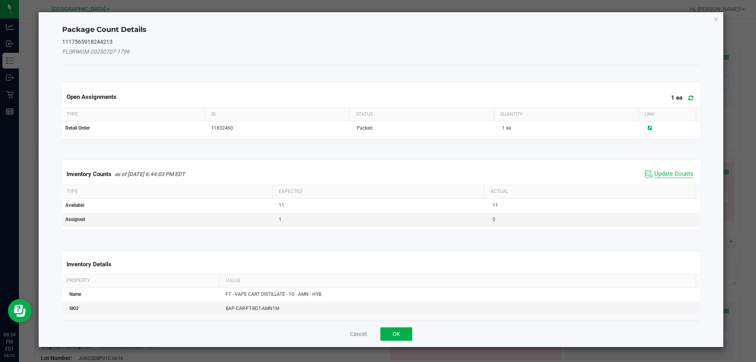
click at [674, 177] on span "Update Counts" at bounding box center [674, 174] width 39 height 8
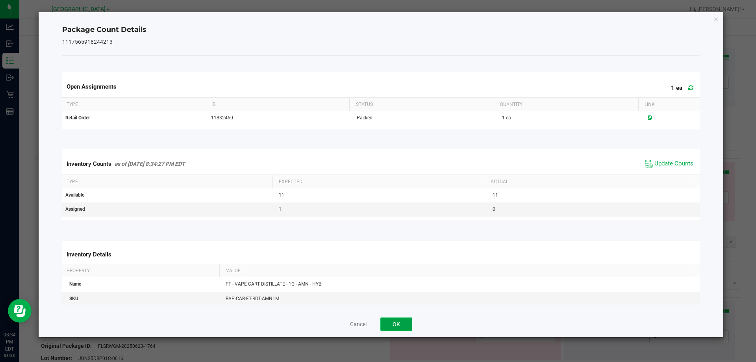
click at [392, 320] on button "OK" at bounding box center [397, 324] width 32 height 13
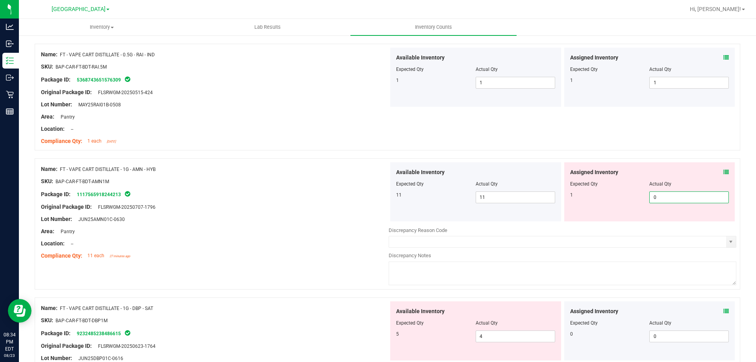
drag, startPoint x: 663, startPoint y: 196, endPoint x: 626, endPoint y: 197, distance: 37.9
click at [626, 197] on div "1 0 0" at bounding box center [649, 197] width 159 height 12
type input "1"
click at [339, 205] on div "Original Package ID: FLSRWGM-20250707-1796" at bounding box center [215, 207] width 348 height 8
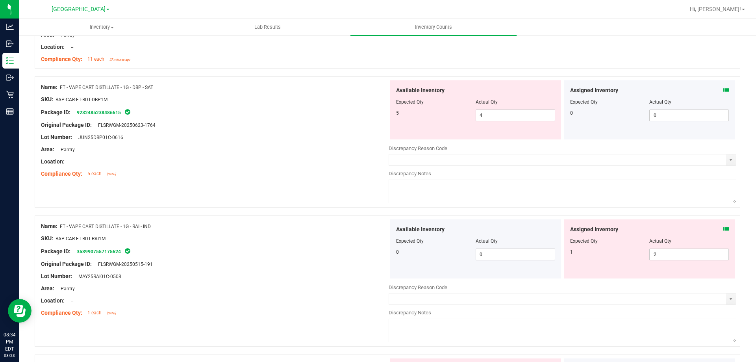
scroll to position [867, 0]
click at [724, 87] on icon at bounding box center [727, 90] width 6 height 6
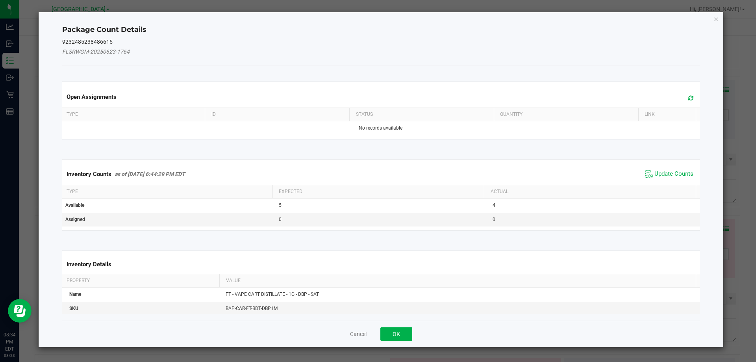
click at [669, 166] on div "Inventory Counts as of [DATE] 6:44:29 PM EDT Update Counts" at bounding box center [381, 174] width 641 height 21
click at [665, 172] on span "Update Counts" at bounding box center [674, 174] width 39 height 8
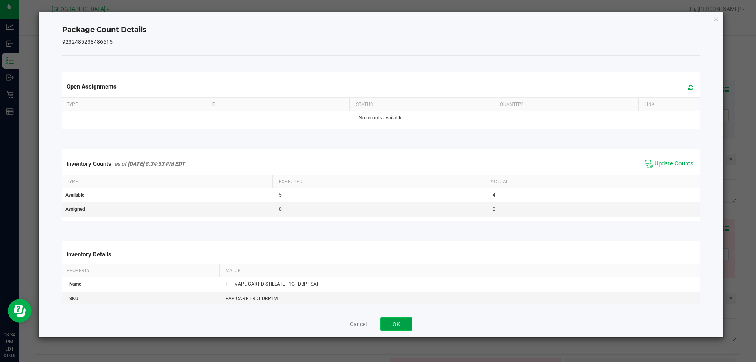
click at [389, 327] on button "OK" at bounding box center [397, 324] width 32 height 13
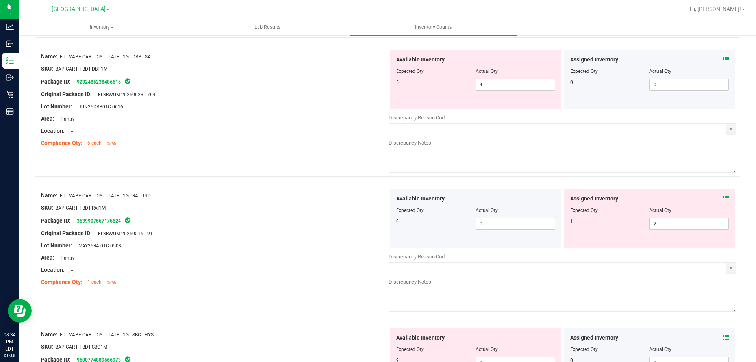
scroll to position [906, 0]
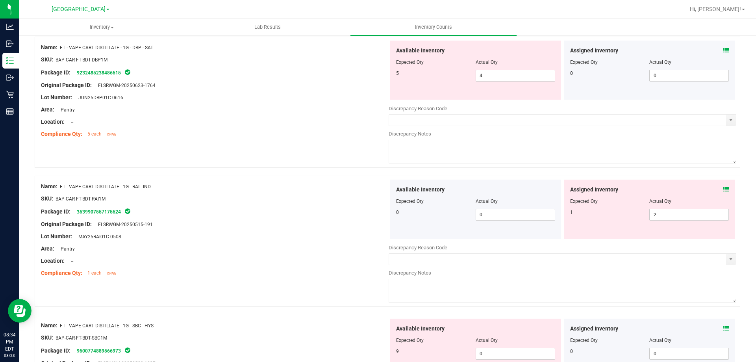
click at [724, 189] on icon at bounding box center [727, 190] width 6 height 6
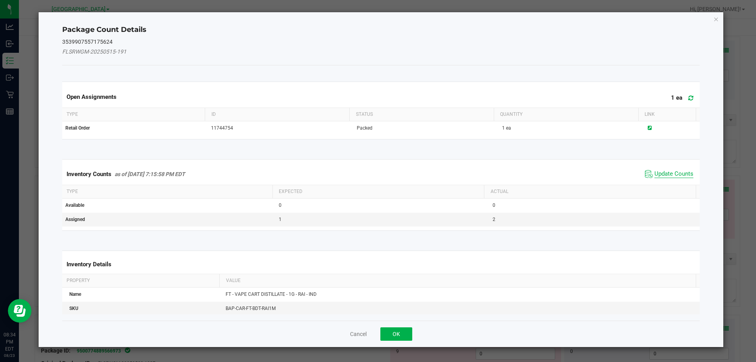
click at [674, 174] on span "Update Counts" at bounding box center [674, 174] width 39 height 8
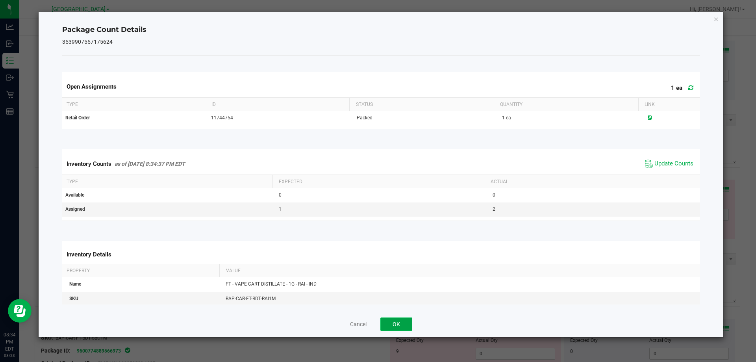
click at [400, 323] on button "OK" at bounding box center [397, 324] width 32 height 13
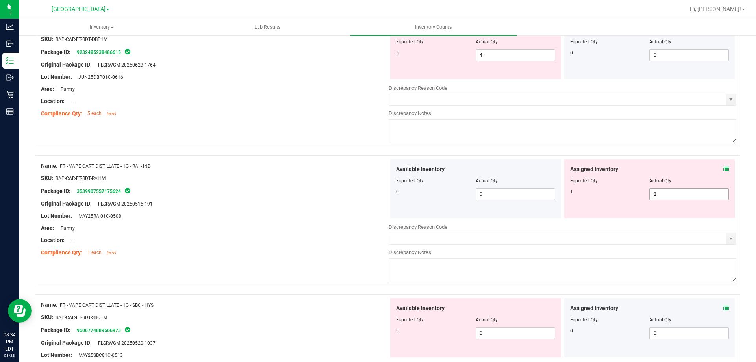
scroll to position [946, 0]
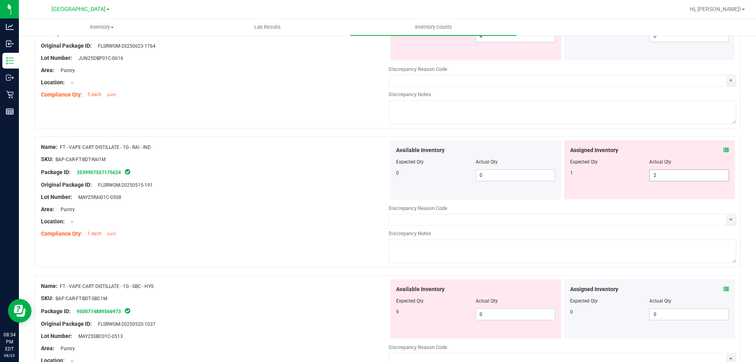
drag, startPoint x: 662, startPoint y: 172, endPoint x: 626, endPoint y: 180, distance: 37.0
click at [626, 180] on div "1 2 2" at bounding box center [649, 175] width 159 height 12
type input "1"
click at [380, 167] on div "Package ID: 3539907557175624" at bounding box center [215, 171] width 348 height 9
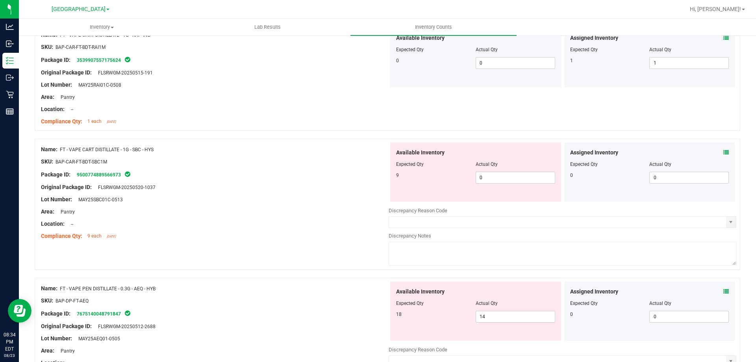
scroll to position [1103, 0]
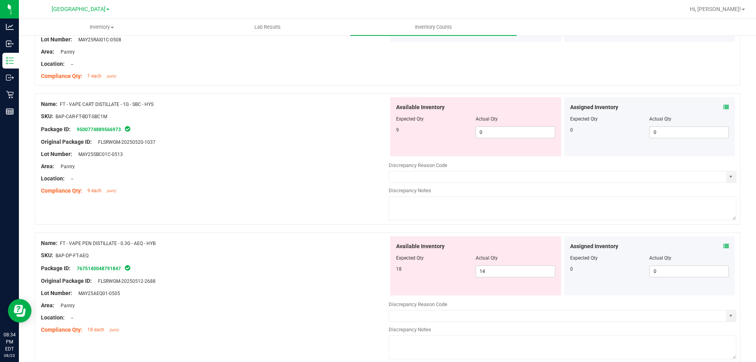
click at [724, 106] on icon at bounding box center [727, 107] width 6 height 6
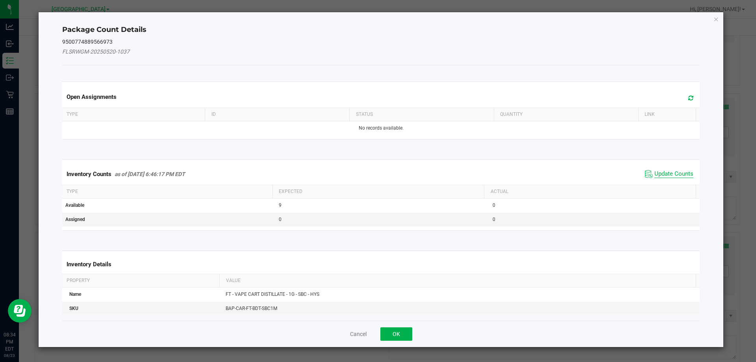
click at [655, 175] on span "Update Counts" at bounding box center [674, 174] width 39 height 8
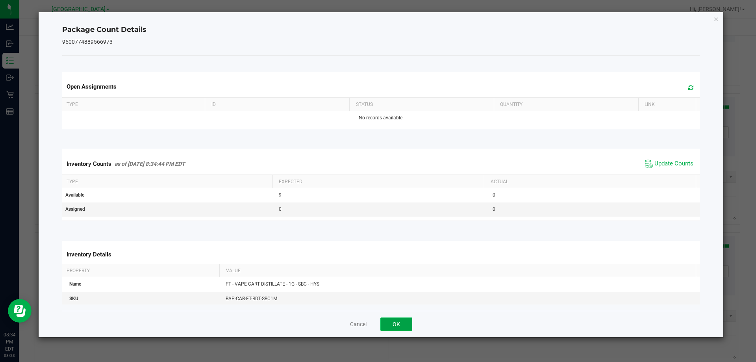
click at [394, 328] on button "OK" at bounding box center [397, 324] width 32 height 13
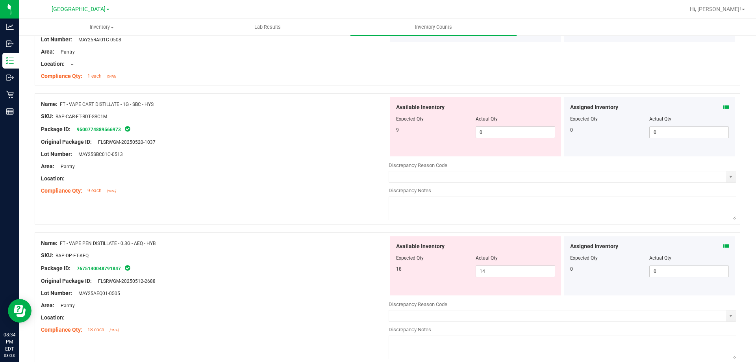
scroll to position [1143, 0]
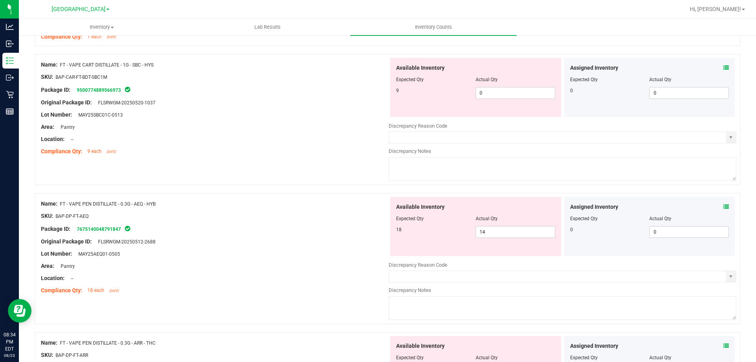
click at [724, 208] on icon at bounding box center [727, 207] width 6 height 6
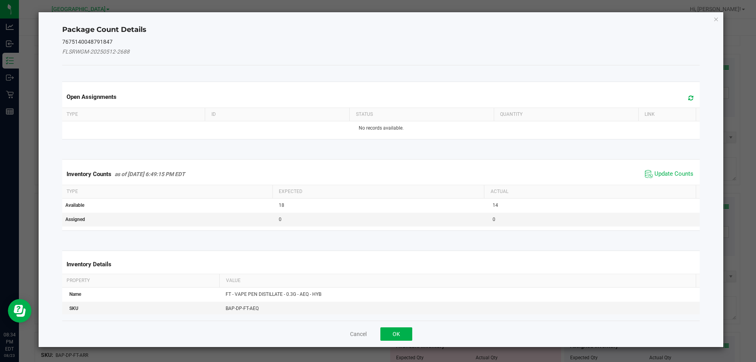
click at [671, 179] on span "Update Counts" at bounding box center [669, 174] width 52 height 12
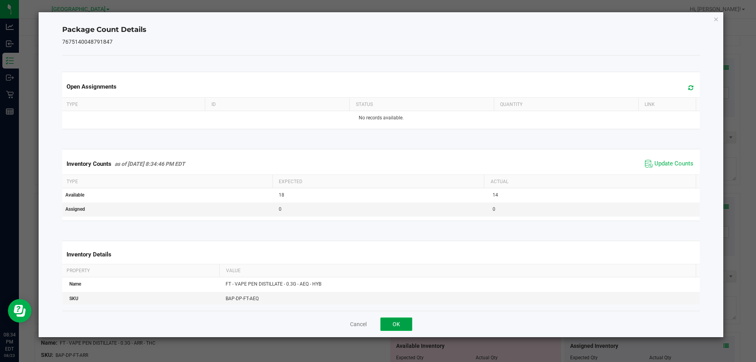
click at [392, 327] on button "OK" at bounding box center [397, 324] width 32 height 13
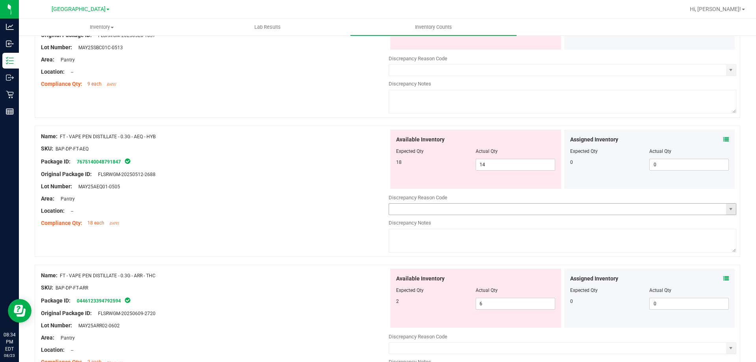
scroll to position [1261, 0]
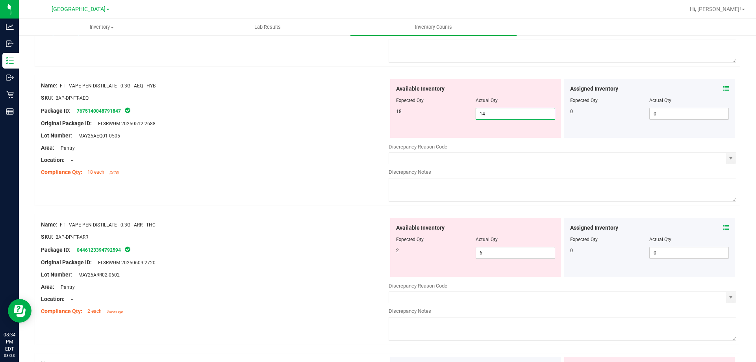
drag, startPoint x: 512, startPoint y: 111, endPoint x: 447, endPoint y: 111, distance: 64.6
click at [451, 111] on div "18 14 14" at bounding box center [475, 114] width 159 height 12
click at [682, 178] on textarea at bounding box center [563, 190] width 348 height 24
click at [743, 213] on div "All counts [DATE] 6:01:54 PM EDT - Enter Package Quantities Sync Status Not Syn…" at bounding box center [388, 133] width 738 height 2718
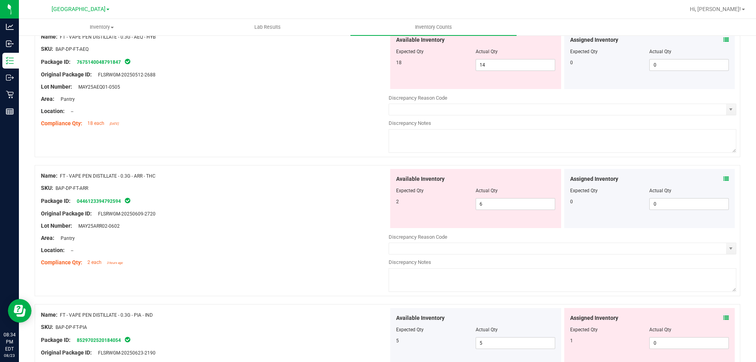
scroll to position [1379, 0]
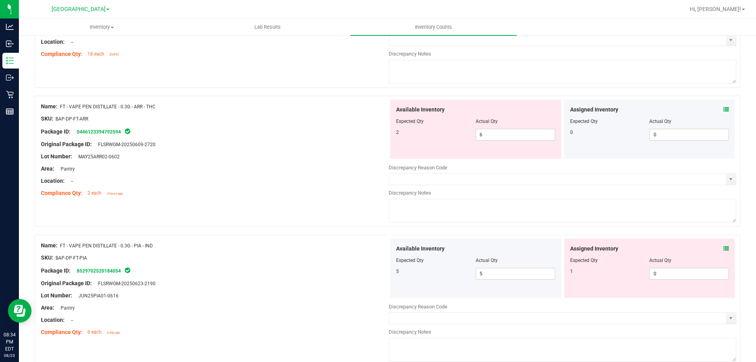
click at [719, 103] on div "Assigned Inventory Expected Qty Actual Qty 0 0 0" at bounding box center [650, 129] width 171 height 59
click at [724, 107] on icon at bounding box center [727, 110] width 6 height 6
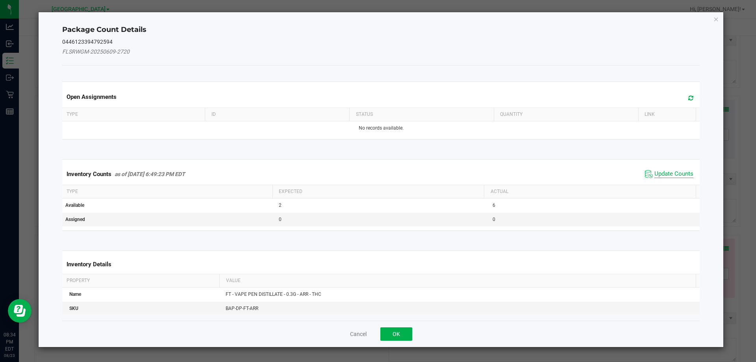
click at [673, 175] on span "Update Counts" at bounding box center [674, 174] width 39 height 8
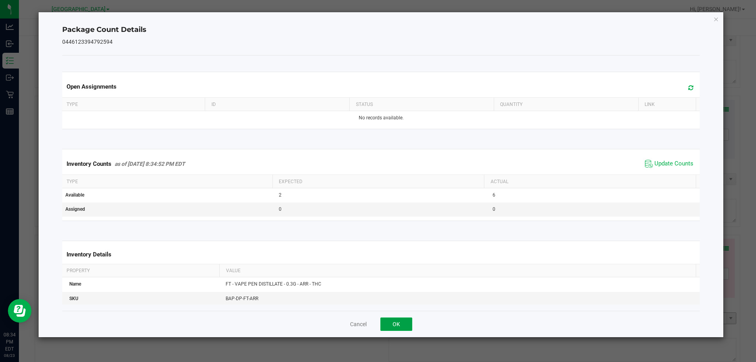
click at [387, 325] on button "OK" at bounding box center [397, 324] width 32 height 13
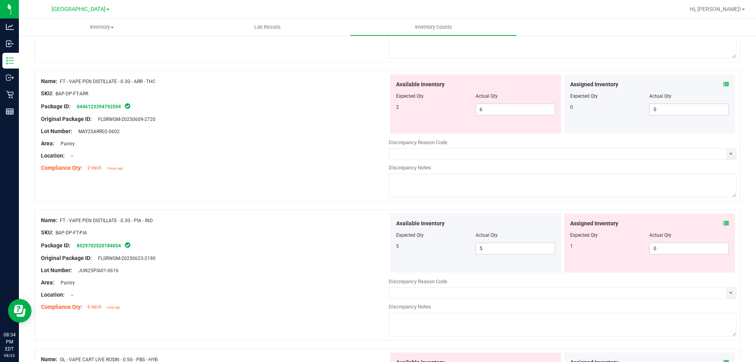
scroll to position [1418, 0]
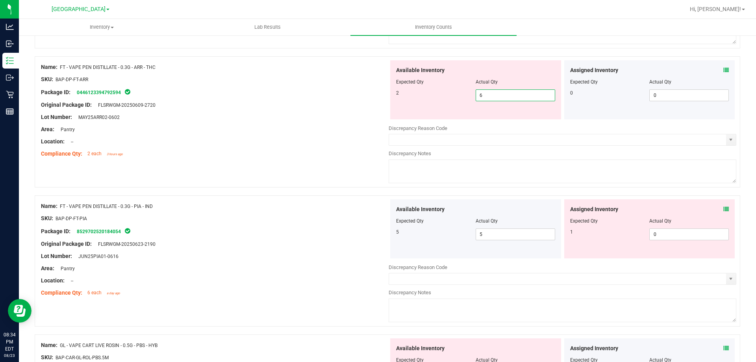
drag, startPoint x: 504, startPoint y: 97, endPoint x: 438, endPoint y: 97, distance: 65.4
click at [439, 97] on div "2 6 6" at bounding box center [475, 95] width 159 height 12
click at [292, 130] on div "Area: Pantry" at bounding box center [215, 129] width 348 height 8
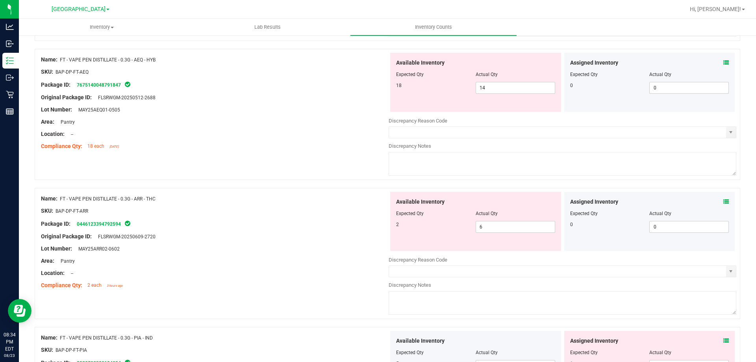
scroll to position [1300, 0]
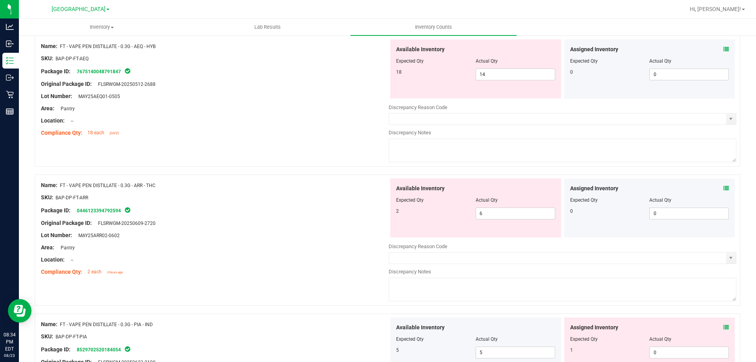
drag, startPoint x: 165, startPoint y: 182, endPoint x: 61, endPoint y: 186, distance: 103.3
click at [61, 186] on div "Name: FT - VAPE PEN DISTILLATE - 0.3G - ARR - THC" at bounding box center [215, 185] width 348 height 8
copy span "FT - VAPE PEN DISTILLATE - 0.3G - ARR - THC"
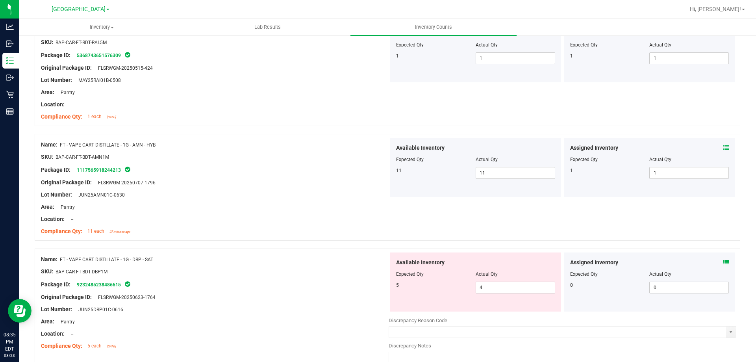
scroll to position [0, 0]
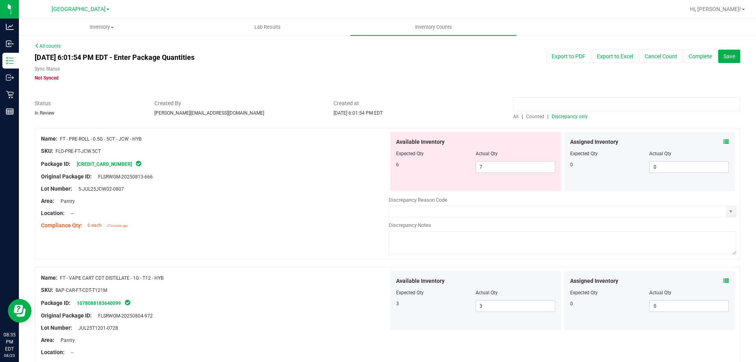
click at [533, 103] on input at bounding box center [626, 104] width 227 height 14
paste input "FT - VAPE PEN DISTILLATE - 0.3G - ARR - THC"
type input "FT - VAPE PEN DISTILLATE - 0.3G - ARR - THC"
click at [513, 115] on span "All" at bounding box center [516, 117] width 6 height 6
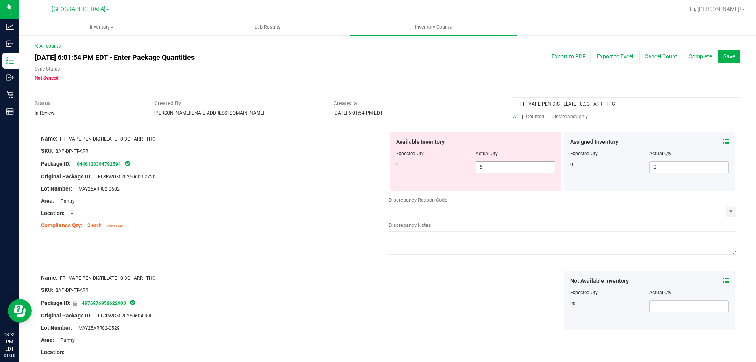
drag, startPoint x: 486, startPoint y: 167, endPoint x: 439, endPoint y: 177, distance: 47.6
click at [441, 177] on div "Available Inventory Expected Qty Actual Qty 2 6 6" at bounding box center [475, 161] width 171 height 59
type input "2"
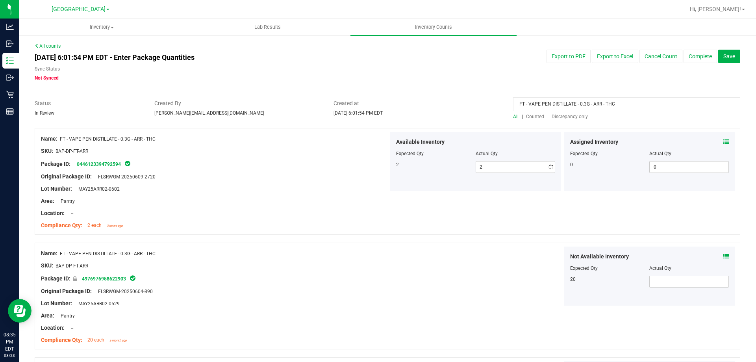
click at [320, 202] on div "Area: Pantry" at bounding box center [215, 201] width 348 height 8
drag, startPoint x: 641, startPoint y: 100, endPoint x: 483, endPoint y: 106, distance: 158.5
click at [492, 104] on div "Status In Review Created By [PERSON_NAME][EMAIL_ADDRESS][DOMAIN_NAME] Created a…" at bounding box center [388, 109] width 718 height 21
click at [571, 119] on span "Discrepancy only" at bounding box center [570, 117] width 36 height 6
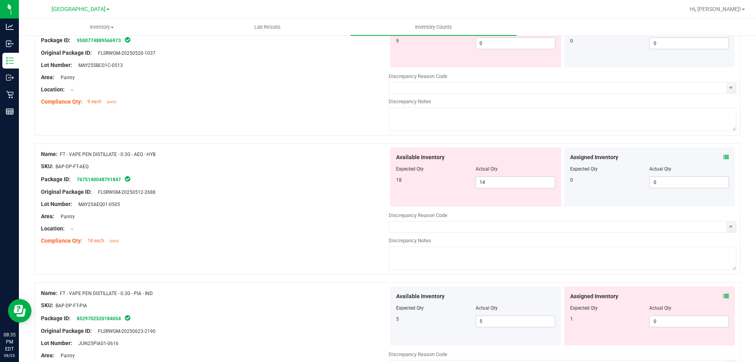
scroll to position [417, 0]
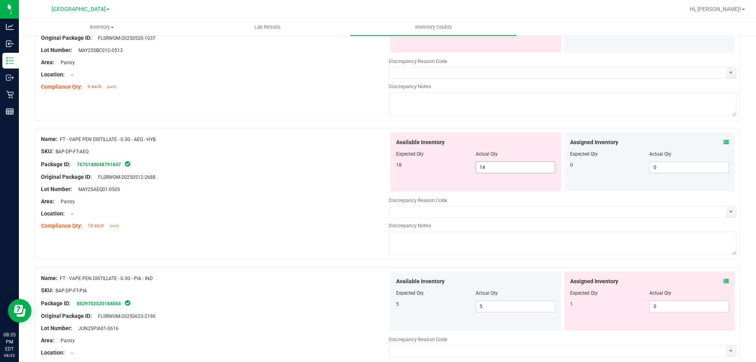
drag, startPoint x: 411, startPoint y: 169, endPoint x: 398, endPoint y: 169, distance: 13.8
click at [400, 169] on div "18 14 14" at bounding box center [475, 168] width 159 height 12
type input "18"
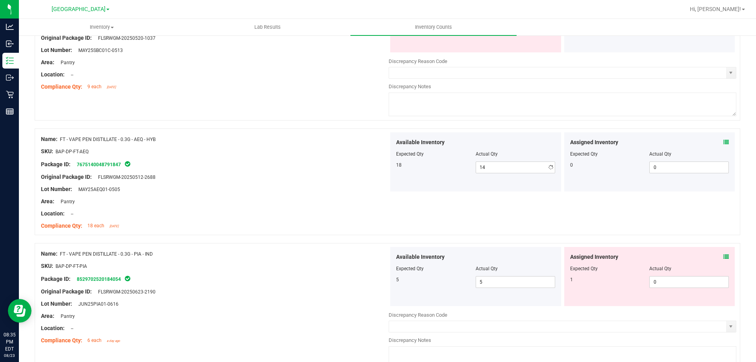
type input "18"
click at [308, 175] on div "Original Package ID: FLSRWGM-20250512-2688" at bounding box center [215, 177] width 348 height 8
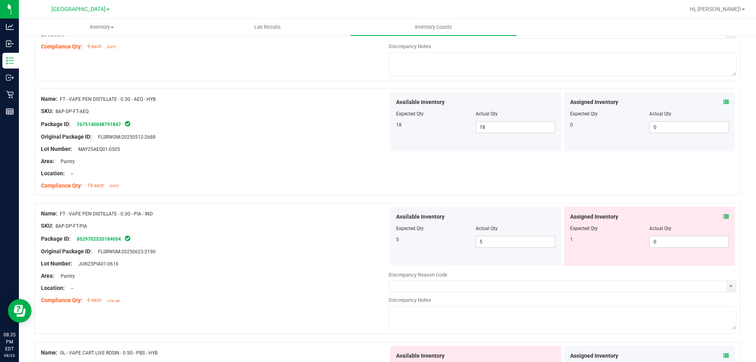
scroll to position [496, 0]
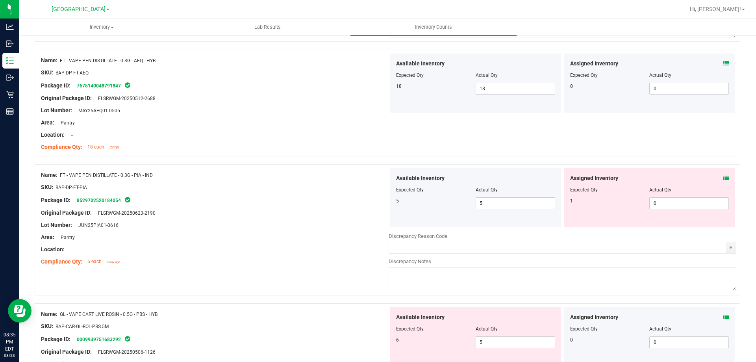
click at [717, 177] on div "Assigned Inventory" at bounding box center [649, 178] width 159 height 8
click at [724, 177] on icon at bounding box center [727, 178] width 6 height 6
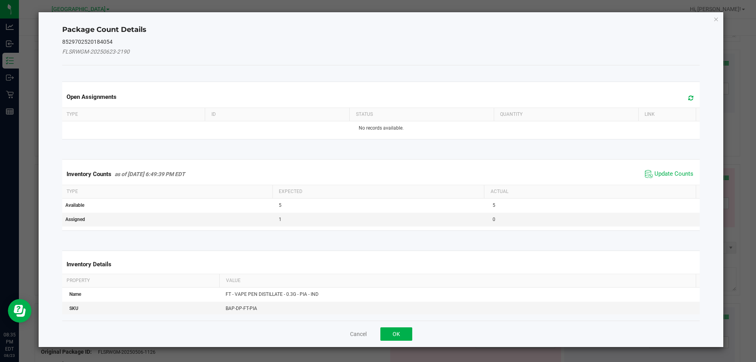
click at [658, 169] on span "Update Counts" at bounding box center [669, 174] width 52 height 12
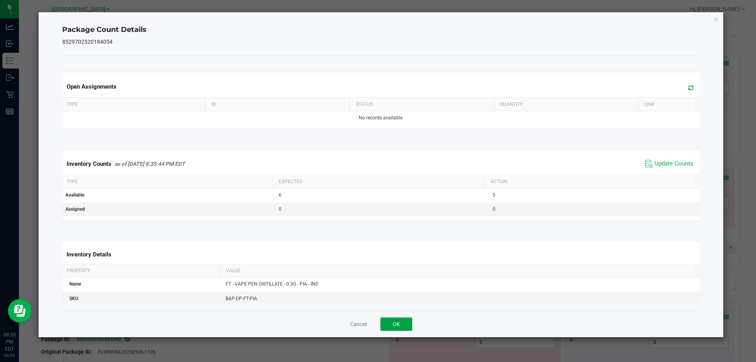
click at [390, 326] on button "OK" at bounding box center [397, 324] width 32 height 13
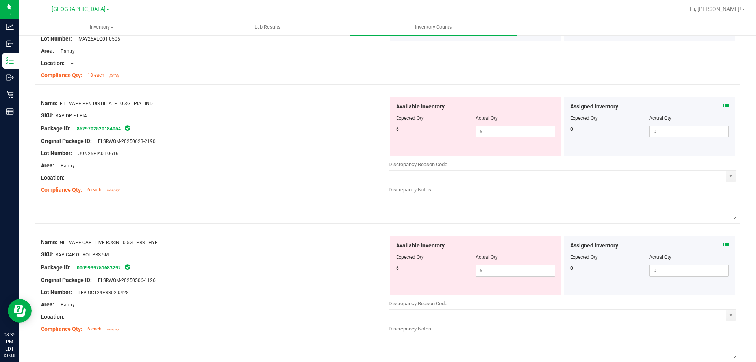
scroll to position [574, 0]
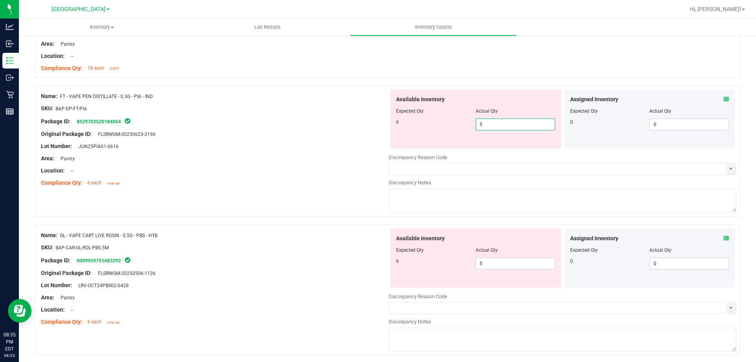
drag, startPoint x: 492, startPoint y: 125, endPoint x: 390, endPoint y: 151, distance: 104.9
click at [424, 142] on div "Available Inventory Expected Qty Actual Qty 6 5 5" at bounding box center [475, 118] width 171 height 59
type input "6"
click at [320, 163] on div at bounding box center [215, 165] width 348 height 4
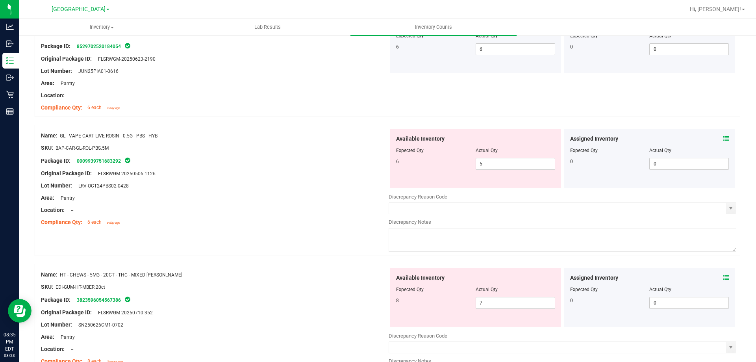
scroll to position [653, 0]
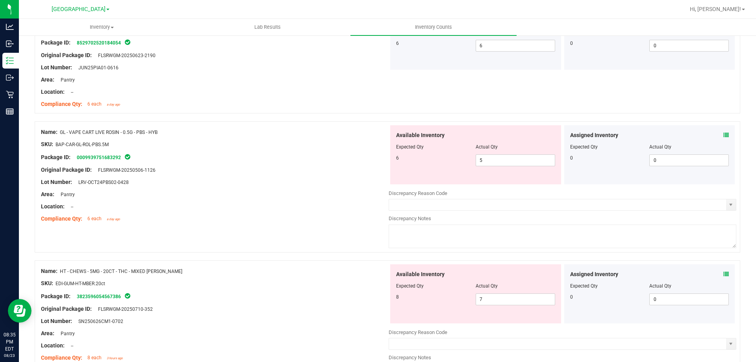
click at [724, 135] on icon at bounding box center [727, 135] width 6 height 6
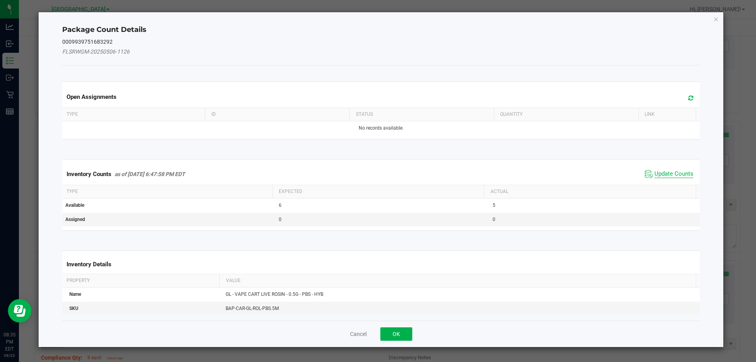
click at [667, 177] on span "Update Counts" at bounding box center [674, 174] width 39 height 8
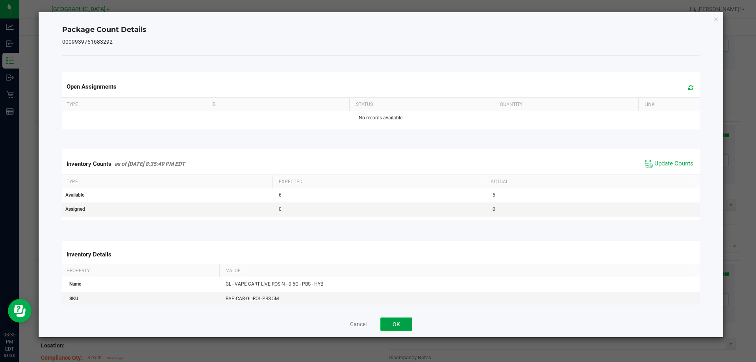
click at [385, 323] on button "OK" at bounding box center [397, 324] width 32 height 13
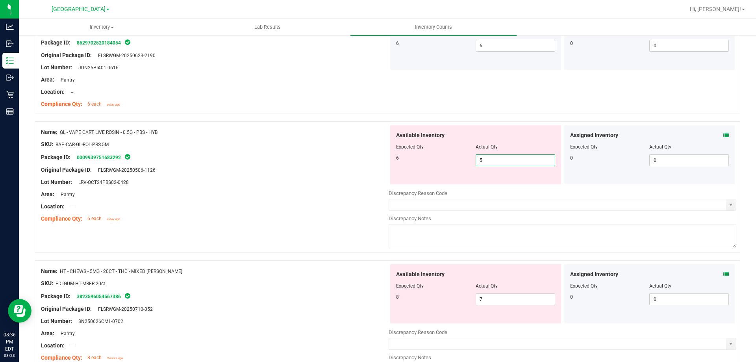
drag, startPoint x: 457, startPoint y: 169, endPoint x: 347, endPoint y: 173, distance: 110.0
click at [428, 173] on div "Available Inventory Expected Qty Actual Qty 6 5 5" at bounding box center [475, 154] width 171 height 59
type input "6"
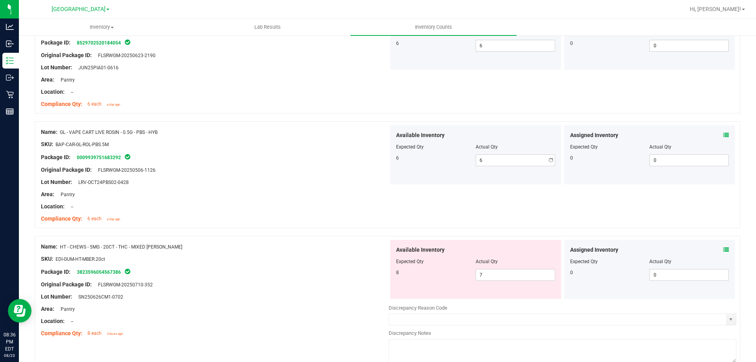
click at [342, 173] on div "Original Package ID: FLSRWGM-20250506-1126" at bounding box center [215, 170] width 348 height 8
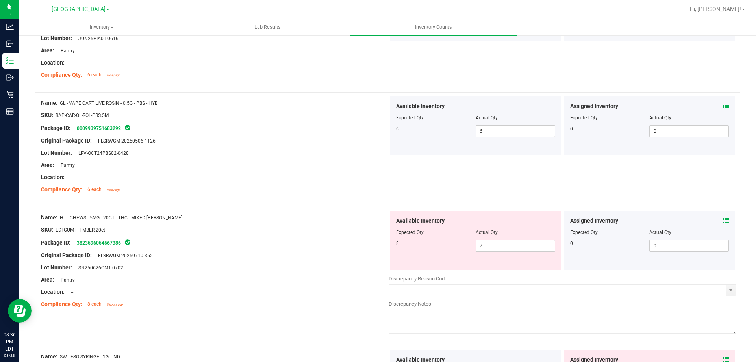
scroll to position [732, 0]
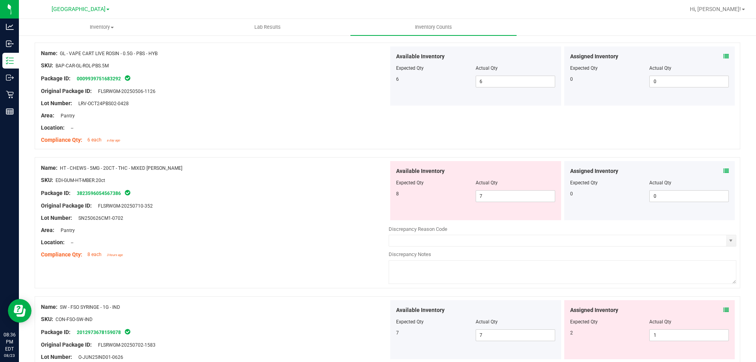
click at [724, 172] on icon at bounding box center [727, 171] width 6 height 6
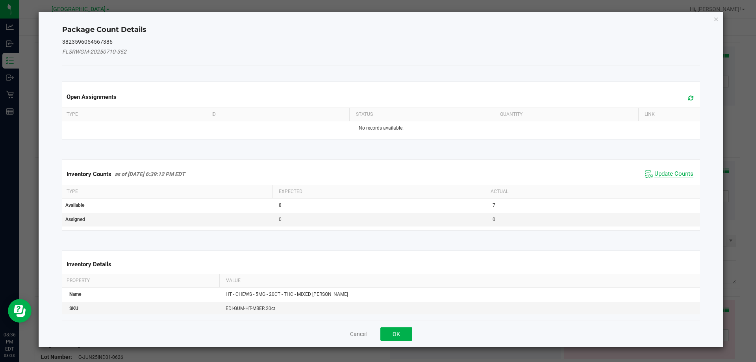
click at [675, 175] on span "Update Counts" at bounding box center [674, 174] width 39 height 8
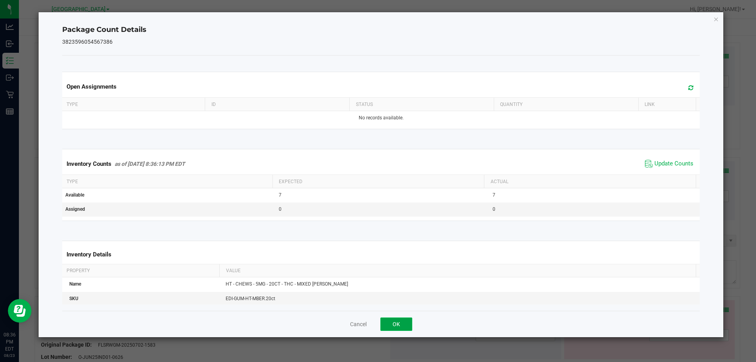
click at [396, 329] on button "OK" at bounding box center [397, 324] width 32 height 13
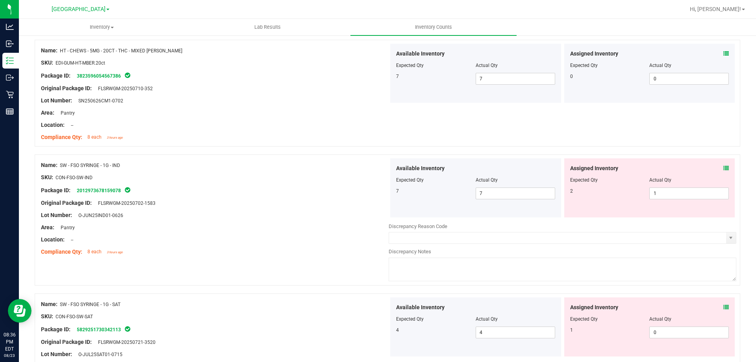
scroll to position [850, 0]
click at [724, 168] on icon at bounding box center [727, 168] width 6 height 6
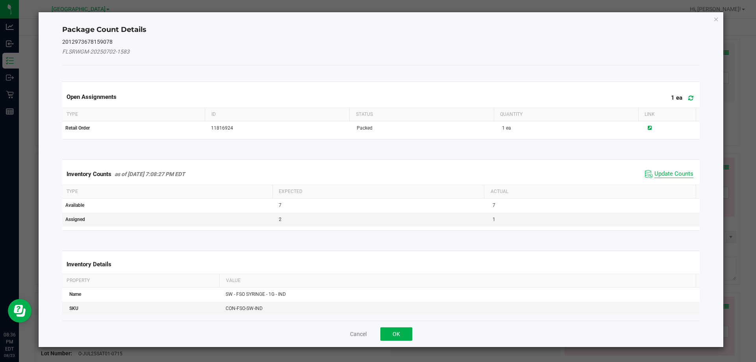
click at [673, 173] on span "Update Counts" at bounding box center [674, 174] width 39 height 8
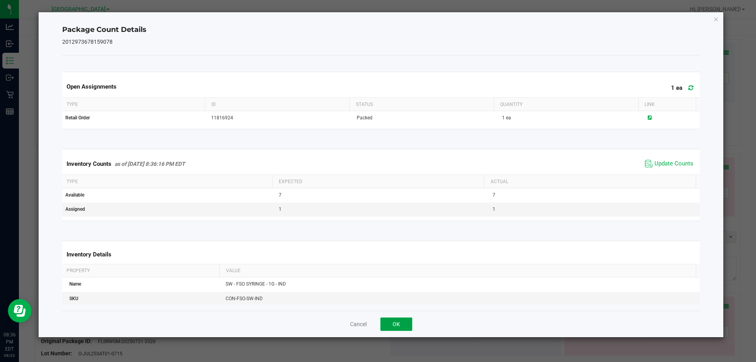
click at [392, 323] on button "OK" at bounding box center [397, 324] width 32 height 13
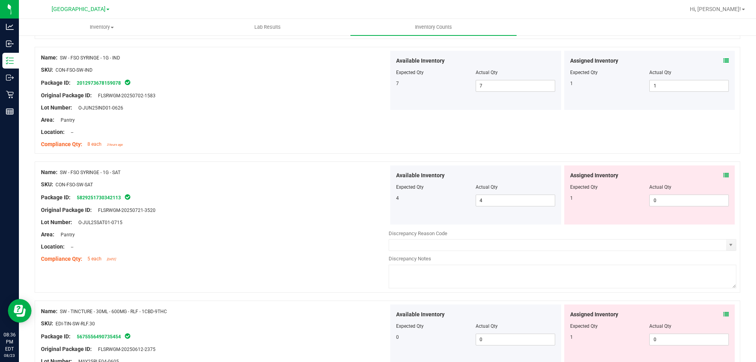
scroll to position [968, 0]
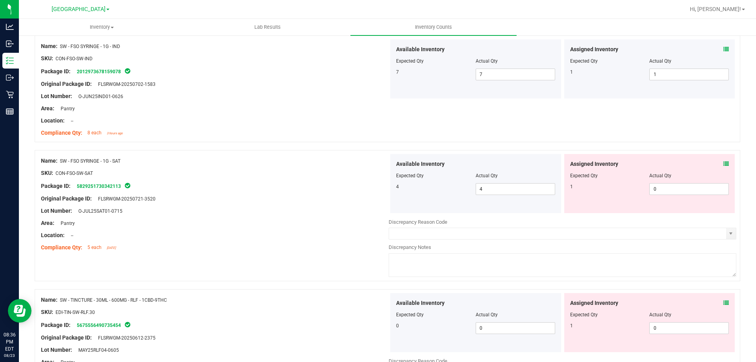
click at [724, 162] on div "Assigned Inventory Expected Qty Actual Qty 1 0 0" at bounding box center [650, 183] width 171 height 59
click at [724, 163] on icon at bounding box center [727, 164] width 6 height 6
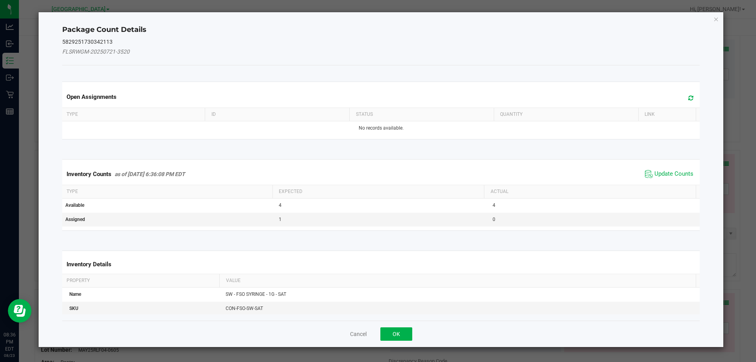
click at [675, 178] on span "Update Counts" at bounding box center [669, 174] width 52 height 12
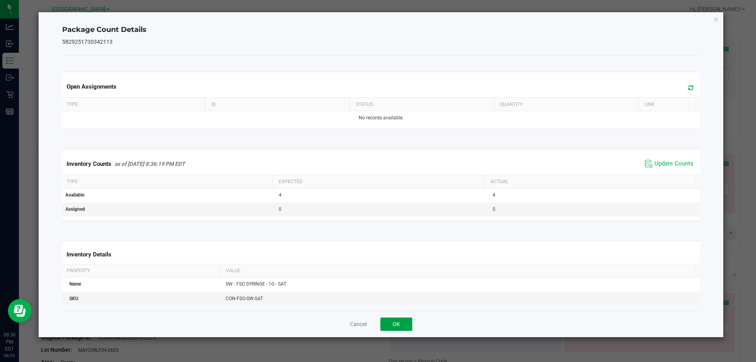
drag, startPoint x: 407, startPoint y: 326, endPoint x: 415, endPoint y: 312, distance: 16.6
click at [406, 326] on button "OK" at bounding box center [397, 324] width 32 height 13
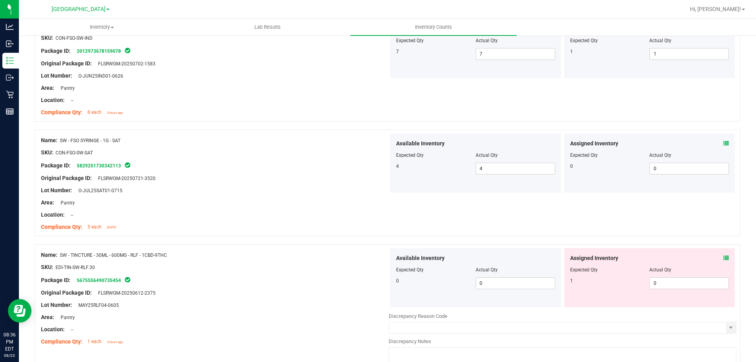
scroll to position [1008, 0]
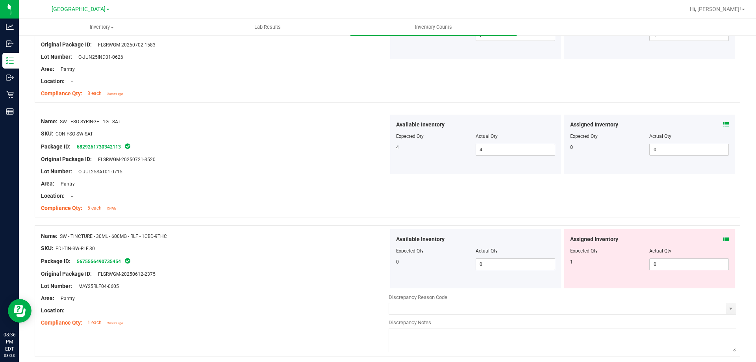
click at [724, 241] on icon at bounding box center [727, 239] width 6 height 6
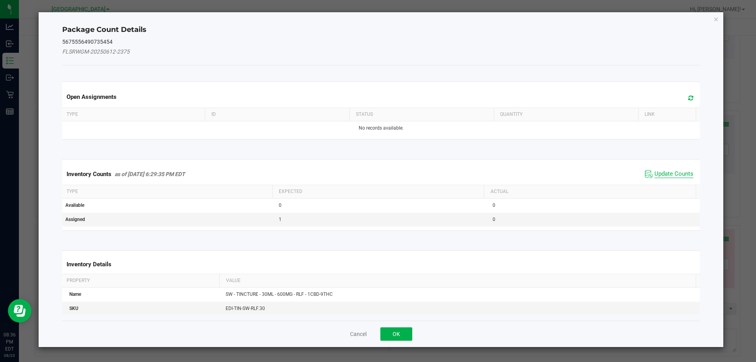
click at [671, 173] on span "Update Counts" at bounding box center [674, 174] width 39 height 8
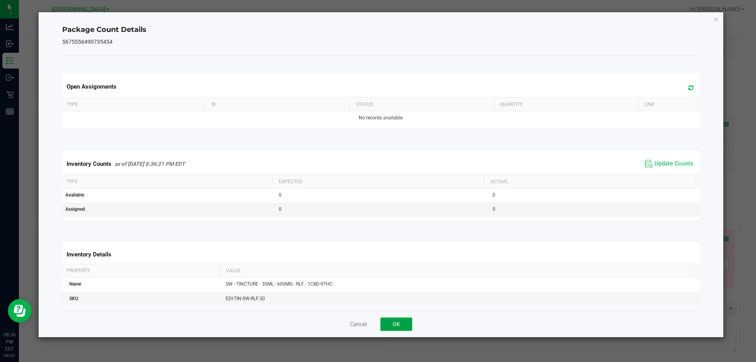
drag, startPoint x: 391, startPoint y: 327, endPoint x: 519, endPoint y: 201, distance: 180.0
click at [391, 327] on button "OK" at bounding box center [397, 324] width 32 height 13
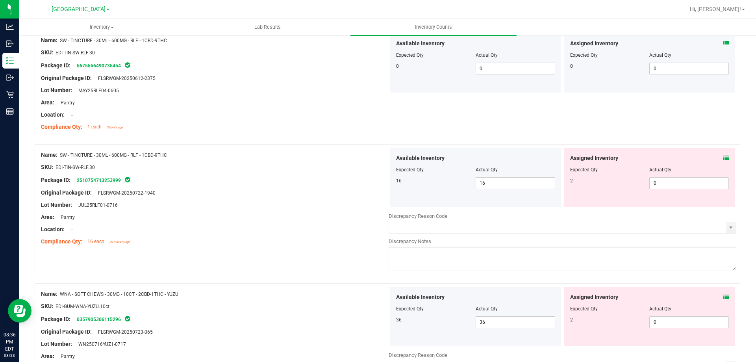
scroll to position [1205, 0]
click at [724, 154] on span at bounding box center [727, 157] width 6 height 8
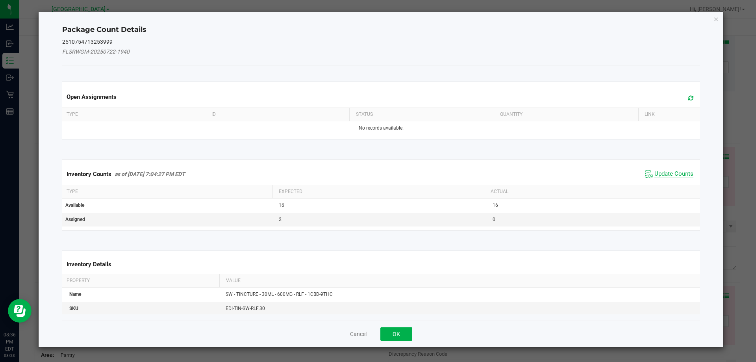
click at [669, 173] on span "Update Counts" at bounding box center [674, 174] width 39 height 8
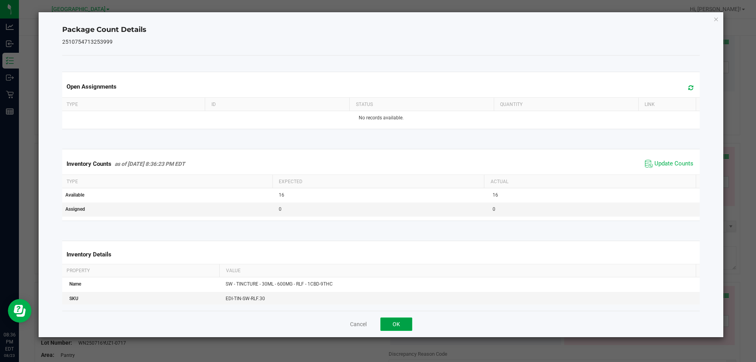
click at [390, 327] on button "OK" at bounding box center [397, 324] width 32 height 13
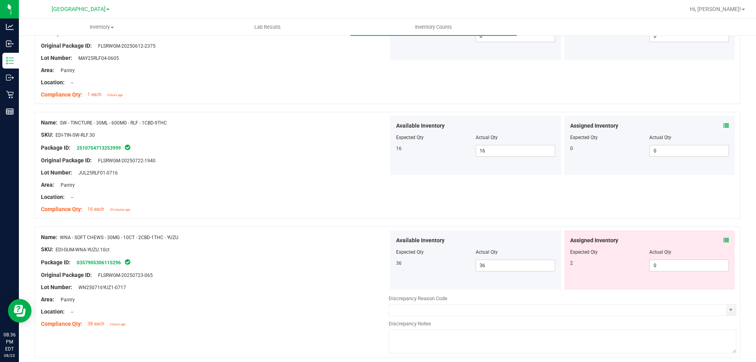
scroll to position [1266, 0]
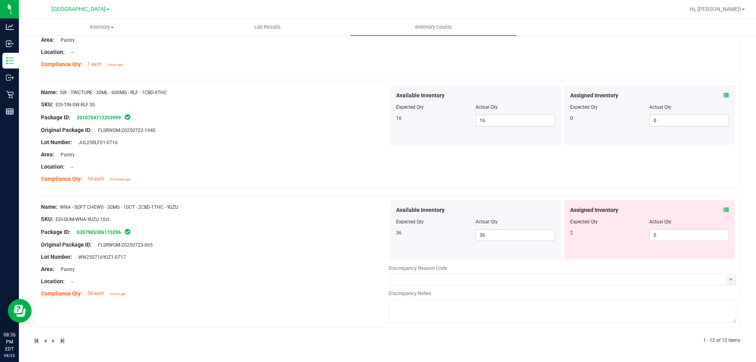
click at [724, 206] on span at bounding box center [727, 210] width 6 height 8
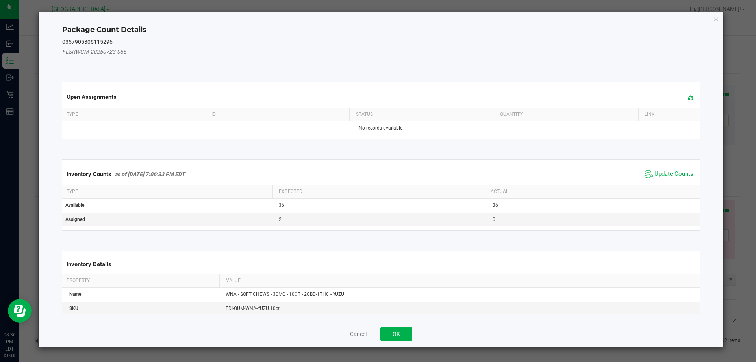
click at [676, 177] on span "Update Counts" at bounding box center [674, 174] width 39 height 8
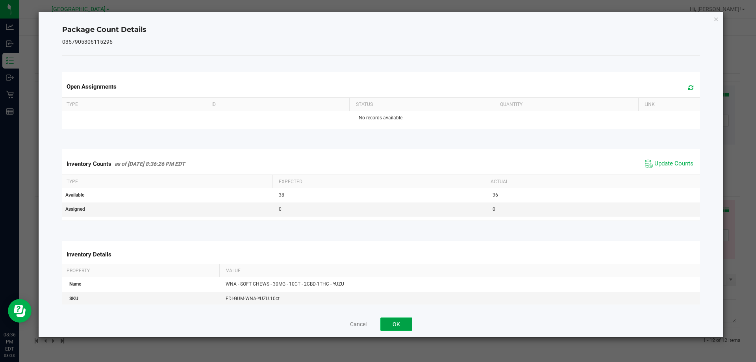
click at [402, 323] on button "OK" at bounding box center [397, 324] width 32 height 13
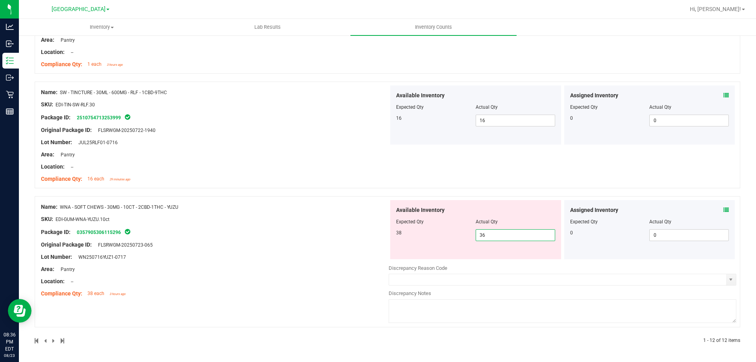
drag, startPoint x: 501, startPoint y: 234, endPoint x: 412, endPoint y: 242, distance: 89.4
click at [415, 242] on div "Available Inventory Expected Qty Actual Qty 38 36 36" at bounding box center [475, 229] width 171 height 59
type input "38"
click at [355, 234] on div "Name: WNA - SOFT CHEWS - 30MG - 10CT - 2CBD-1THC - YUZU SKU: EDI-GUM-WNA-YUZU.1…" at bounding box center [215, 250] width 348 height 100
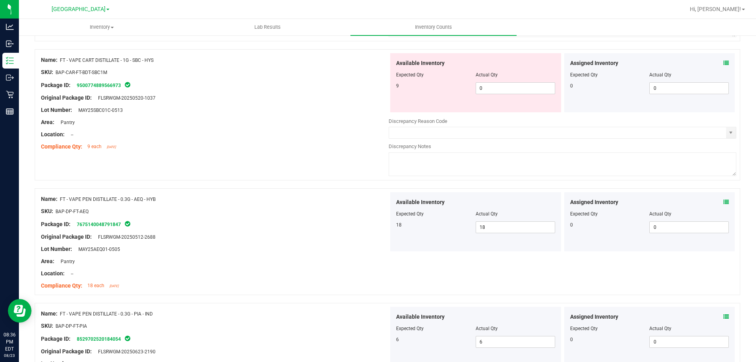
scroll to position [0, 0]
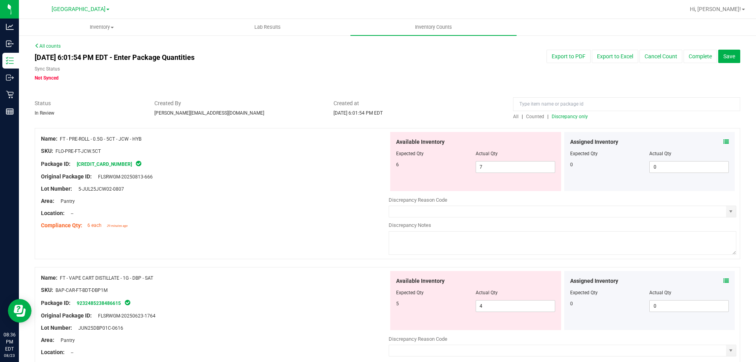
click at [572, 116] on span "Discrepancy only" at bounding box center [570, 117] width 36 height 6
drag, startPoint x: 487, startPoint y: 165, endPoint x: 409, endPoint y: 180, distance: 79.5
click at [448, 172] on div "6 7 7" at bounding box center [475, 167] width 159 height 12
type input "6"
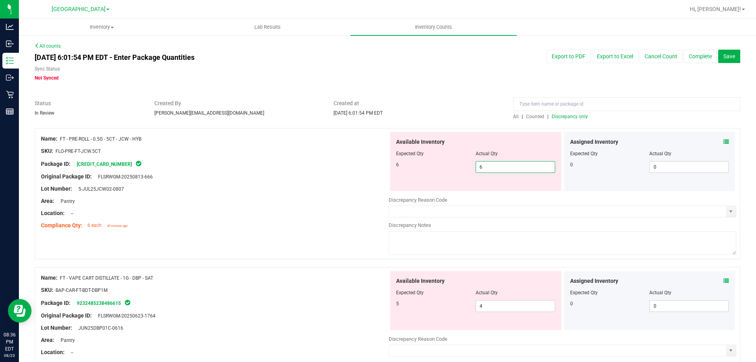
click at [333, 210] on div "Location: --" at bounding box center [215, 213] width 348 height 8
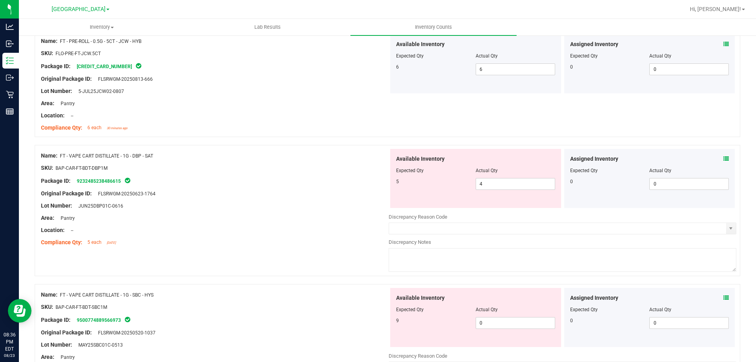
scroll to position [118, 0]
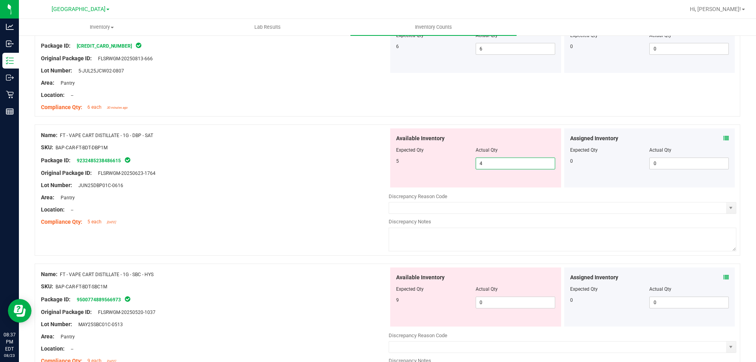
drag, startPoint x: 480, startPoint y: 164, endPoint x: 421, endPoint y: 164, distance: 59.5
click at [426, 164] on div "5 4 4" at bounding box center [475, 164] width 159 height 12
type input "5"
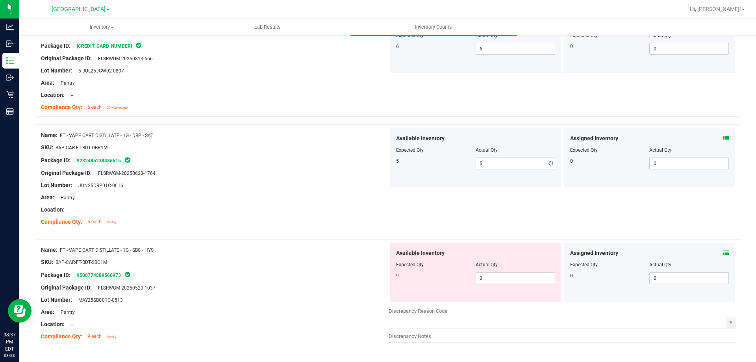
click at [420, 164] on div "5" at bounding box center [436, 161] width 80 height 7
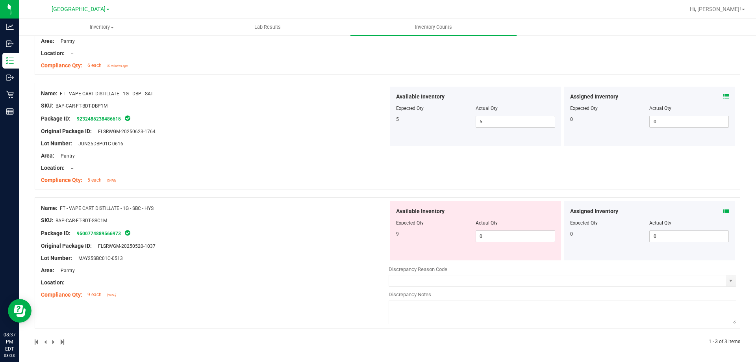
scroll to position [161, 0]
drag, startPoint x: 488, startPoint y: 233, endPoint x: 429, endPoint y: 242, distance: 59.4
click at [431, 242] on div "Available Inventory Expected Qty Actual Qty 9 0 0" at bounding box center [475, 229] width 171 height 59
type input "9"
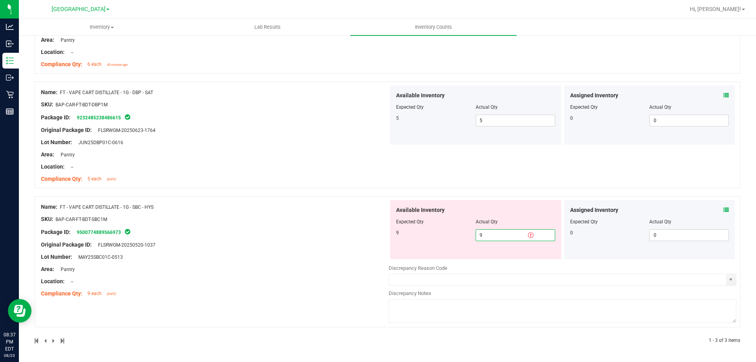
click at [292, 230] on div "Name: FT - VAPE CART DISTILLATE - 1G - SBC - HYS SKU: BAP-CAR-FT-BDT-SBC1M Pack…" at bounding box center [215, 250] width 348 height 100
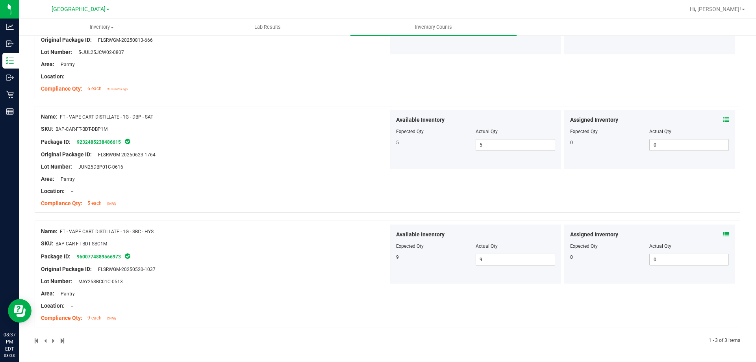
scroll to position [0, 0]
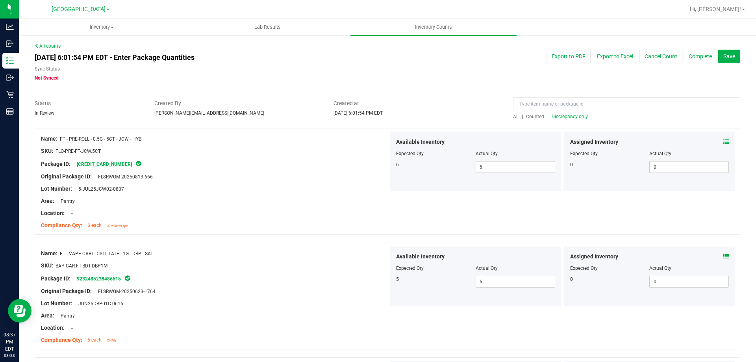
click at [552, 115] on span "Discrepancy only" at bounding box center [570, 117] width 36 height 6
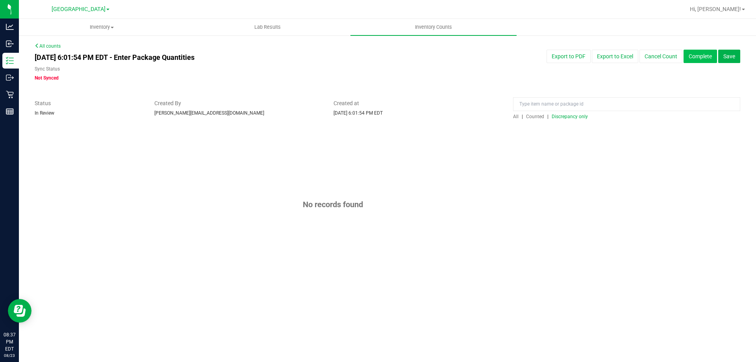
click at [699, 54] on button "Complete" at bounding box center [700, 56] width 33 height 13
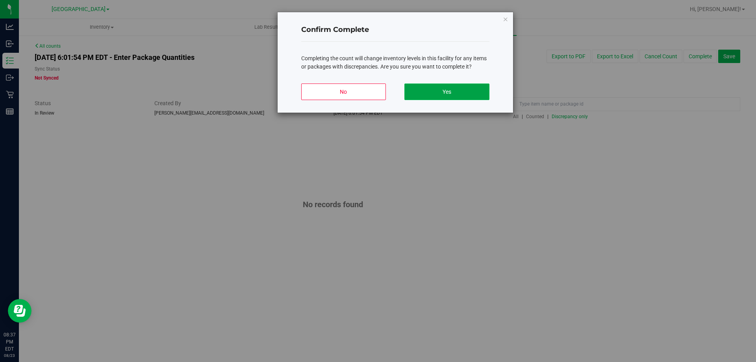
click at [457, 89] on button "Yes" at bounding box center [447, 92] width 85 height 17
